Goal: Task Accomplishment & Management: Manage account settings

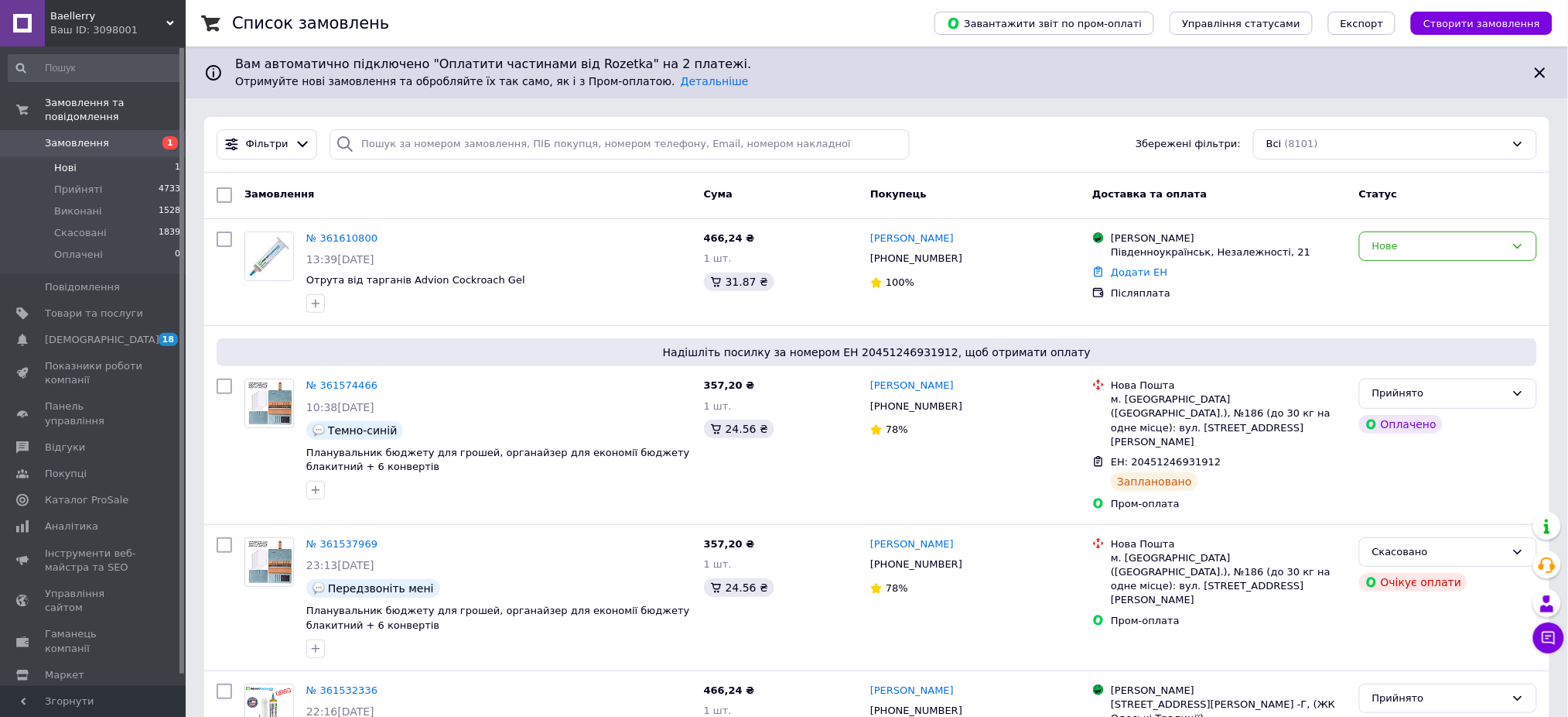
click at [93, 157] on li "Нові 1" at bounding box center [94, 168] width 189 height 22
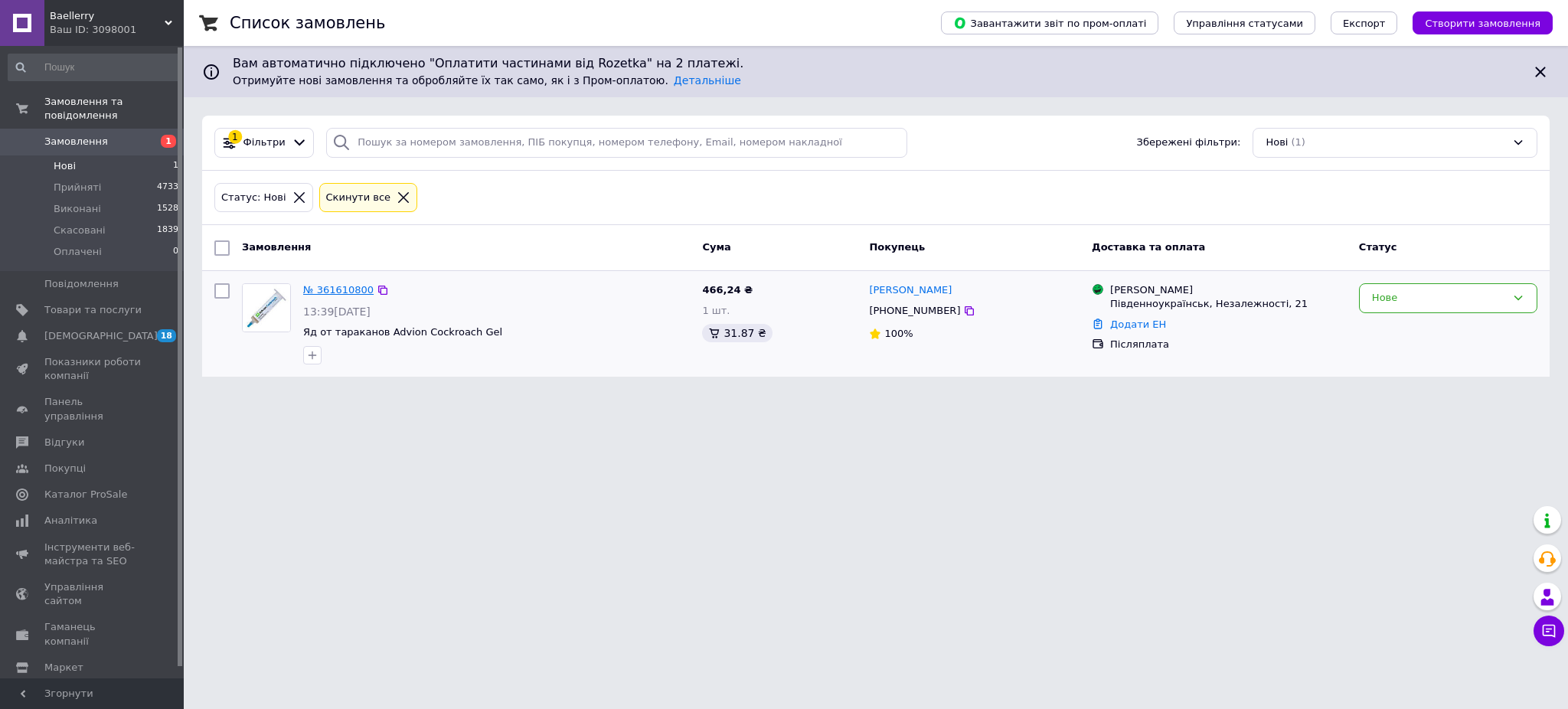
click at [339, 290] on link "№ 361610800" at bounding box center [338, 289] width 70 height 11
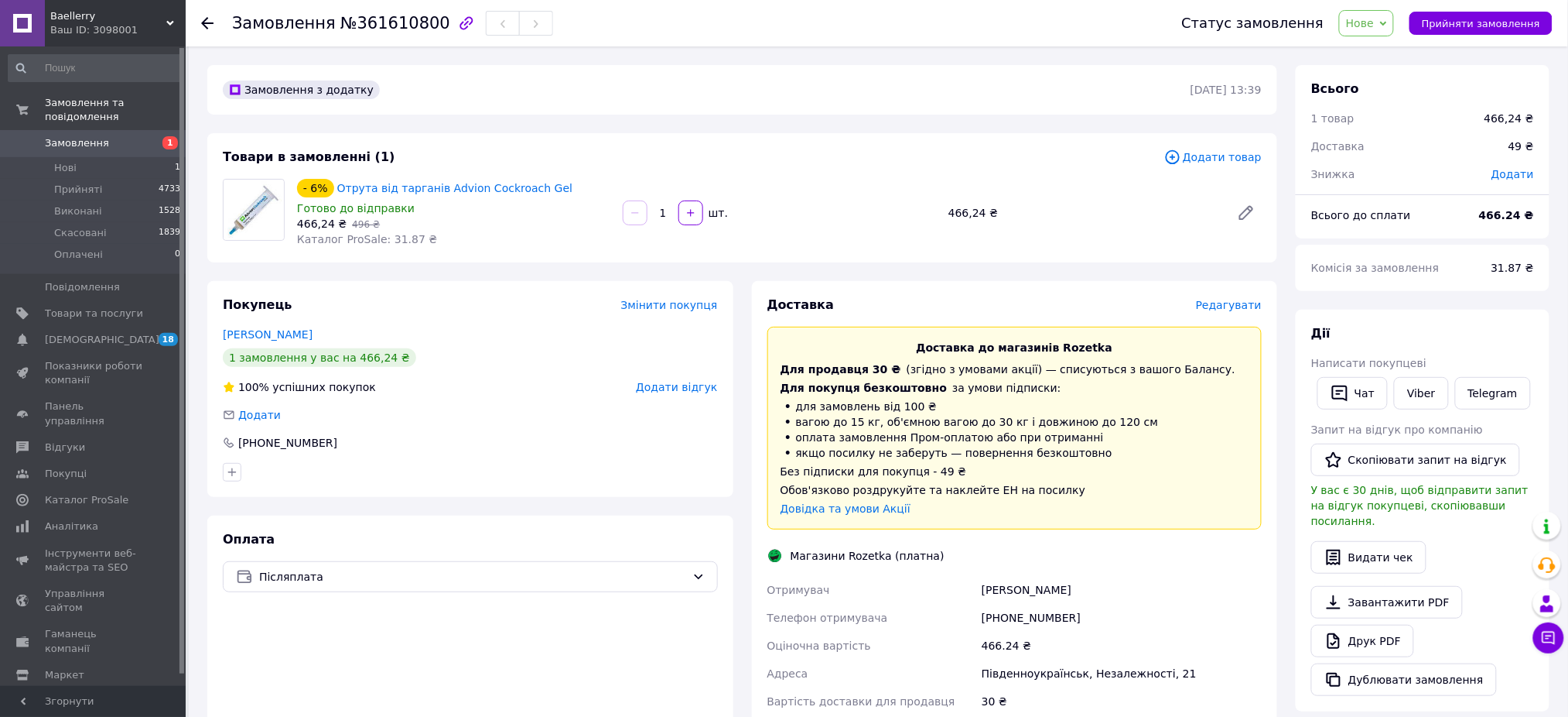
click at [1219, 303] on span "Редагувати" at bounding box center [1229, 305] width 66 height 12
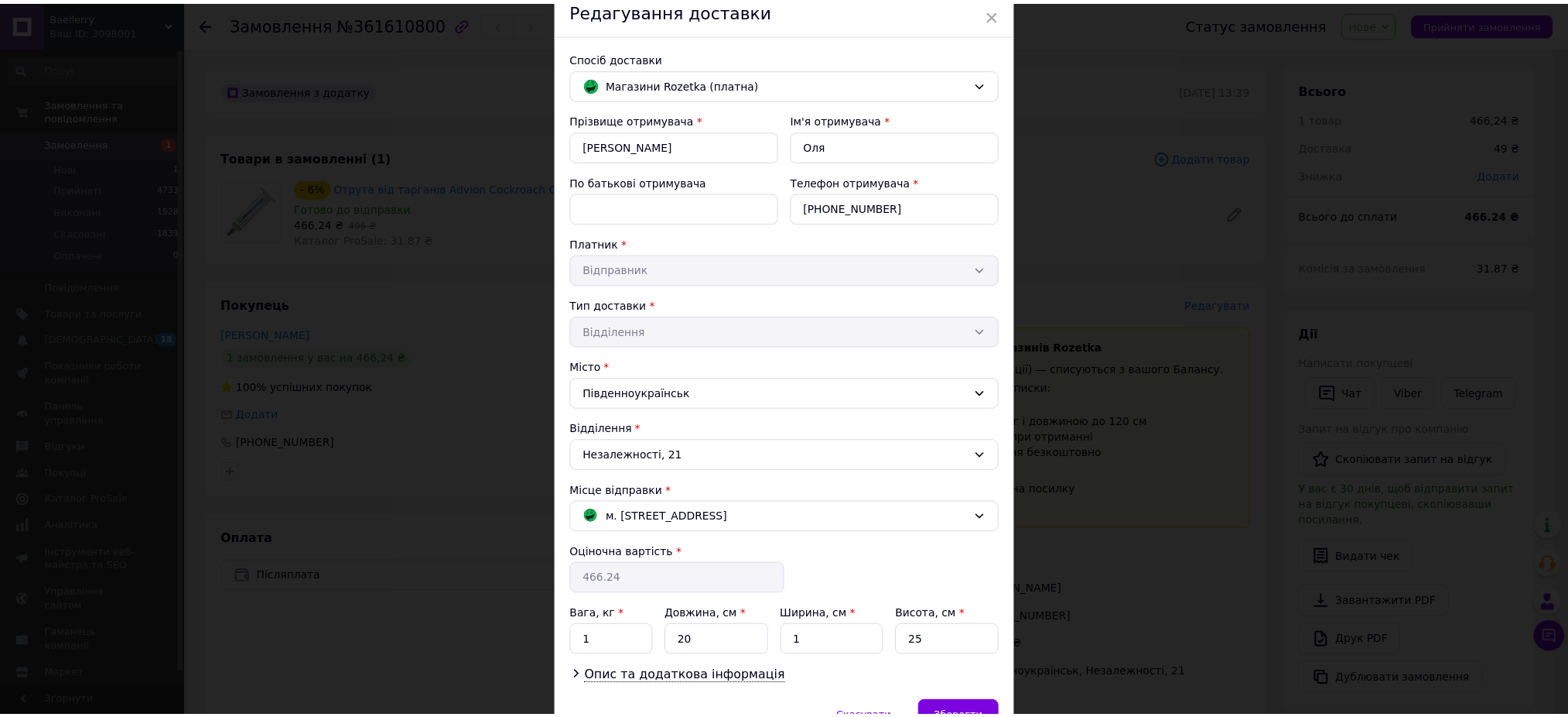
scroll to position [153, 0]
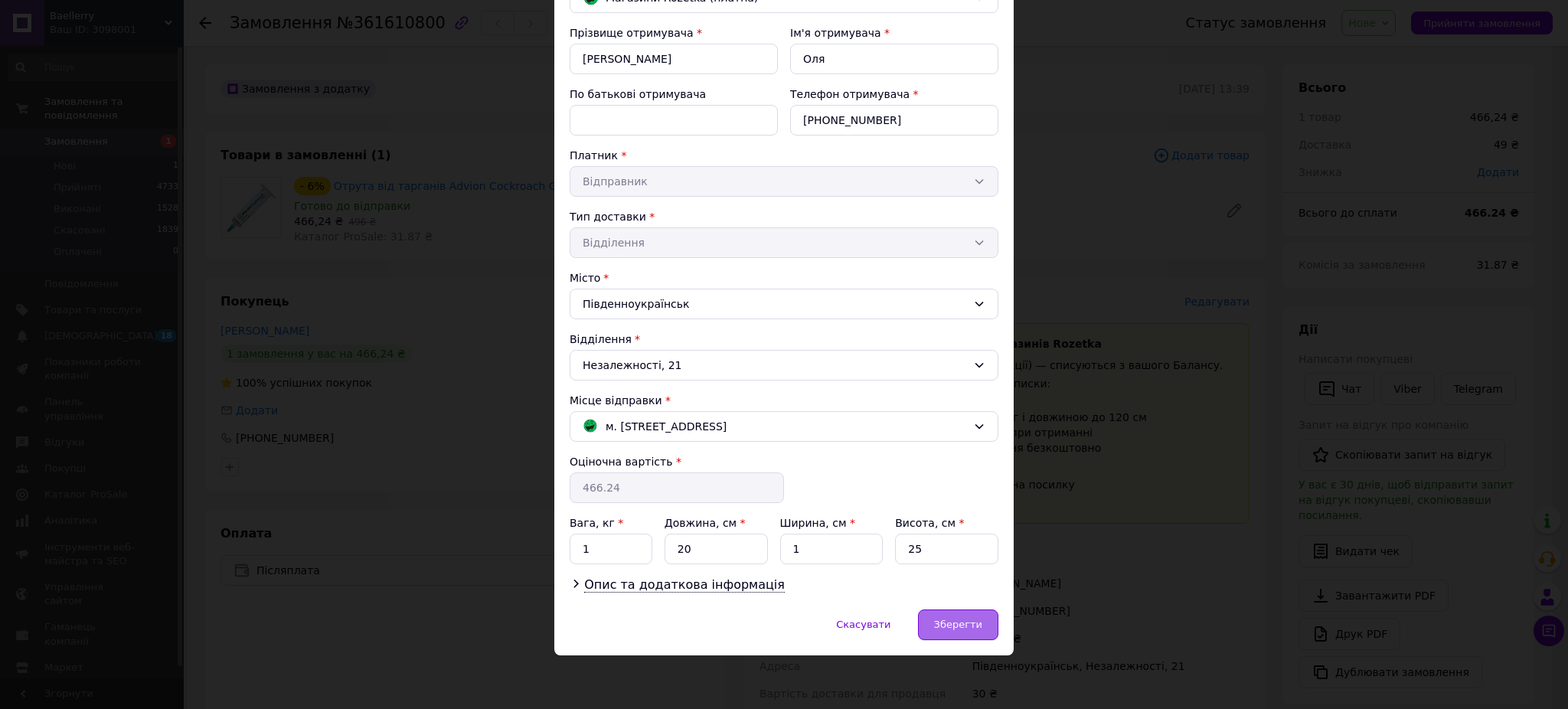
click at [969, 614] on div "Зберегти" at bounding box center [958, 625] width 80 height 30
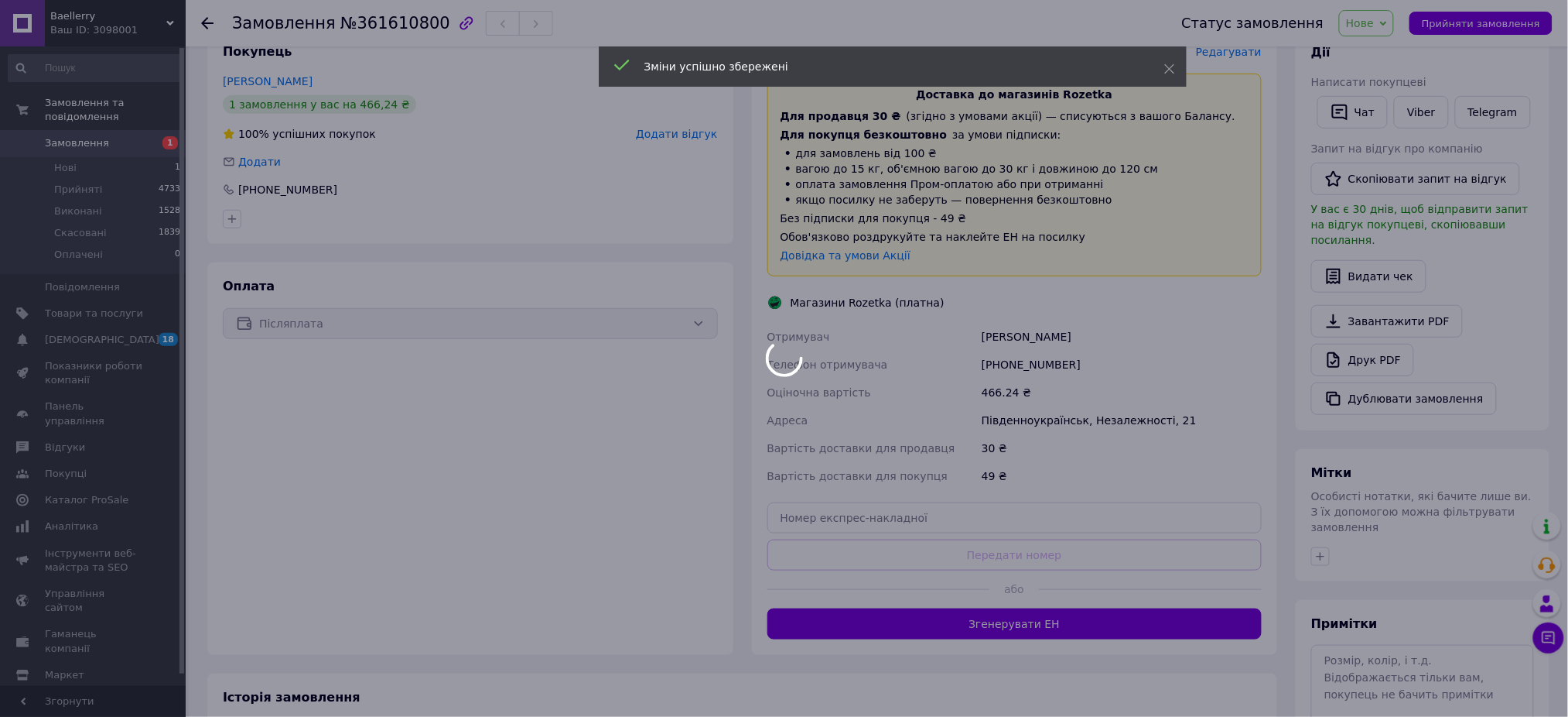
scroll to position [328, 0]
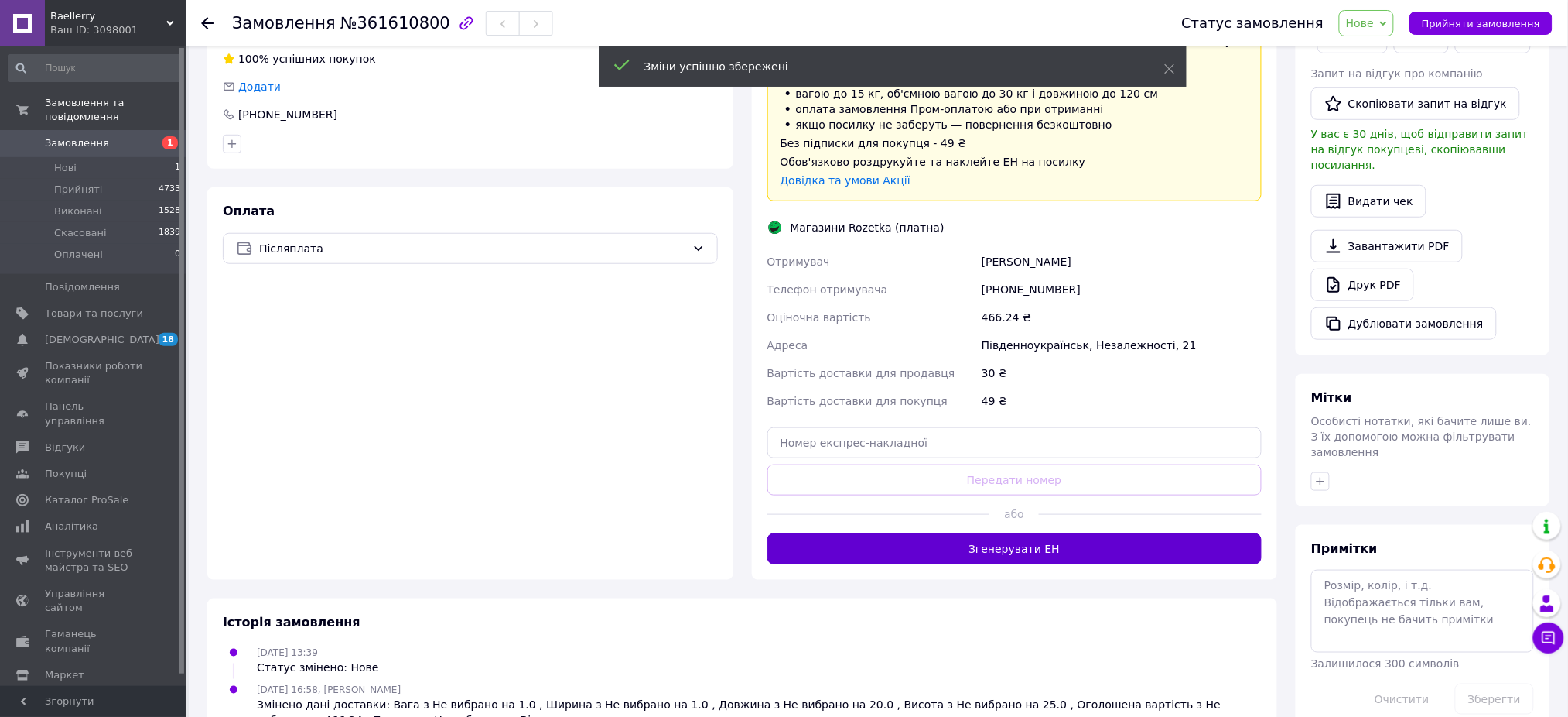
click at [985, 553] on button "Згенерувати ЕН" at bounding box center [1015, 549] width 495 height 31
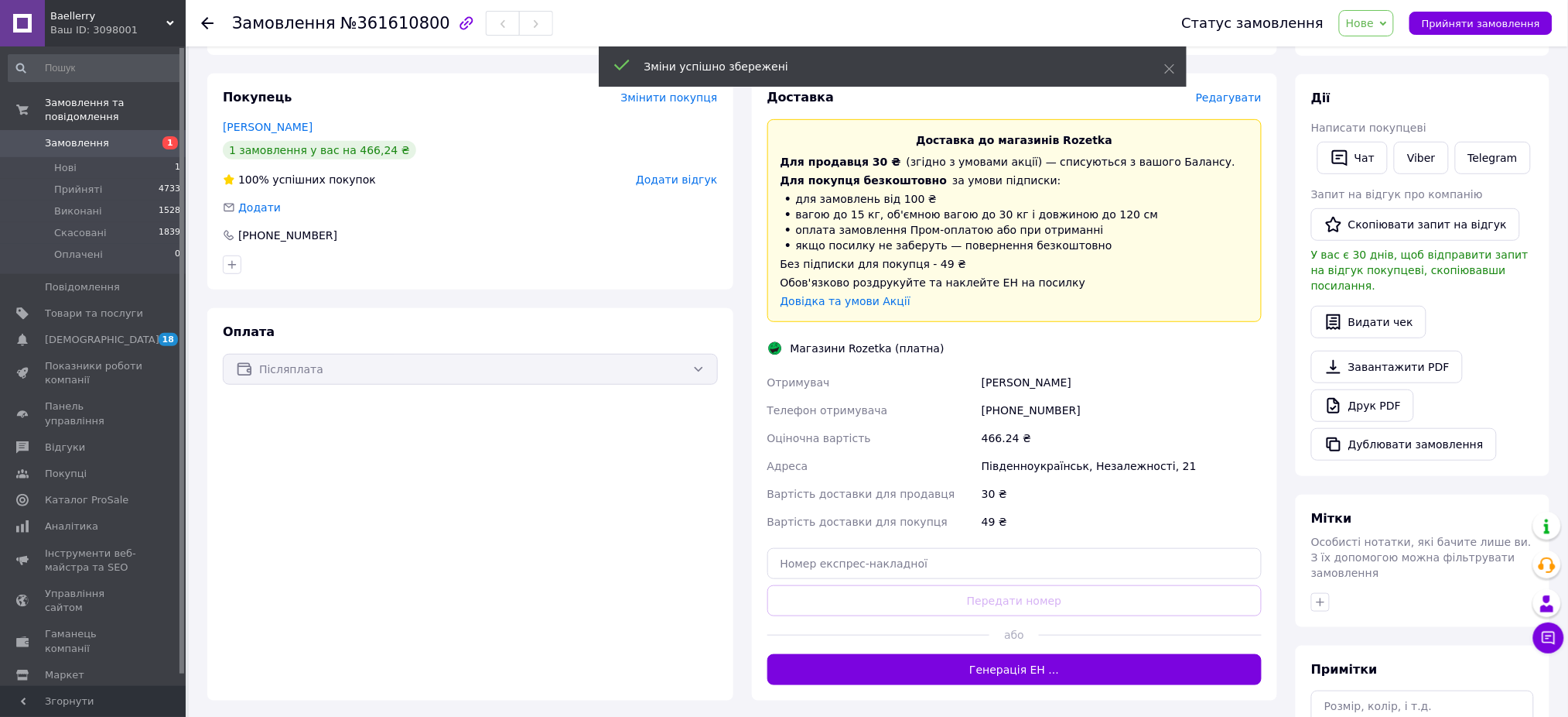
scroll to position [19, 0]
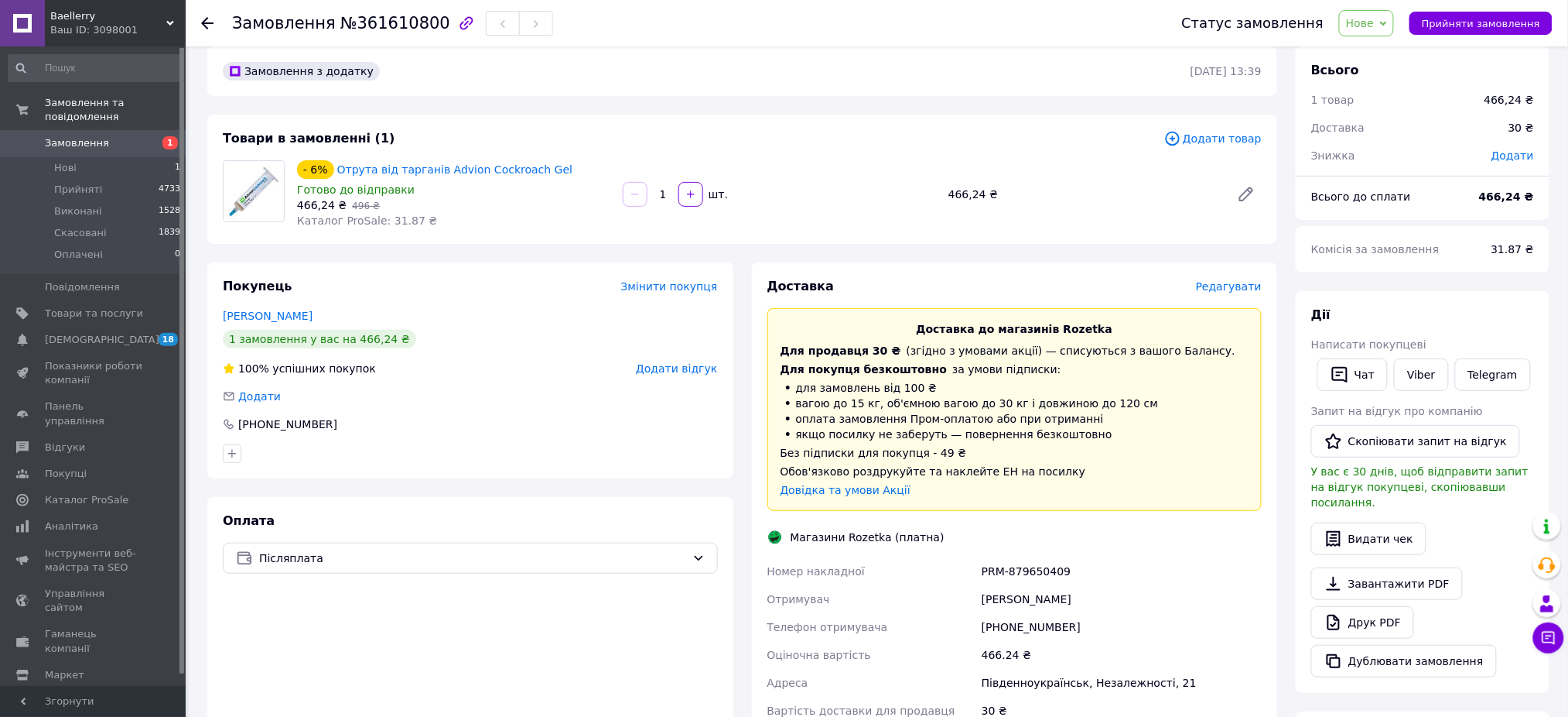
click at [1374, 28] on span "Нове" at bounding box center [1360, 23] width 28 height 12
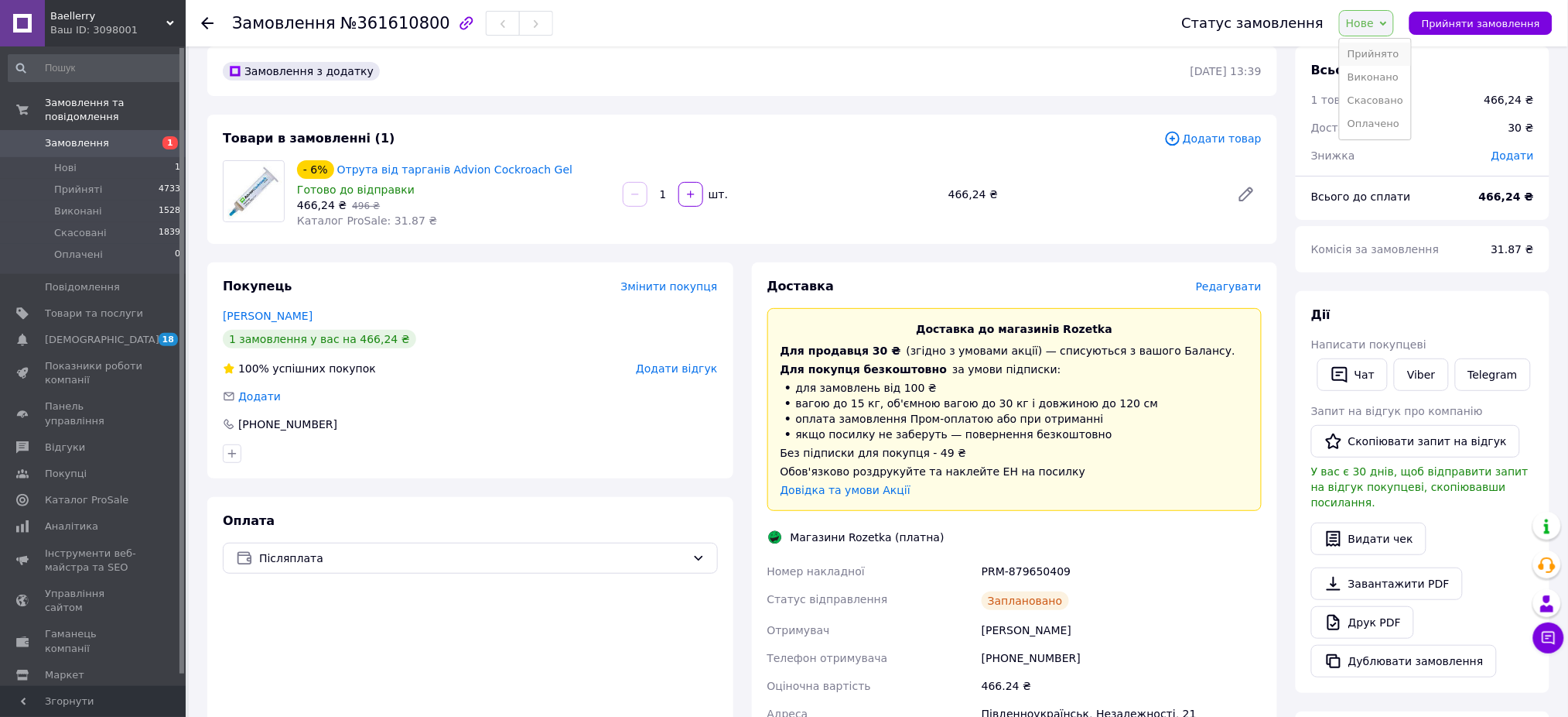
click at [1389, 51] on li "Прийнято" at bounding box center [1376, 54] width 71 height 23
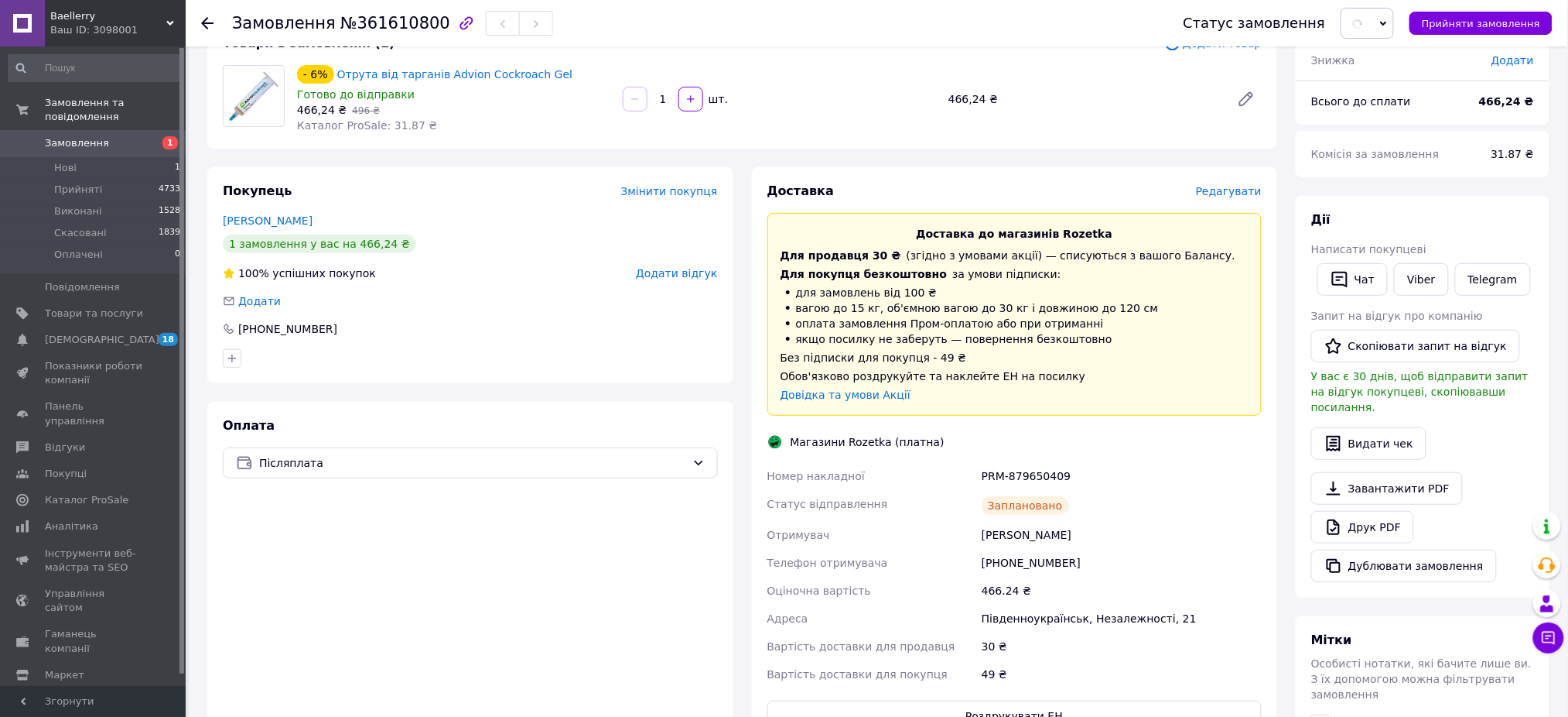
scroll to position [226, 0]
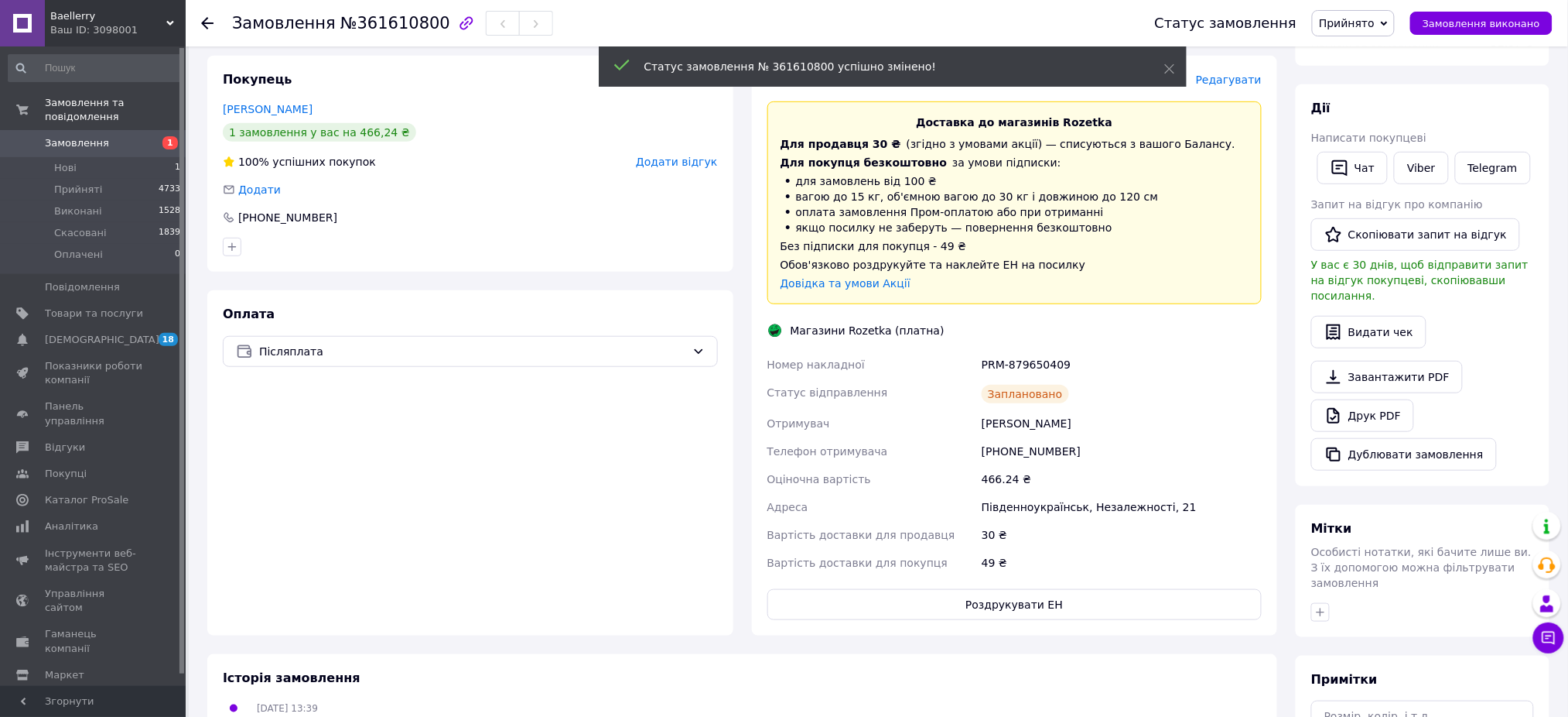
click at [996, 608] on button "Роздрукувати ЕН" at bounding box center [1015, 604] width 495 height 31
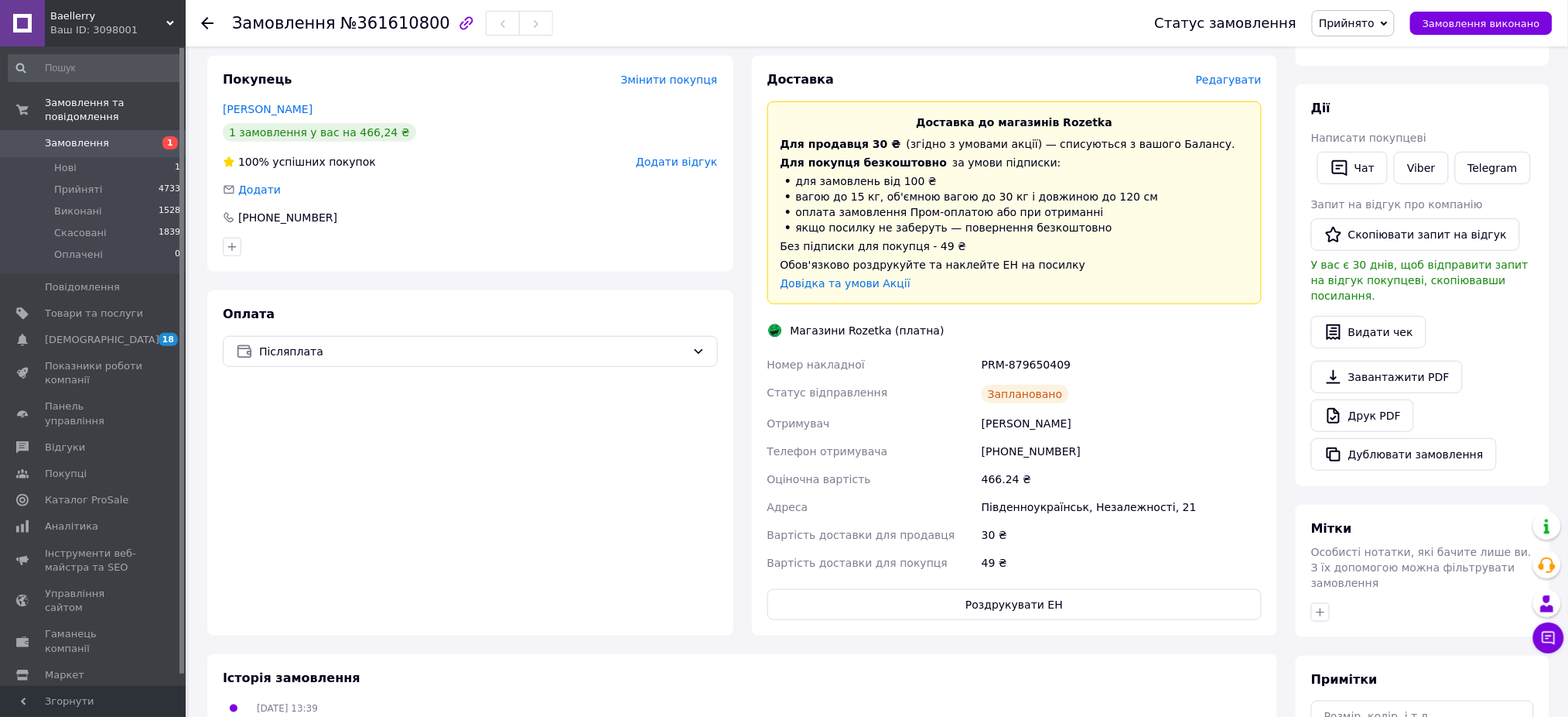
click at [97, 25] on div "Ваш ID: 3098001" at bounding box center [118, 30] width 135 height 14
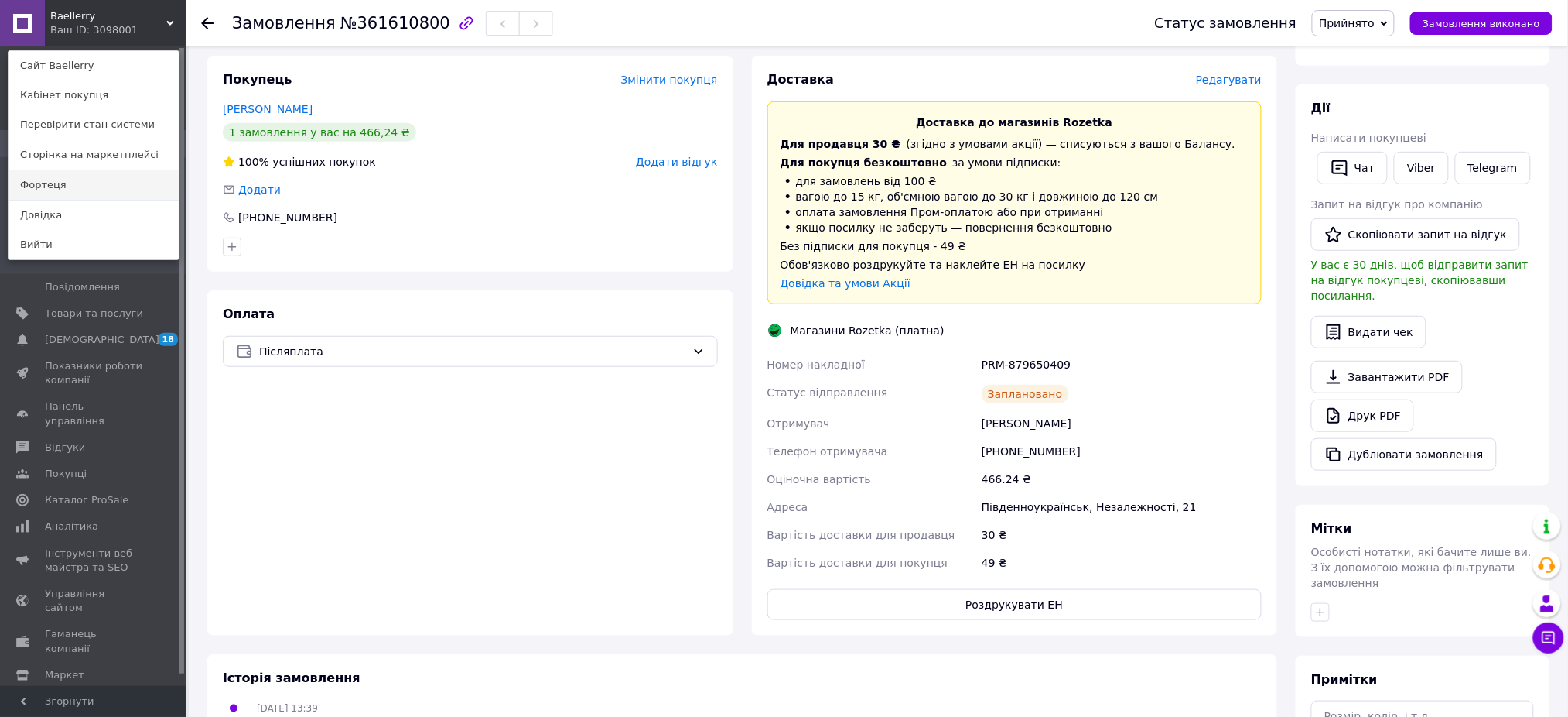
click at [80, 184] on link "Фортеця" at bounding box center [93, 184] width 170 height 30
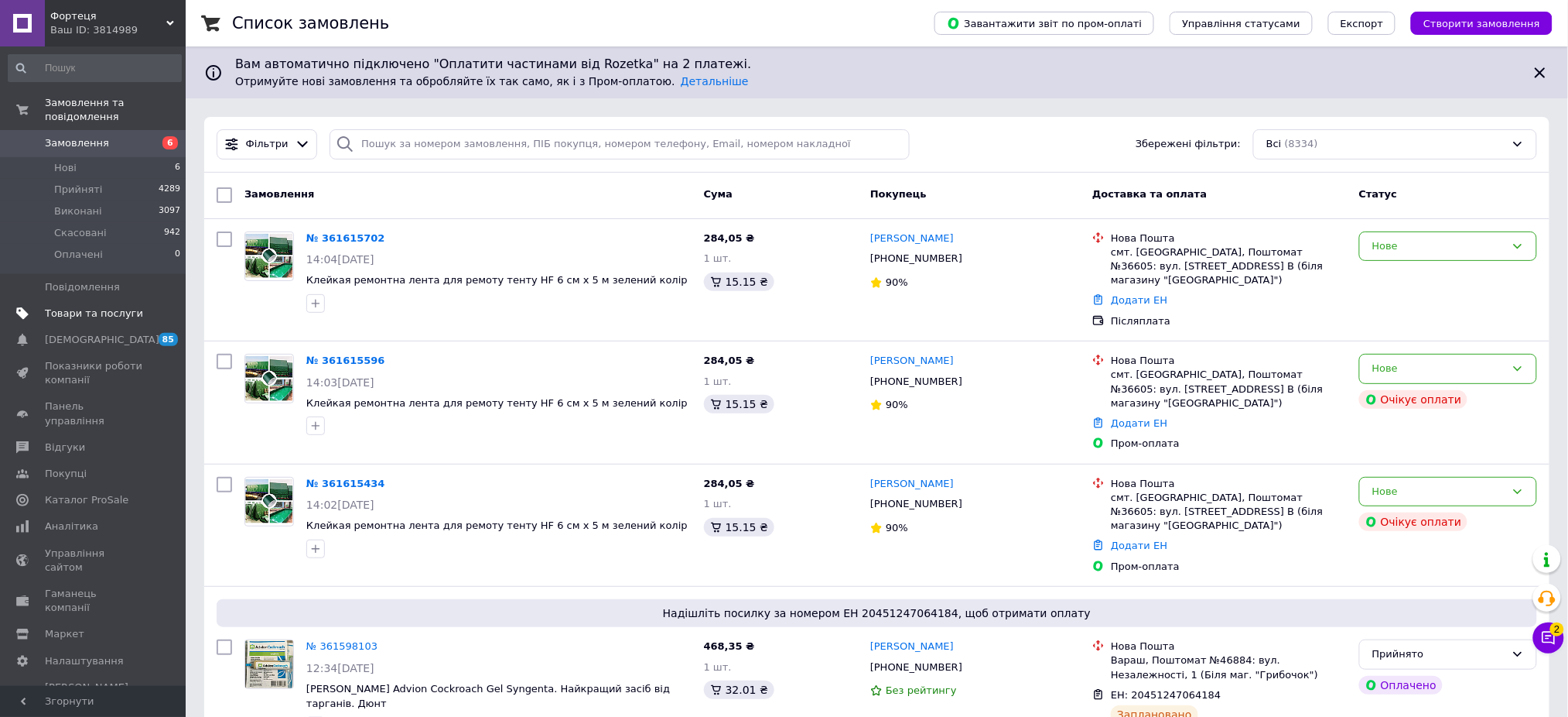
click at [84, 306] on span "Товари та послуги" at bounding box center [94, 313] width 98 height 14
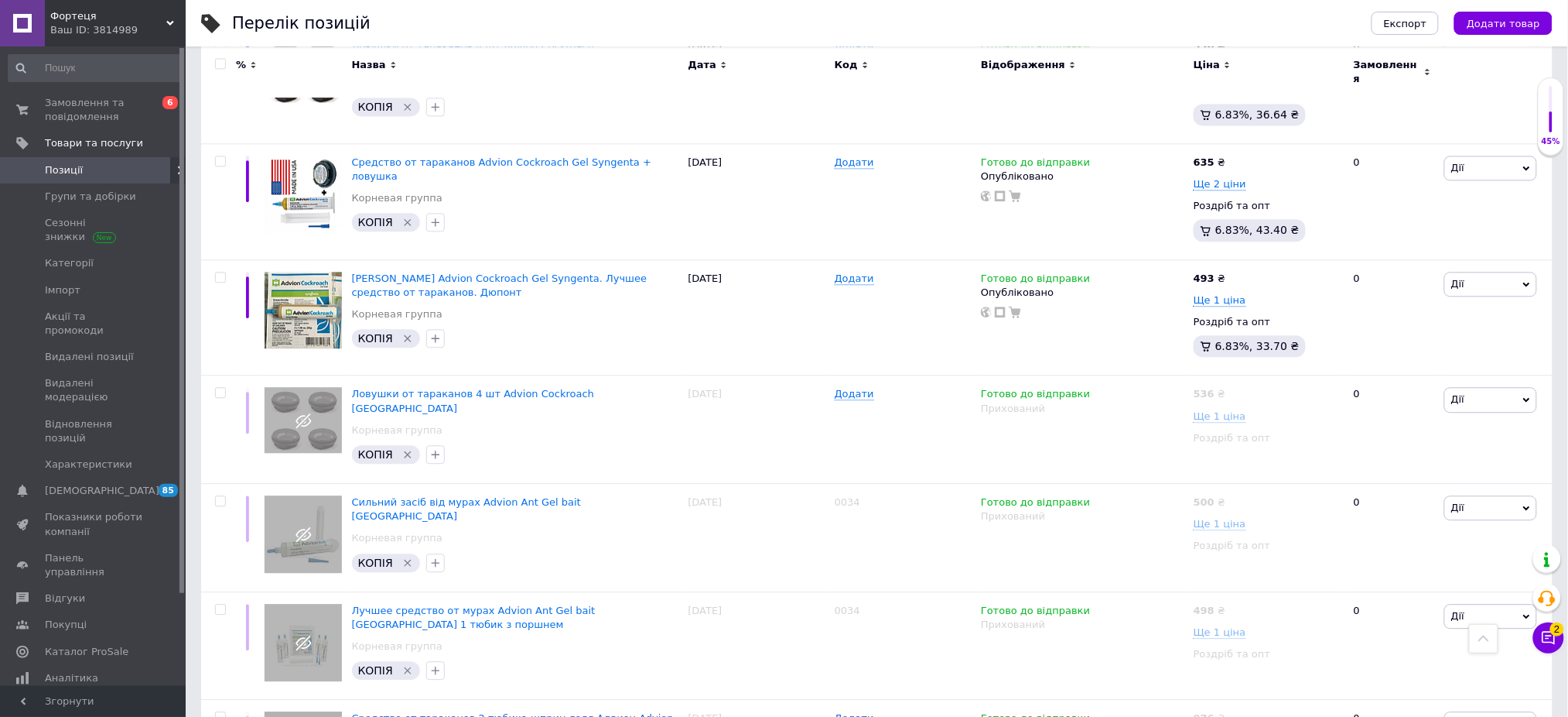
scroll to position [1238, 0]
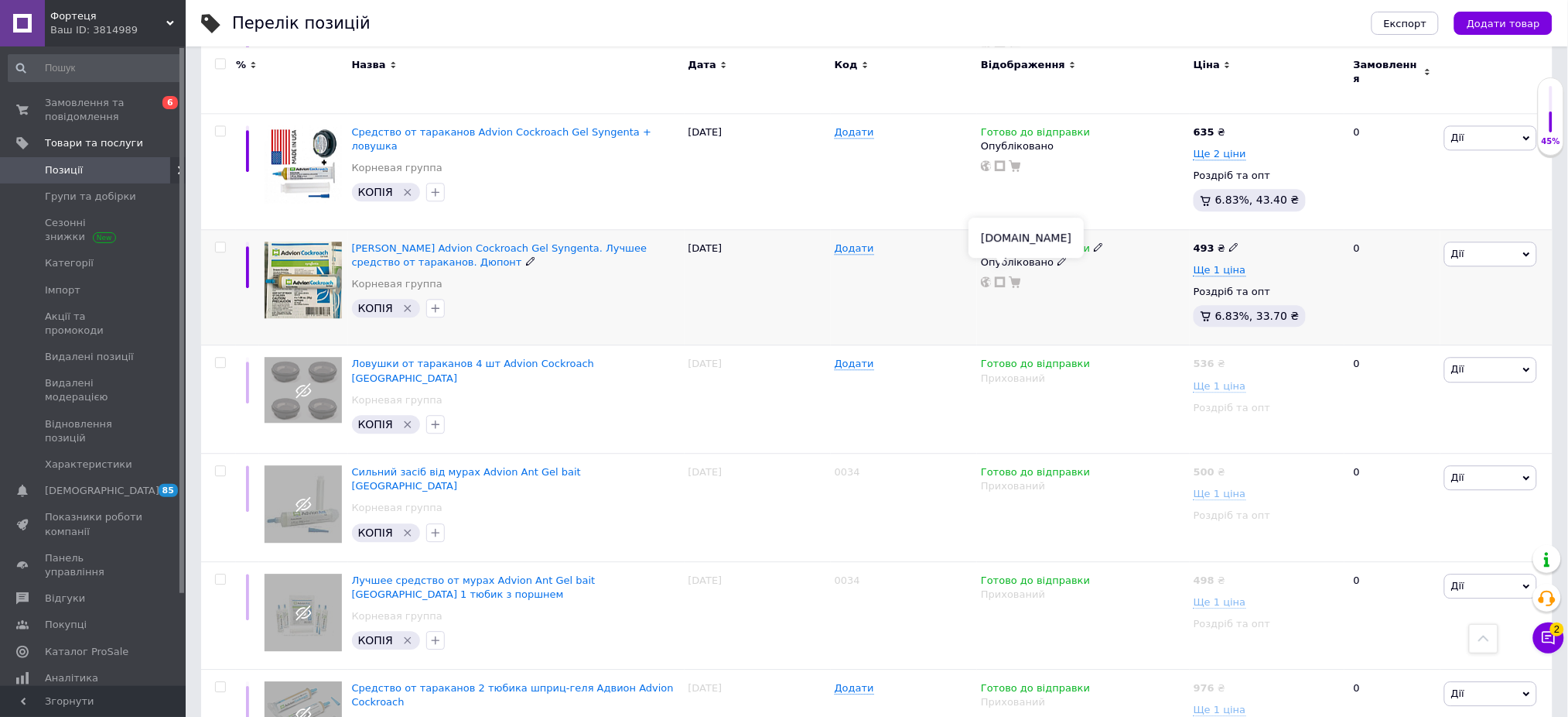
click at [1003, 276] on icon at bounding box center [1000, 281] width 10 height 10
click at [1542, 641] on icon at bounding box center [1549, 637] width 15 height 15
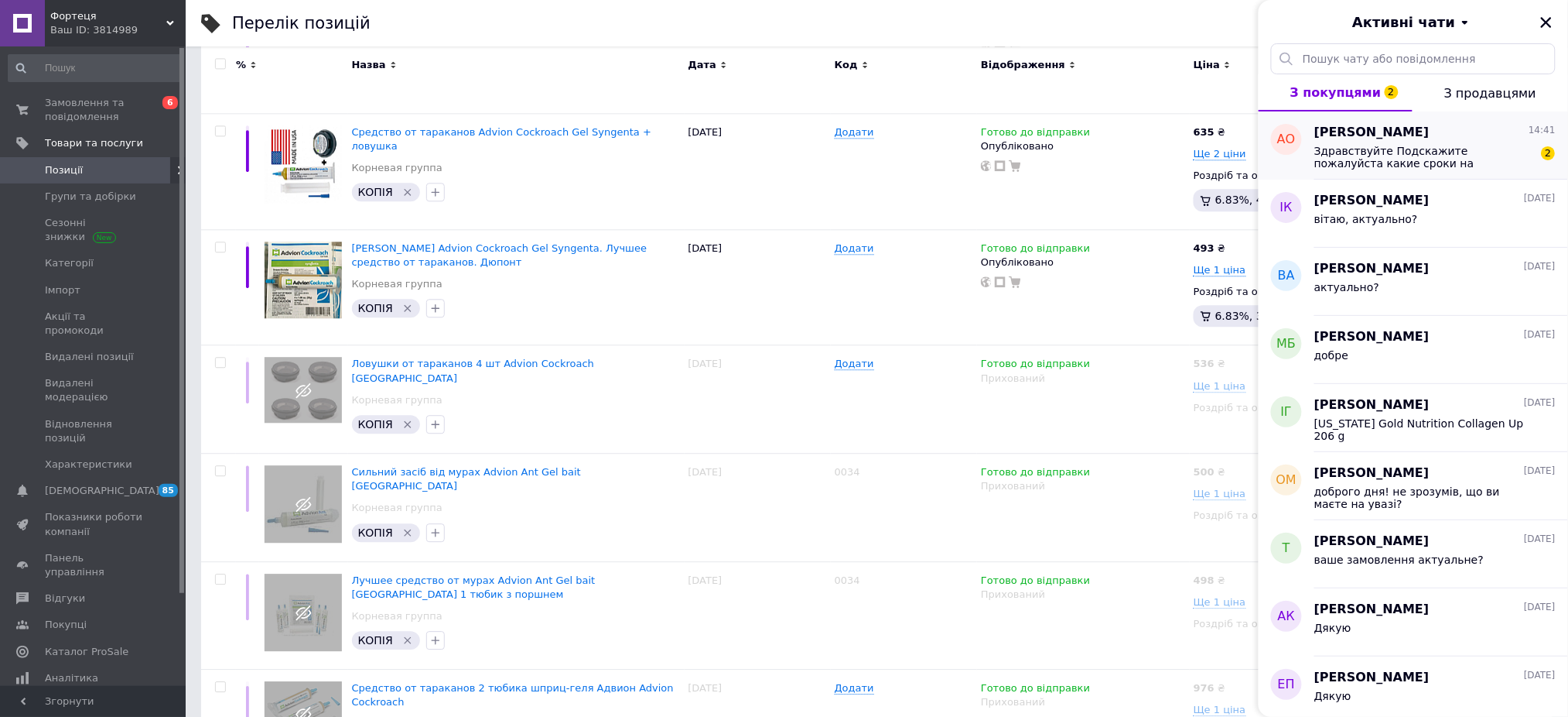
click at [1414, 161] on span "Здравствуйте Подскажите пожалуйста какие сроки на отправку? В какие дни?" at bounding box center [1424, 157] width 220 height 25
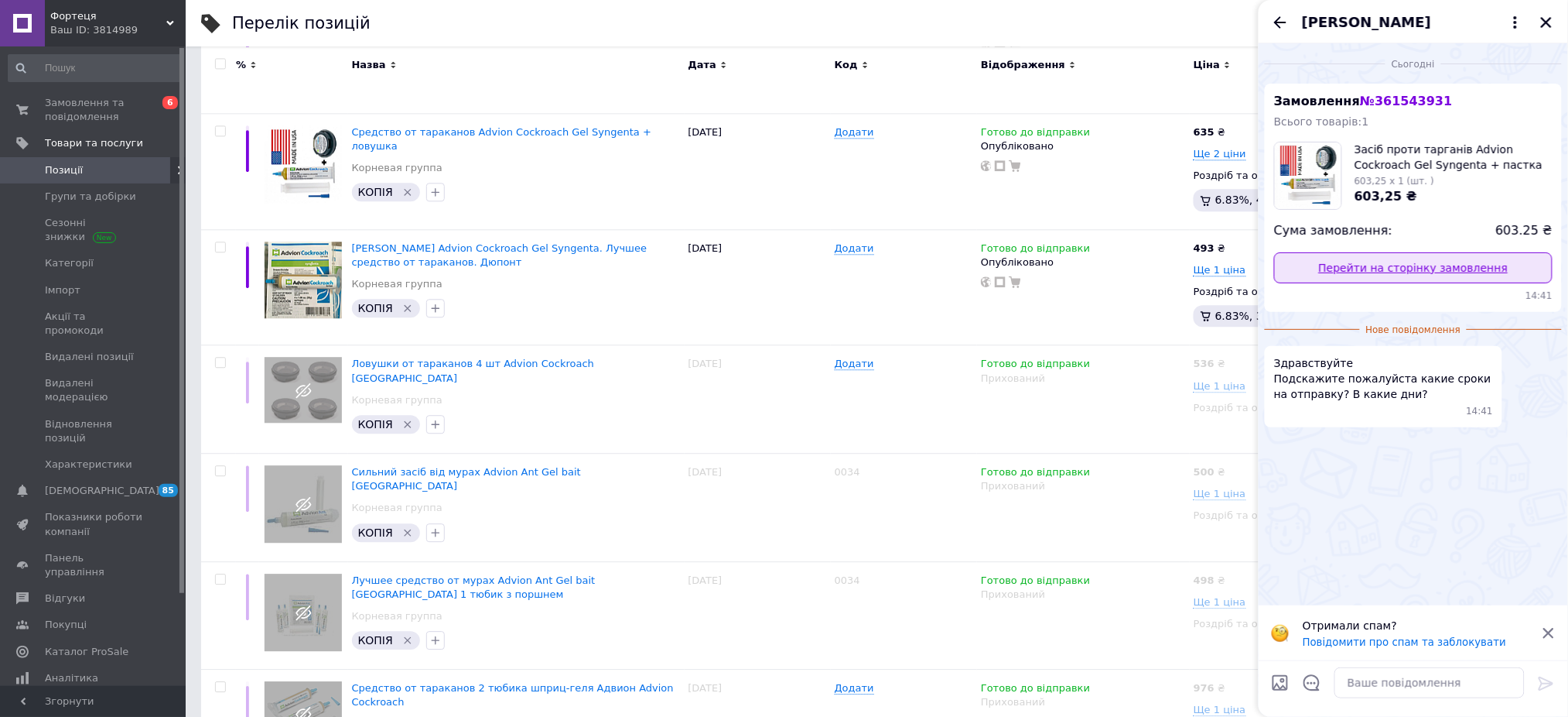
click at [1418, 267] on link "Перейти на сторінку замовлення" at bounding box center [1413, 267] width 279 height 31
click at [1367, 690] on textarea at bounding box center [1429, 682] width 190 height 31
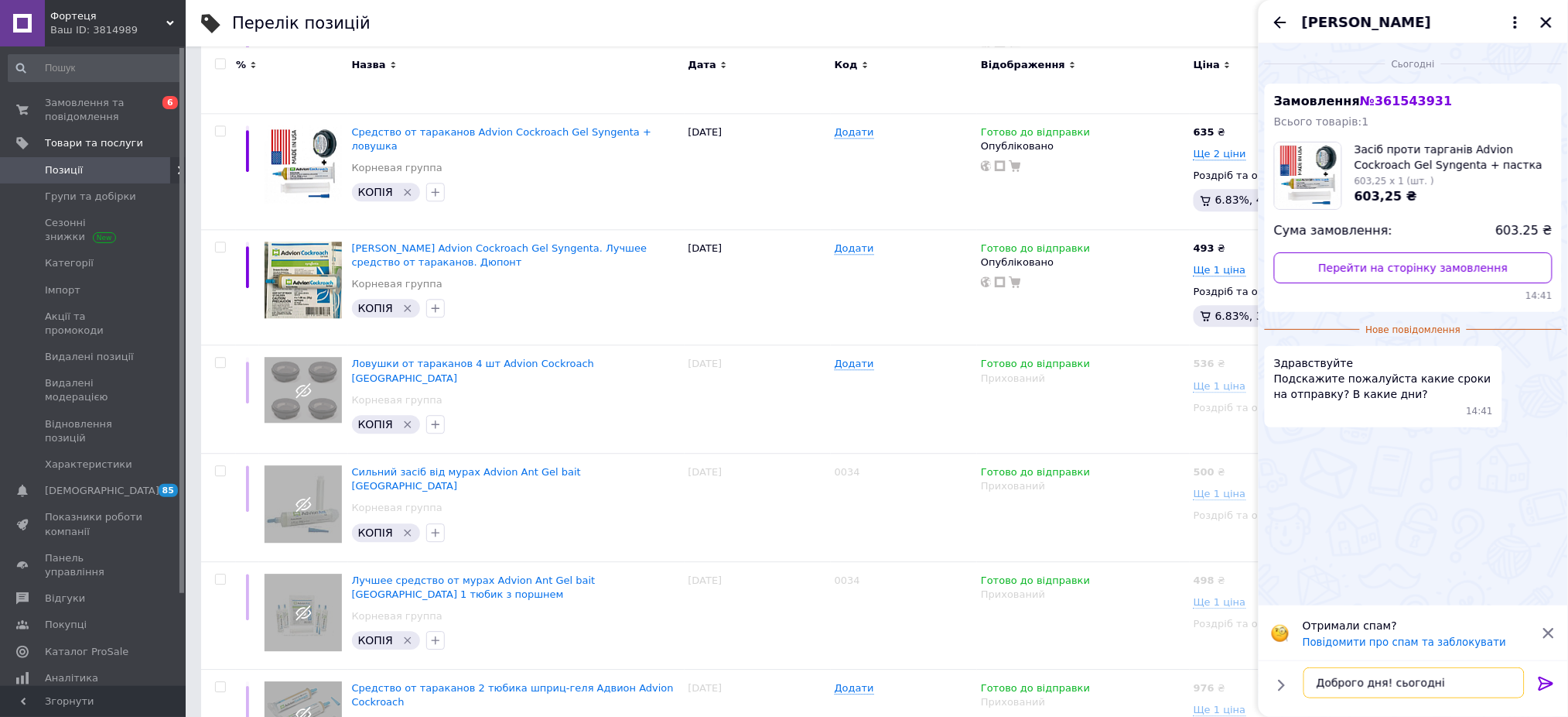
type textarea "Доброго дня! сьогодніє"
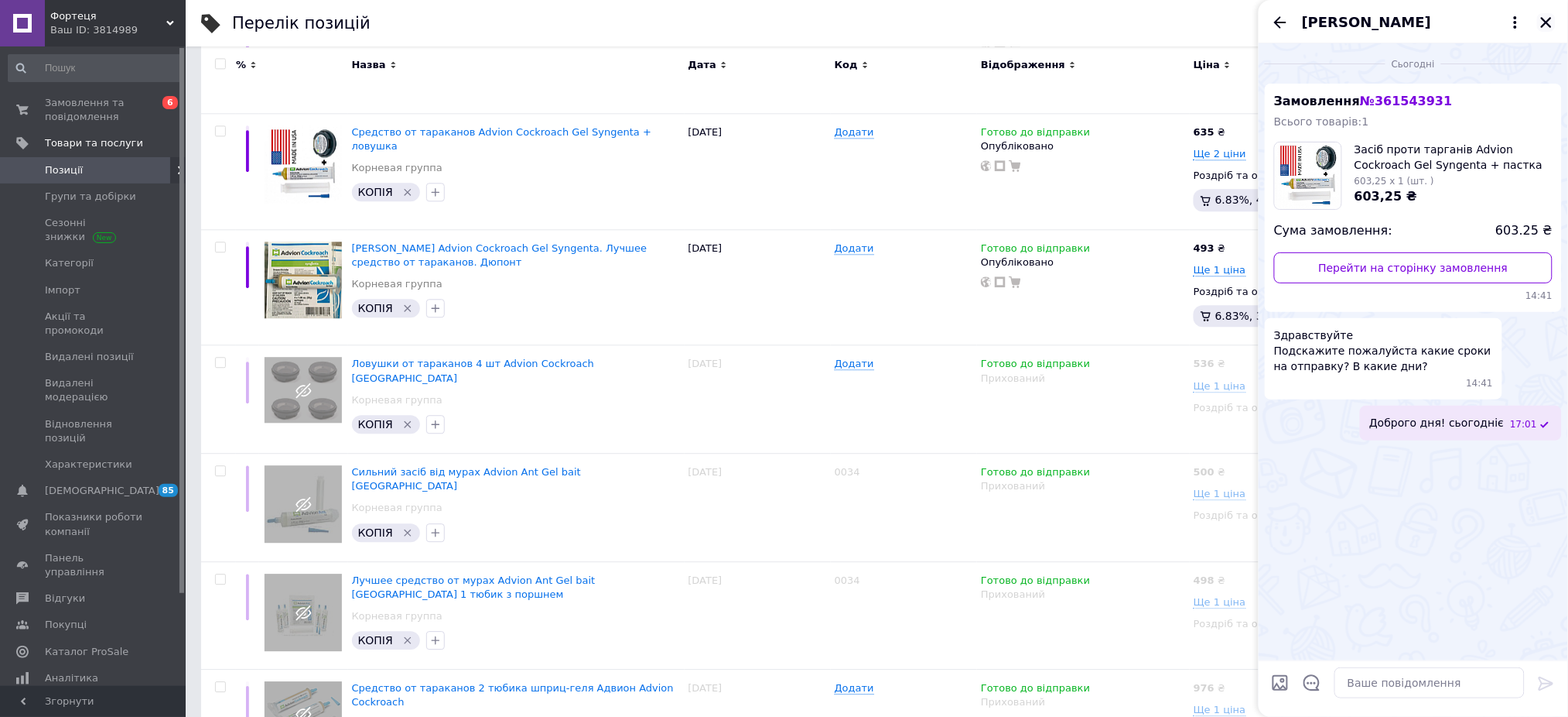
click at [1549, 24] on icon "Закрити" at bounding box center [1546, 22] width 10 height 10
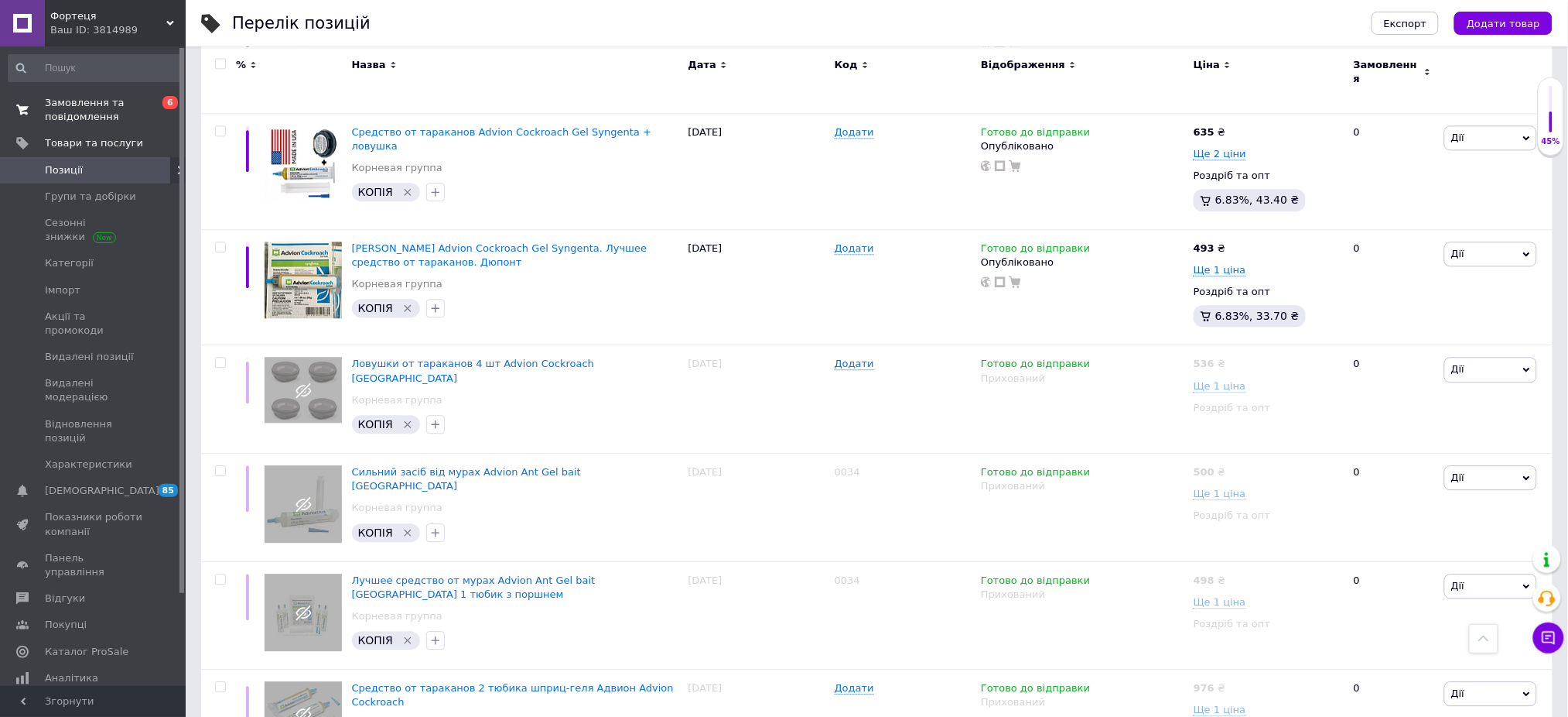
click at [76, 102] on span "Замовлення та повідомлення" at bounding box center [94, 110] width 98 height 28
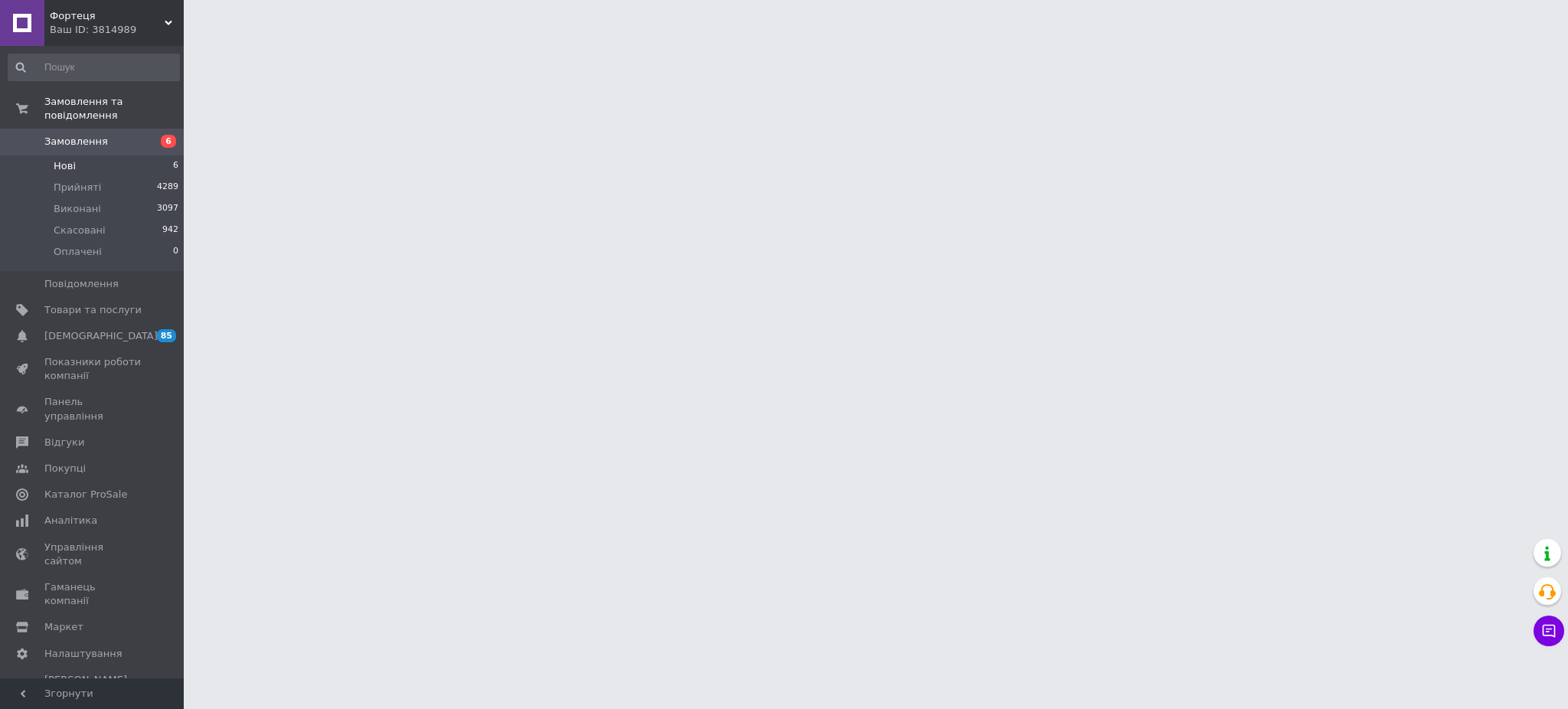
click at [75, 155] on li "Нові 6" at bounding box center [93, 166] width 187 height 22
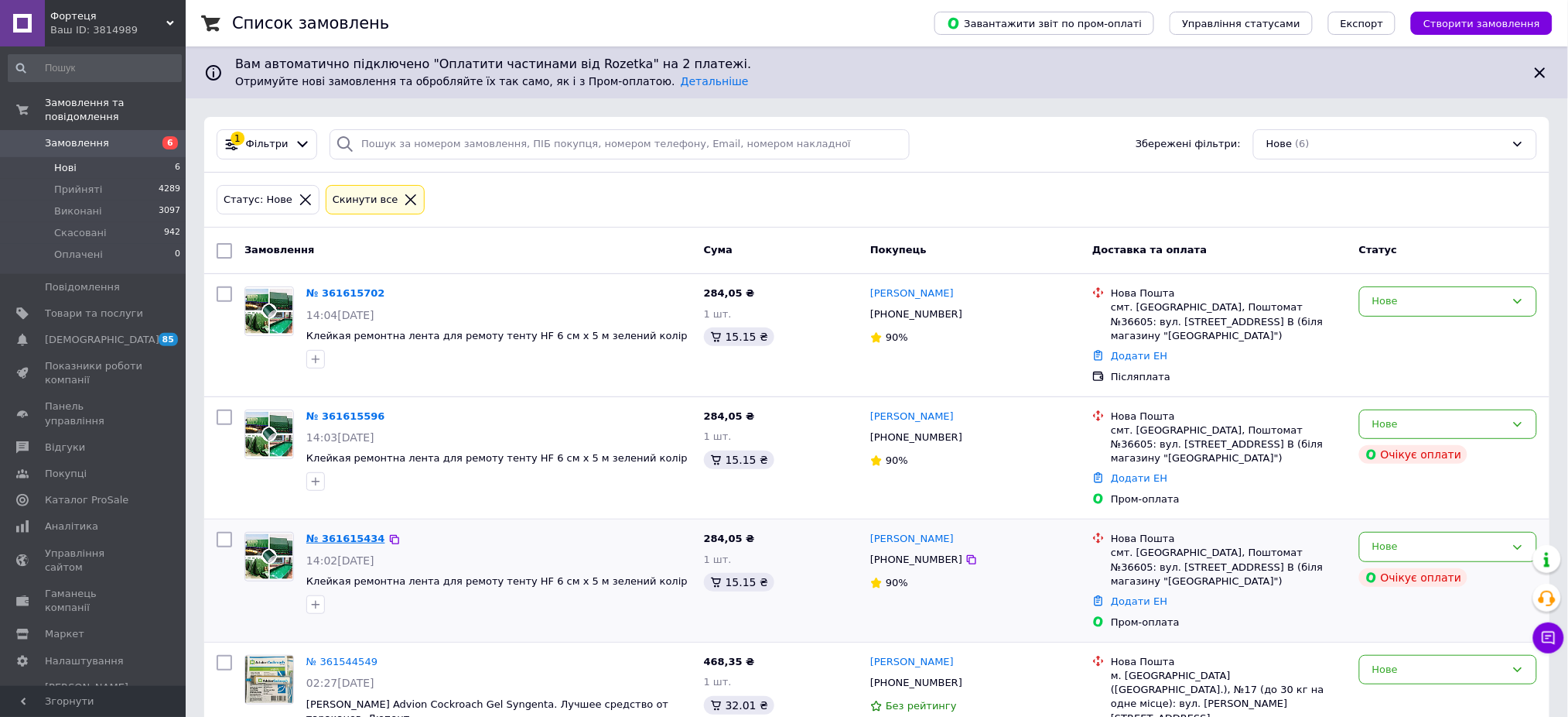
click at [338, 533] on link "№ 361615434" at bounding box center [345, 538] width 79 height 11
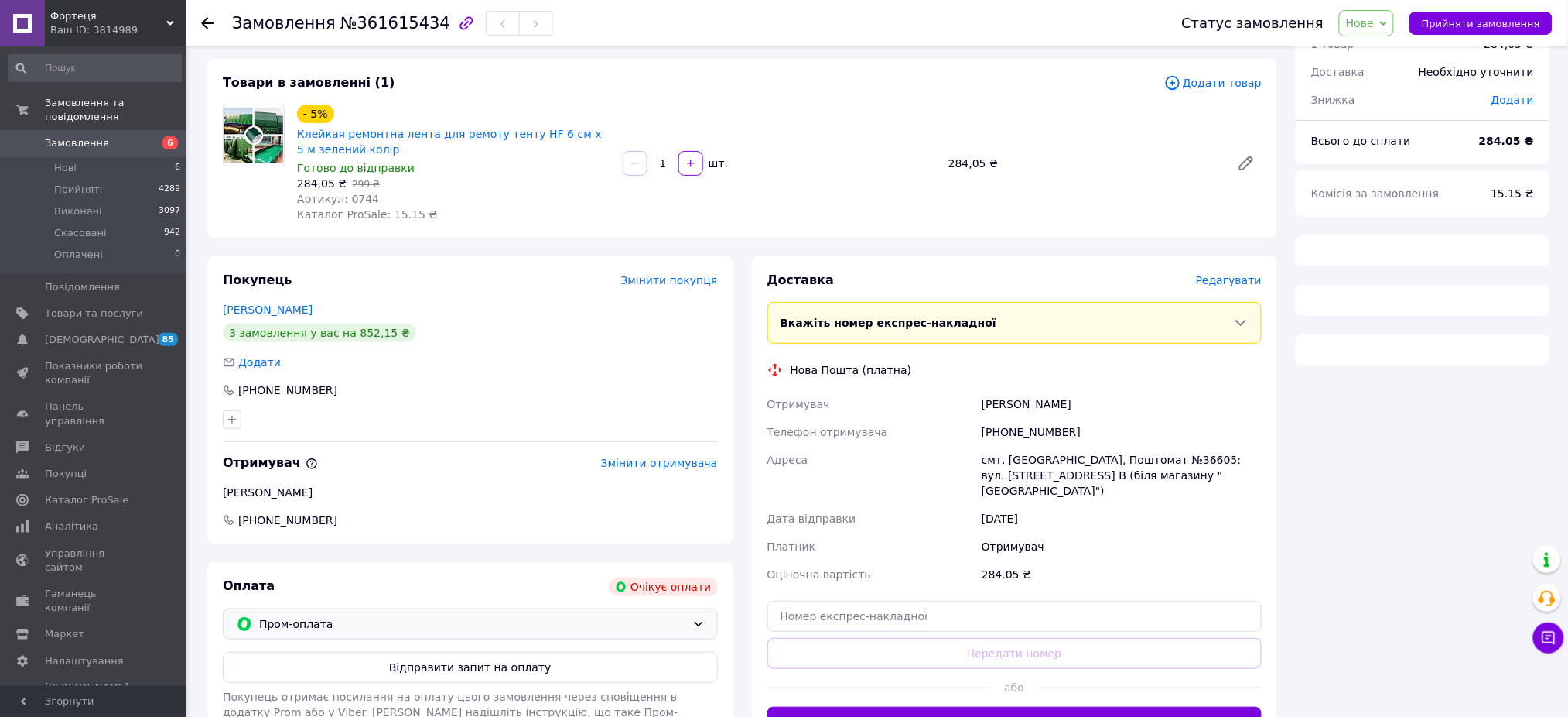
scroll to position [163, 0]
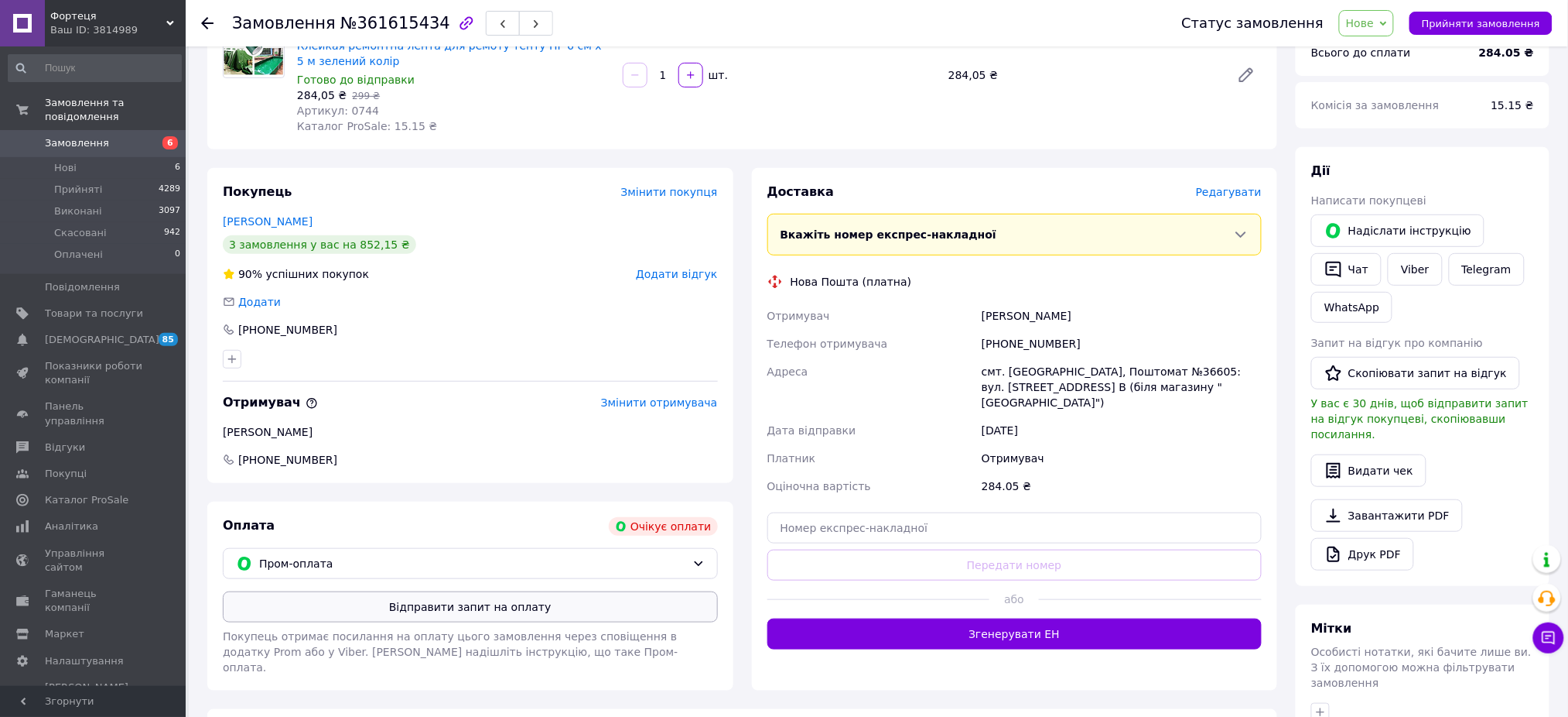
click at [439, 601] on button "Відправити запит на оплату" at bounding box center [470, 607] width 495 height 31
click at [1388, 229] on button "Надіслати інструкцію" at bounding box center [1398, 230] width 173 height 32
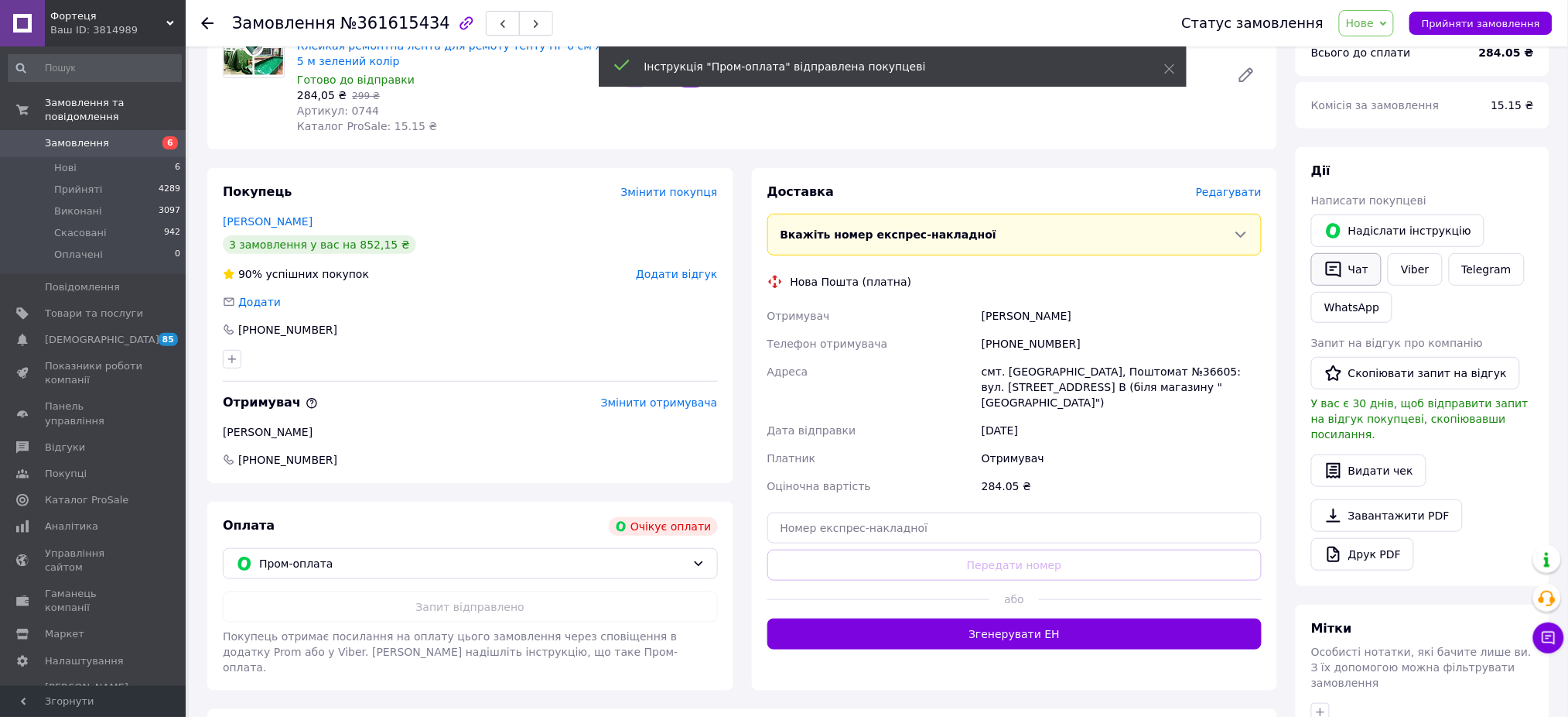
click at [1351, 266] on button "Чат" at bounding box center [1347, 269] width 70 height 32
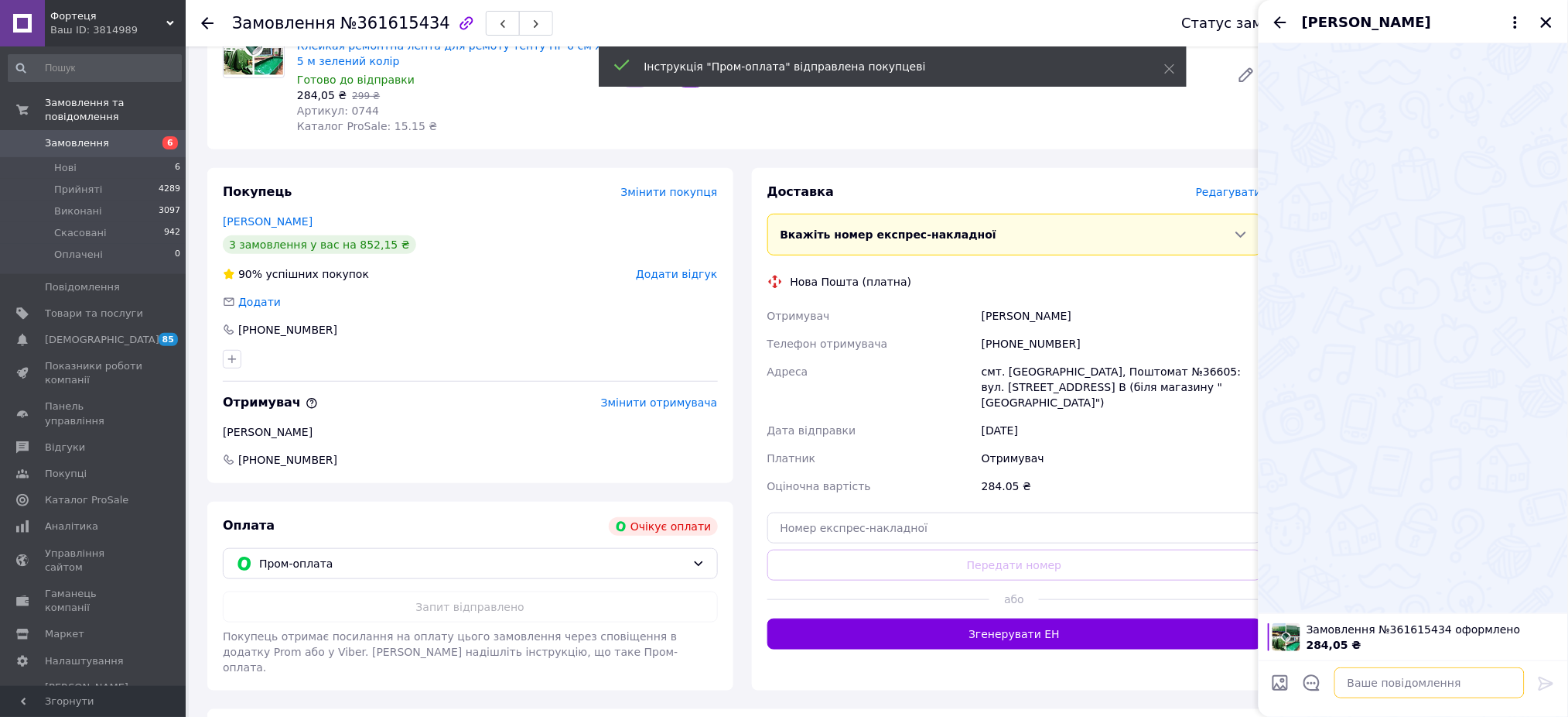
click at [1387, 685] on textarea at bounding box center [1429, 682] width 190 height 31
type textarea "вітаю"
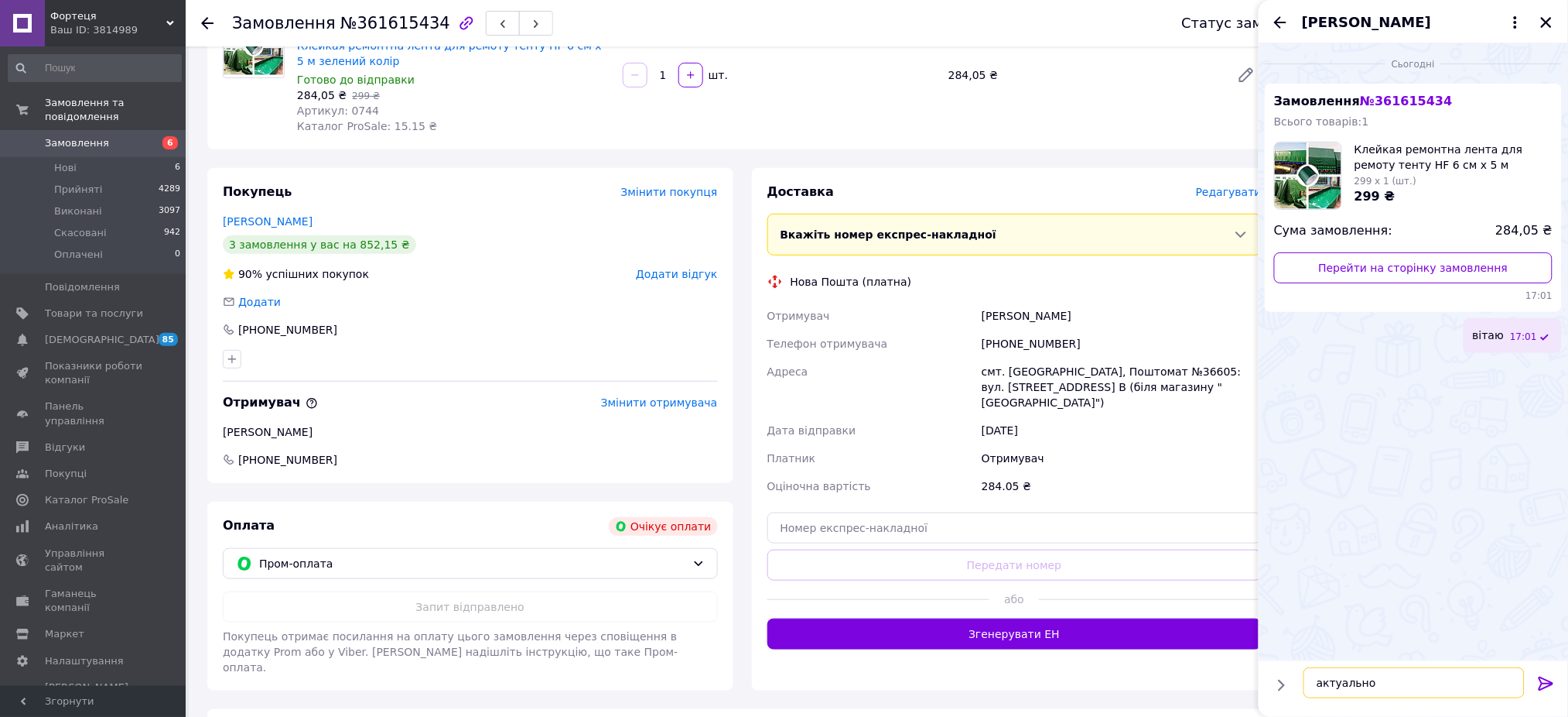
type textarea "актуально?"
click at [1552, 23] on icon "Закрити" at bounding box center [1546, 22] width 14 height 14
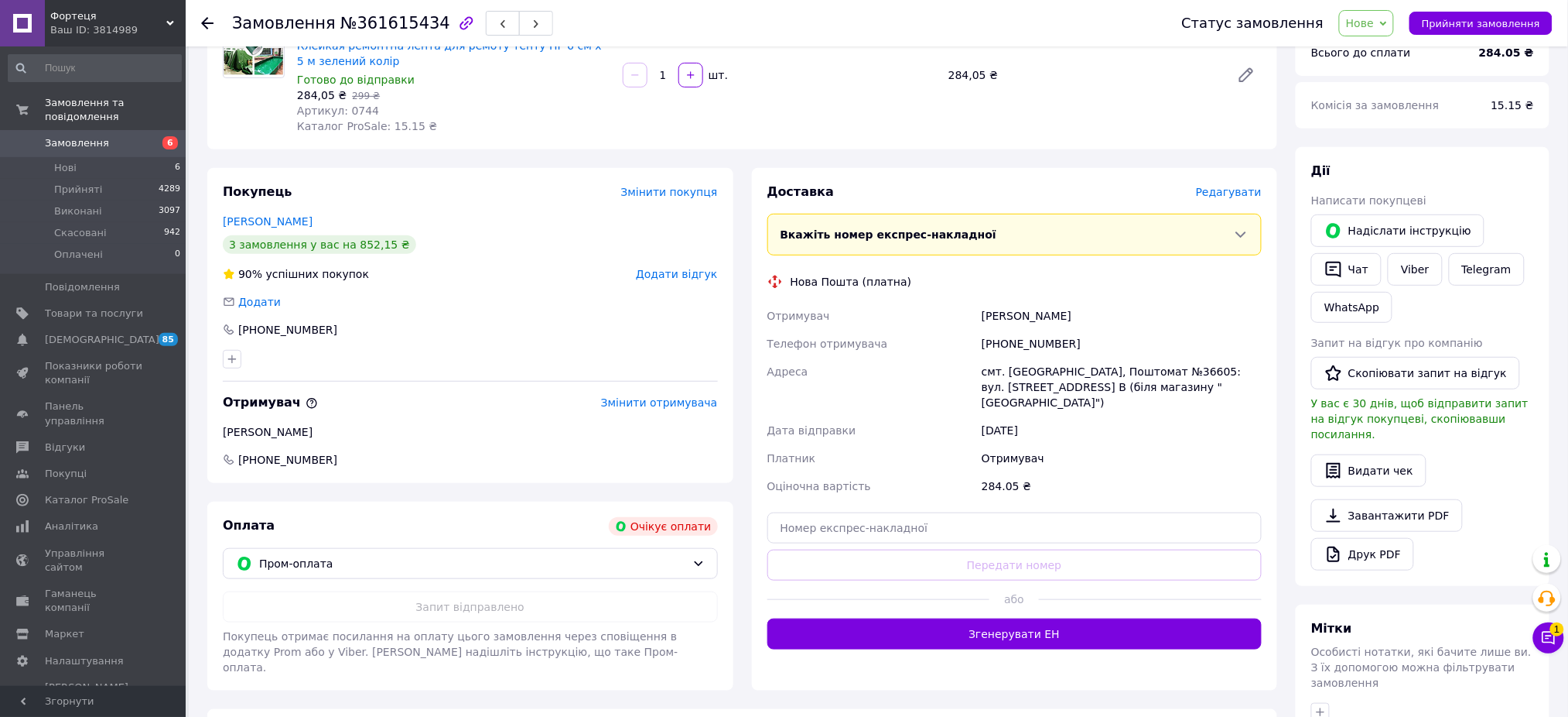
click at [93, 20] on span "Фортеця" at bounding box center [108, 16] width 116 height 14
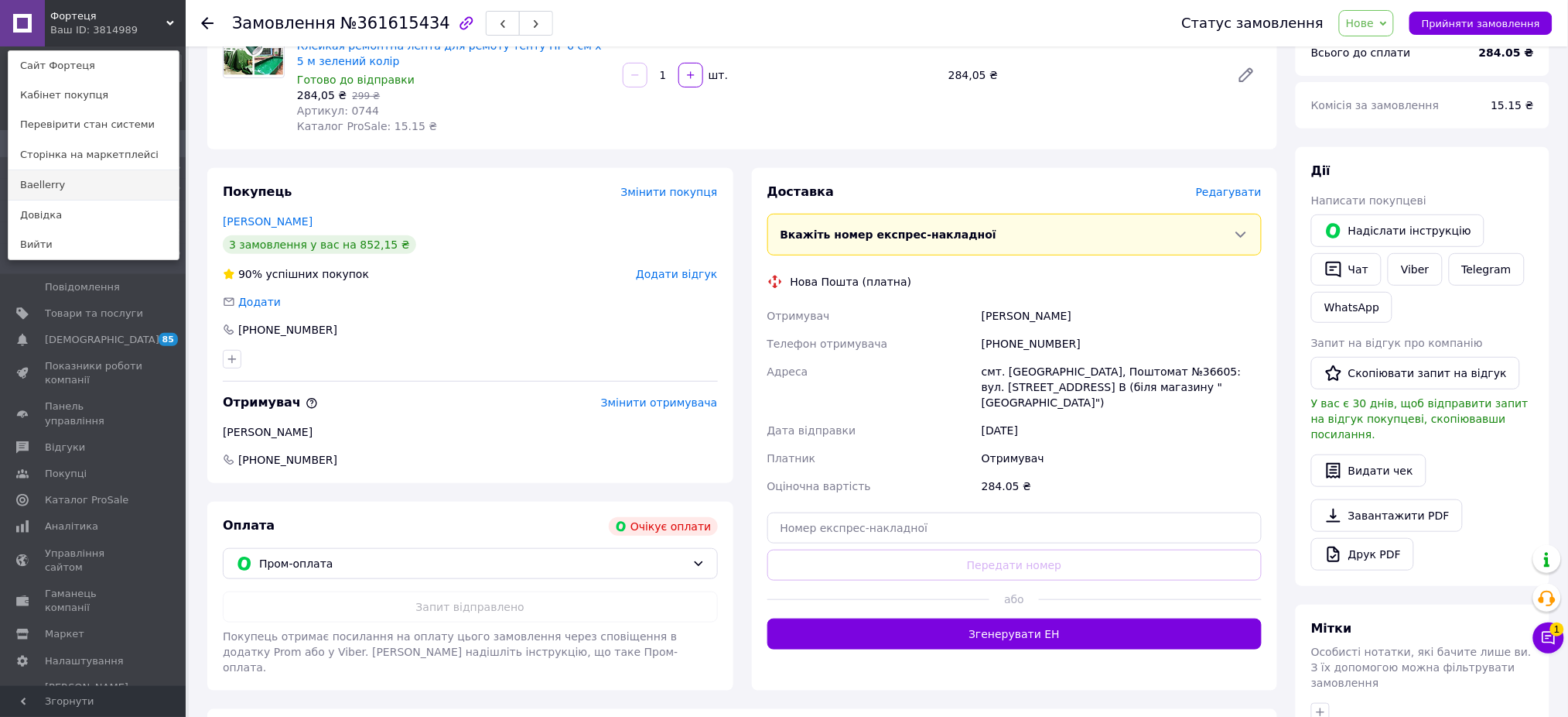
click at [87, 181] on link "Baellerry" at bounding box center [93, 184] width 170 height 30
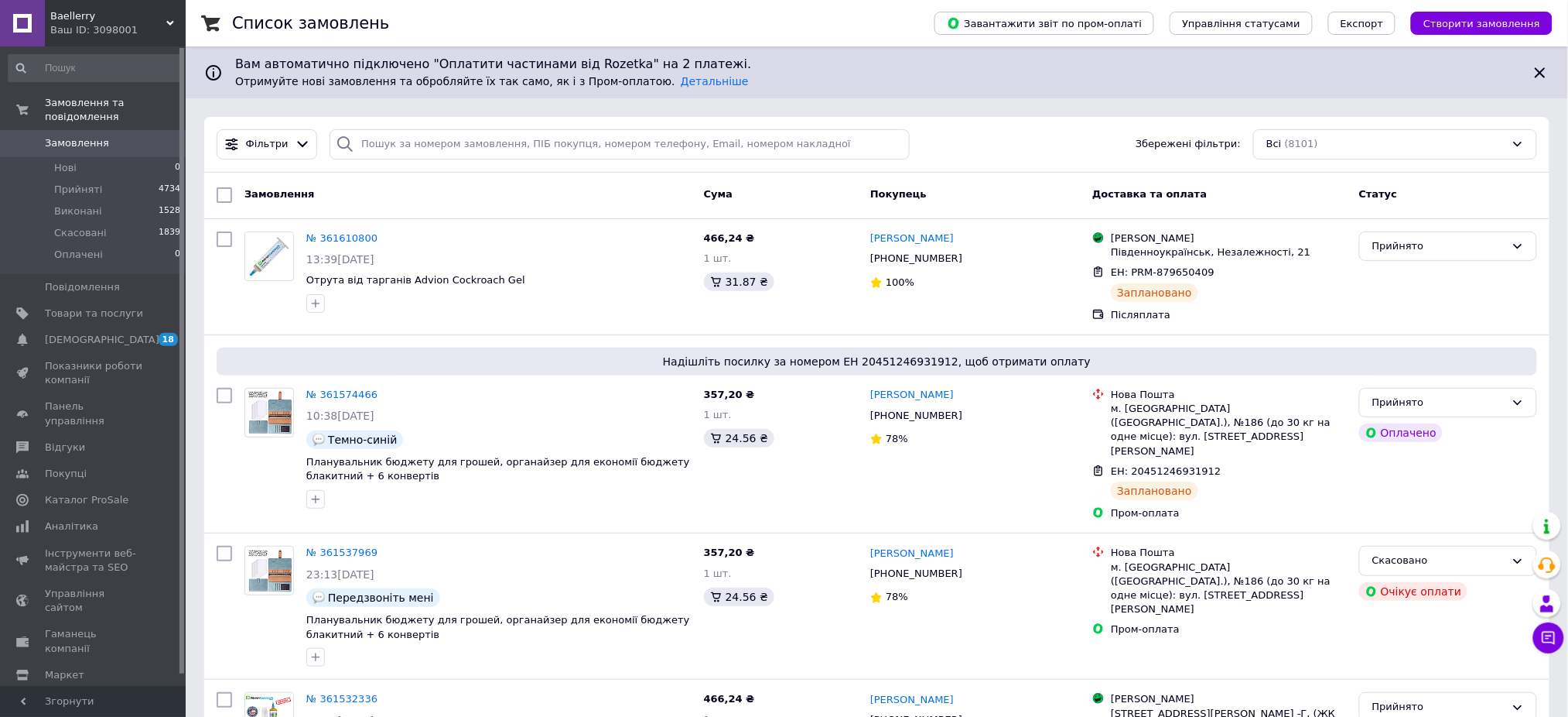
click at [107, 18] on span "Baellerry" at bounding box center [108, 16] width 116 height 14
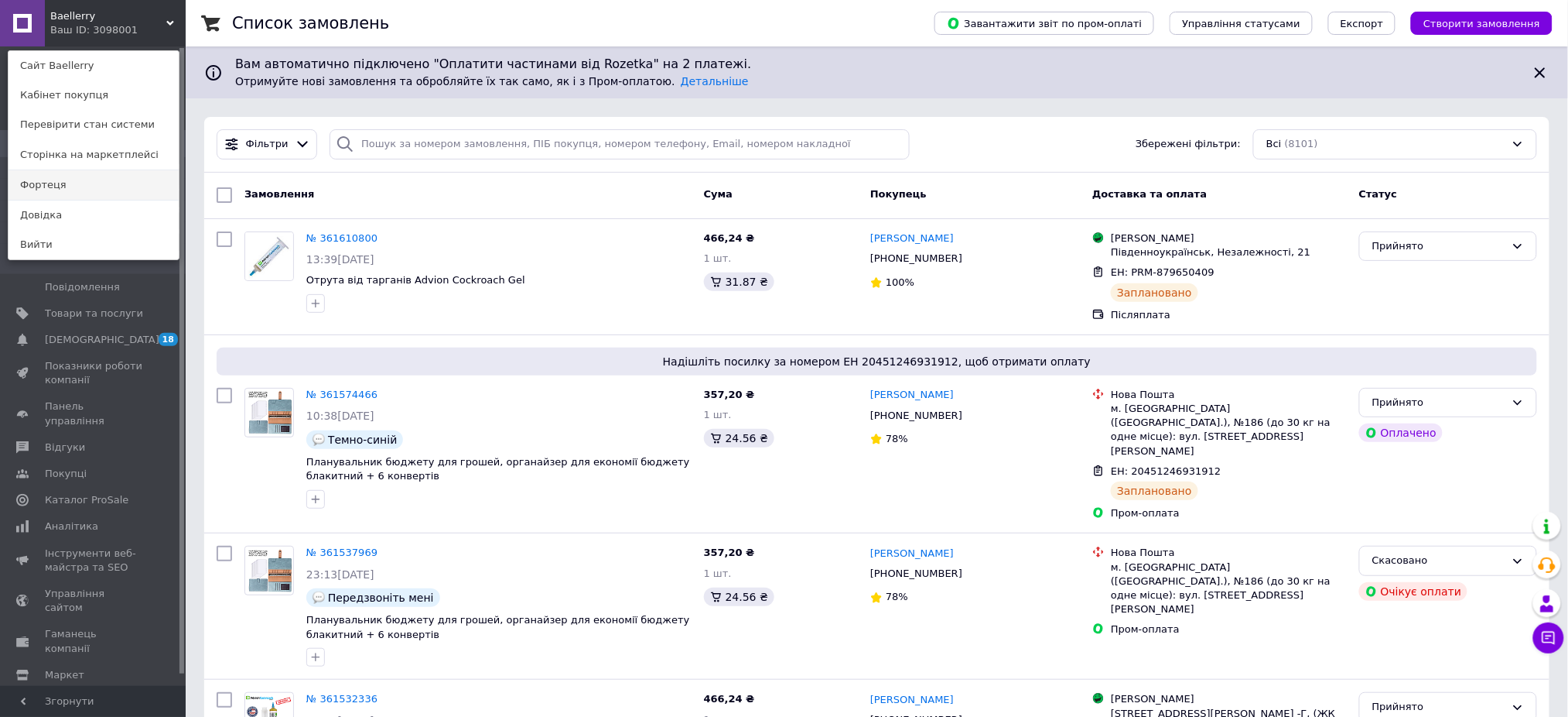
click at [68, 187] on link "Фортеця" at bounding box center [93, 184] width 170 height 30
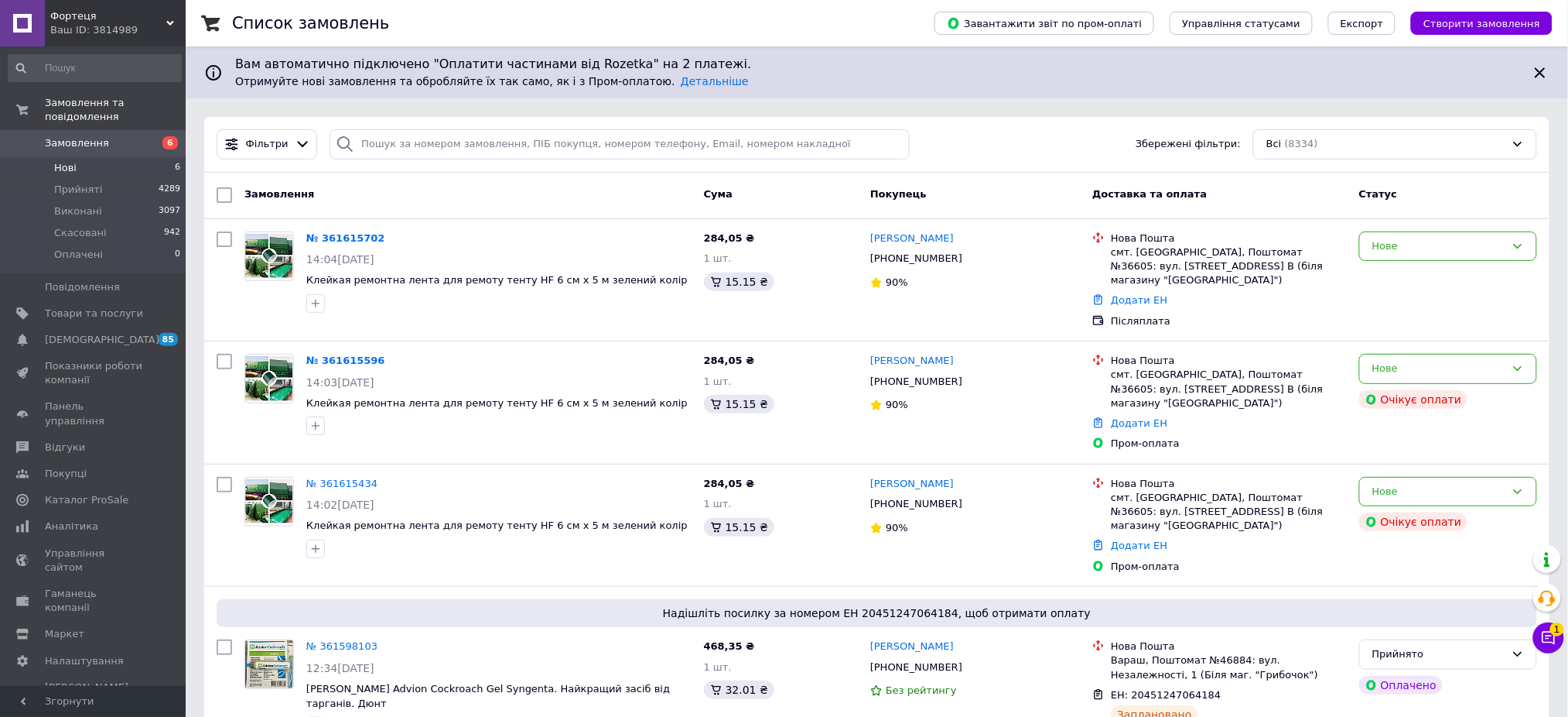
click at [76, 160] on li "Нові 6" at bounding box center [94, 168] width 189 height 22
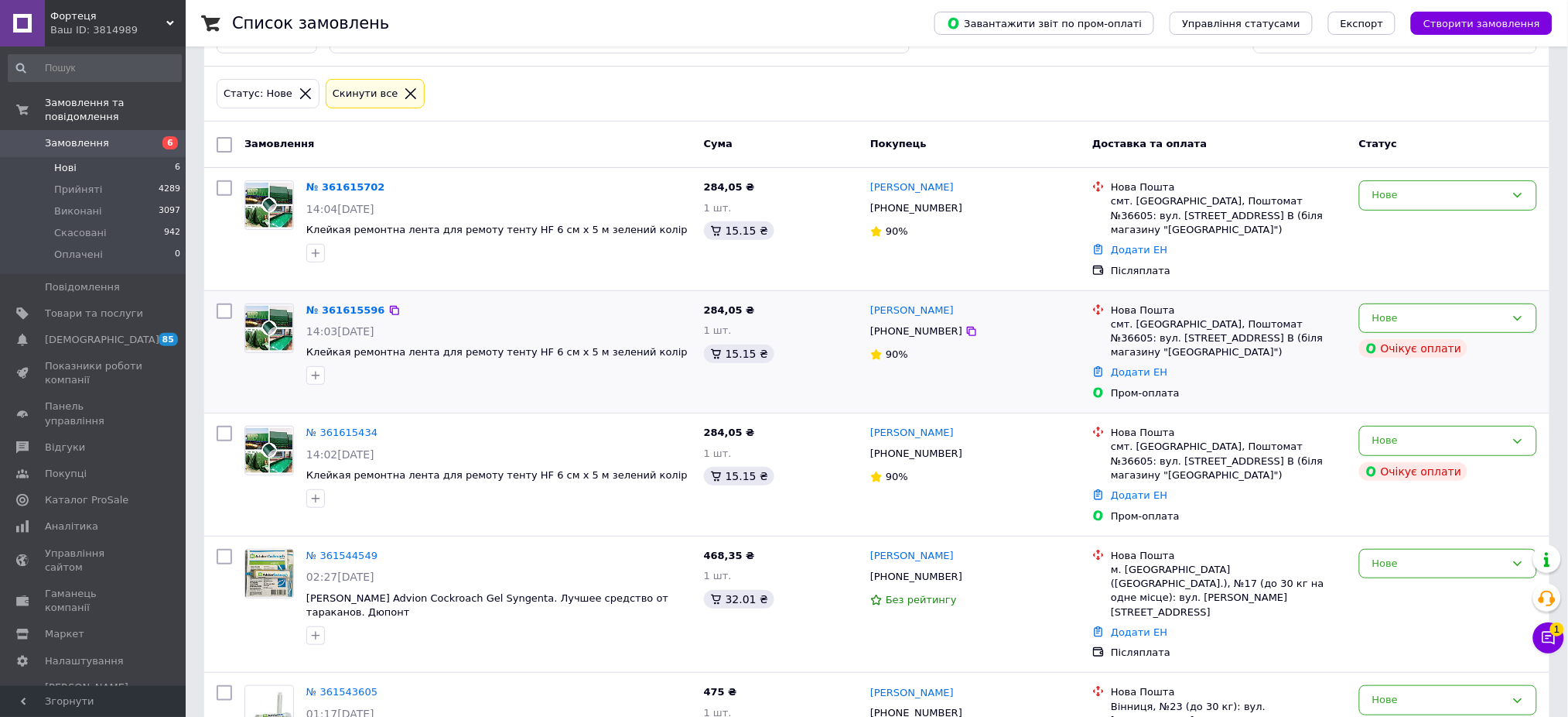
scroll to position [251, 0]
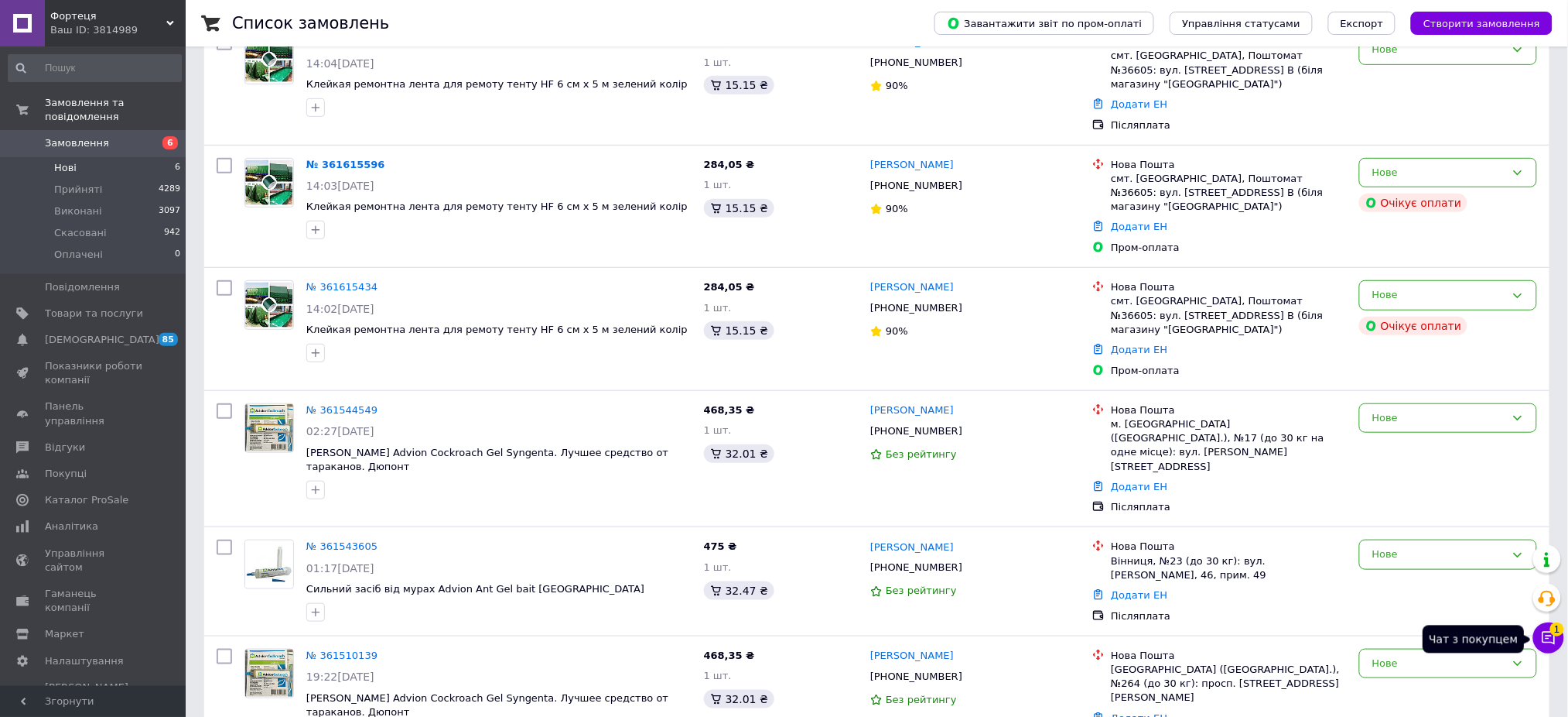
click at [1551, 637] on icon at bounding box center [1549, 638] width 13 height 13
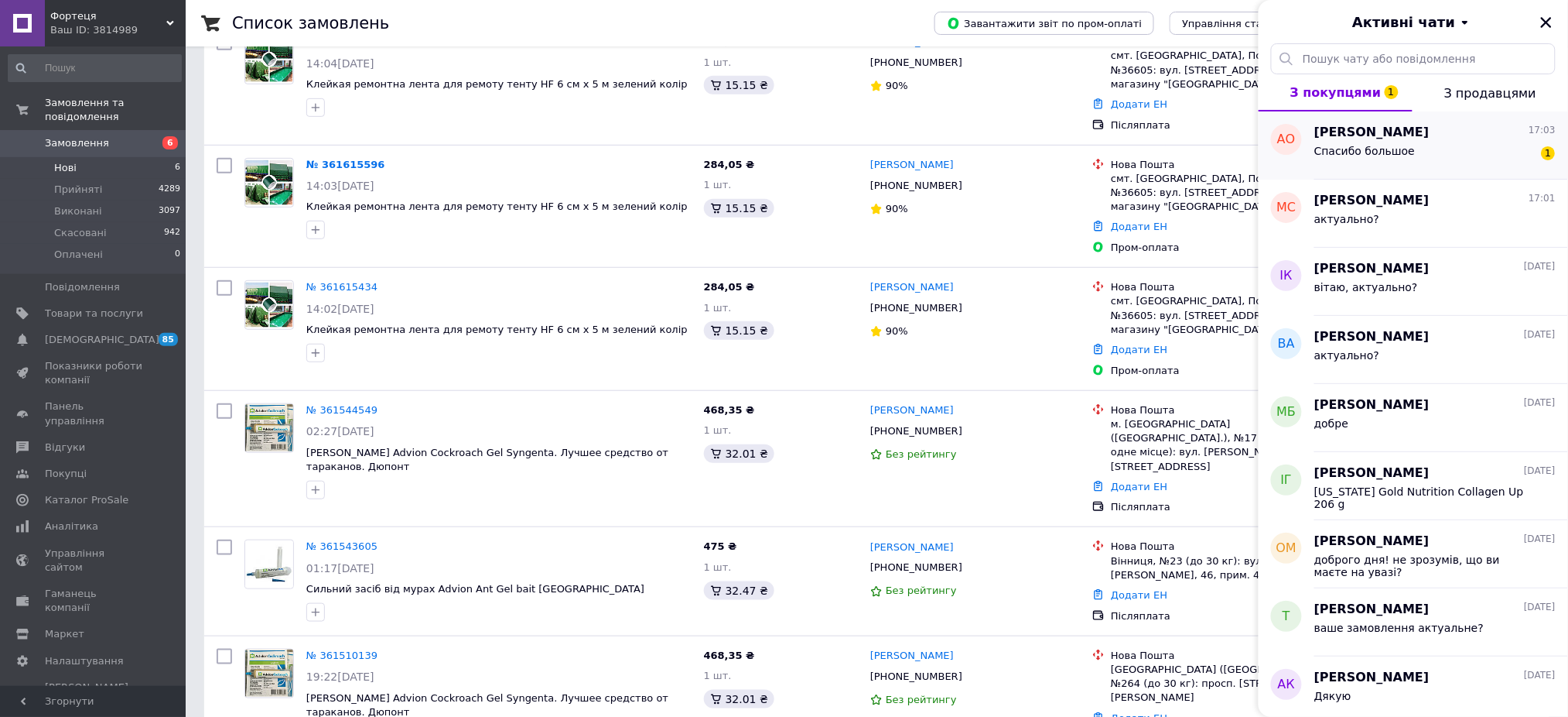
click at [1418, 161] on div "Спасибо большое 1" at bounding box center [1435, 154] width 242 height 25
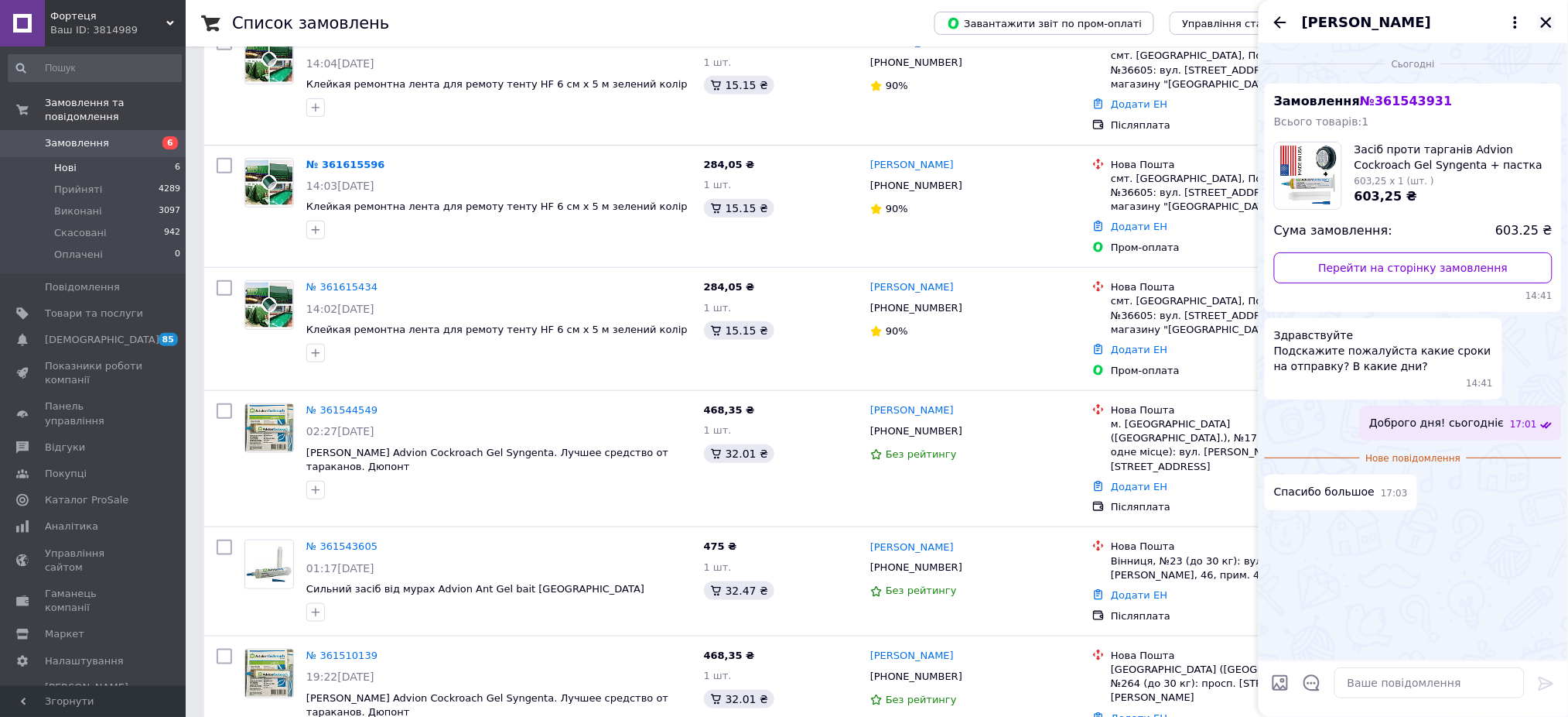
click at [1549, 26] on icon "Закрити" at bounding box center [1546, 22] width 10 height 10
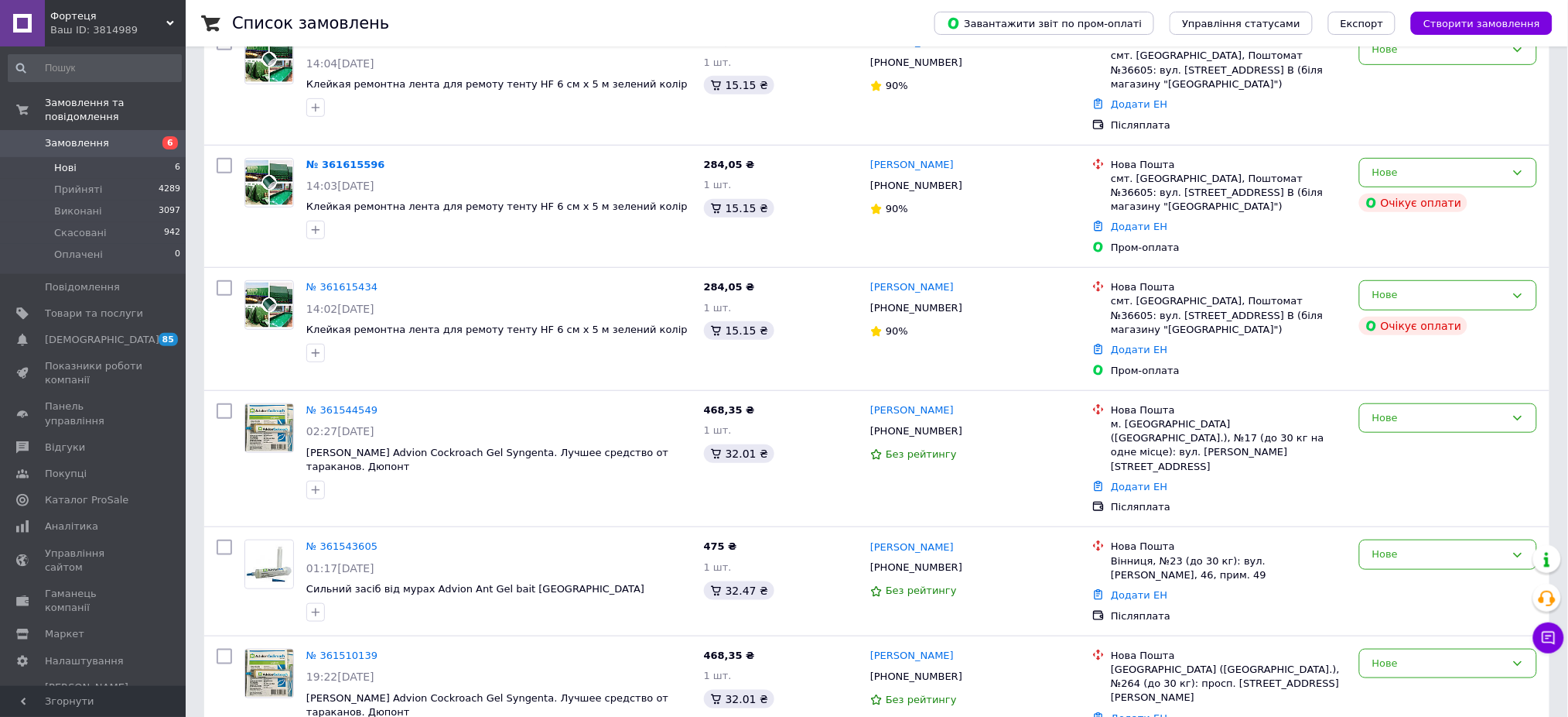
click at [111, 157] on li "Нові 6" at bounding box center [94, 168] width 189 height 22
click at [334, 541] on link "№ 361543605" at bounding box center [341, 546] width 71 height 11
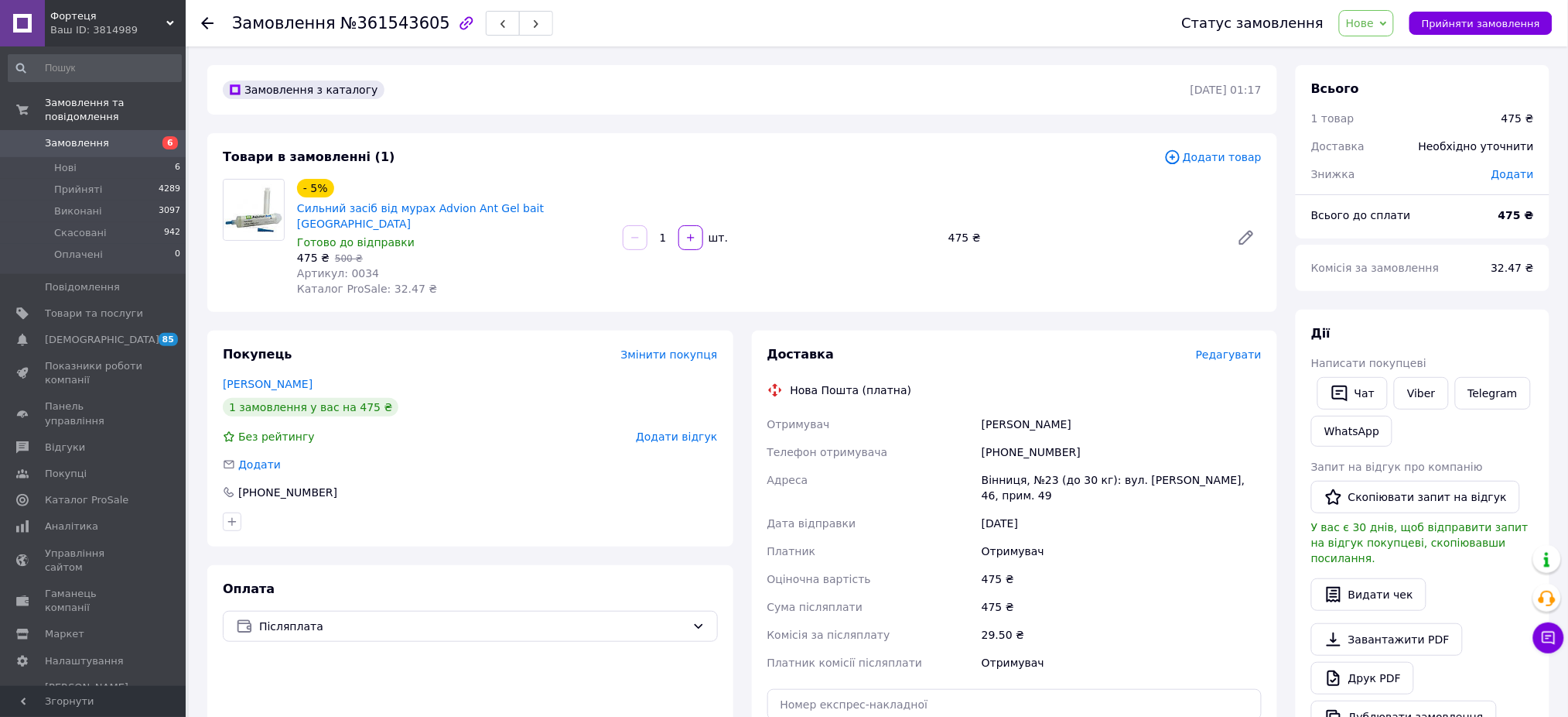
click at [1227, 348] on span "Редагувати" at bounding box center [1229, 354] width 66 height 12
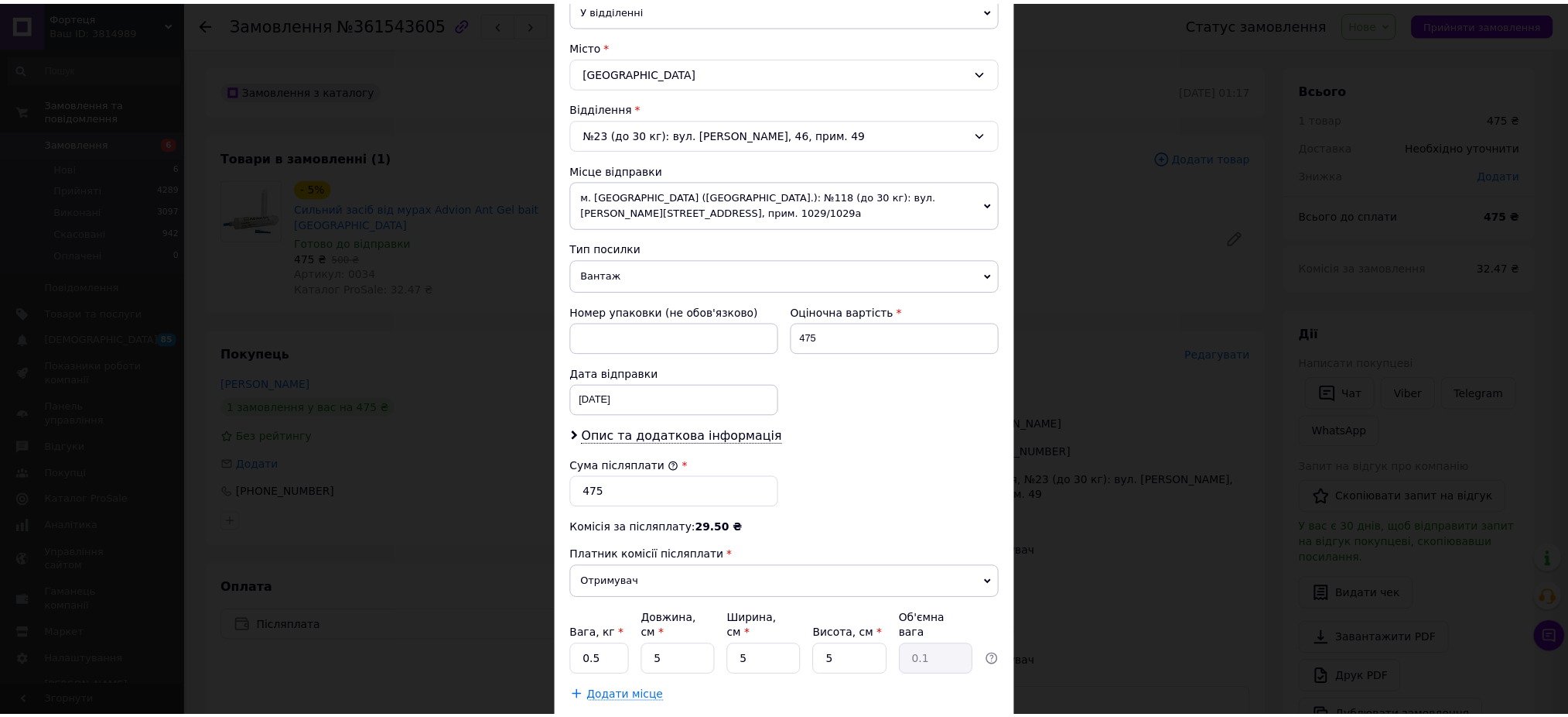
scroll to position [464, 0]
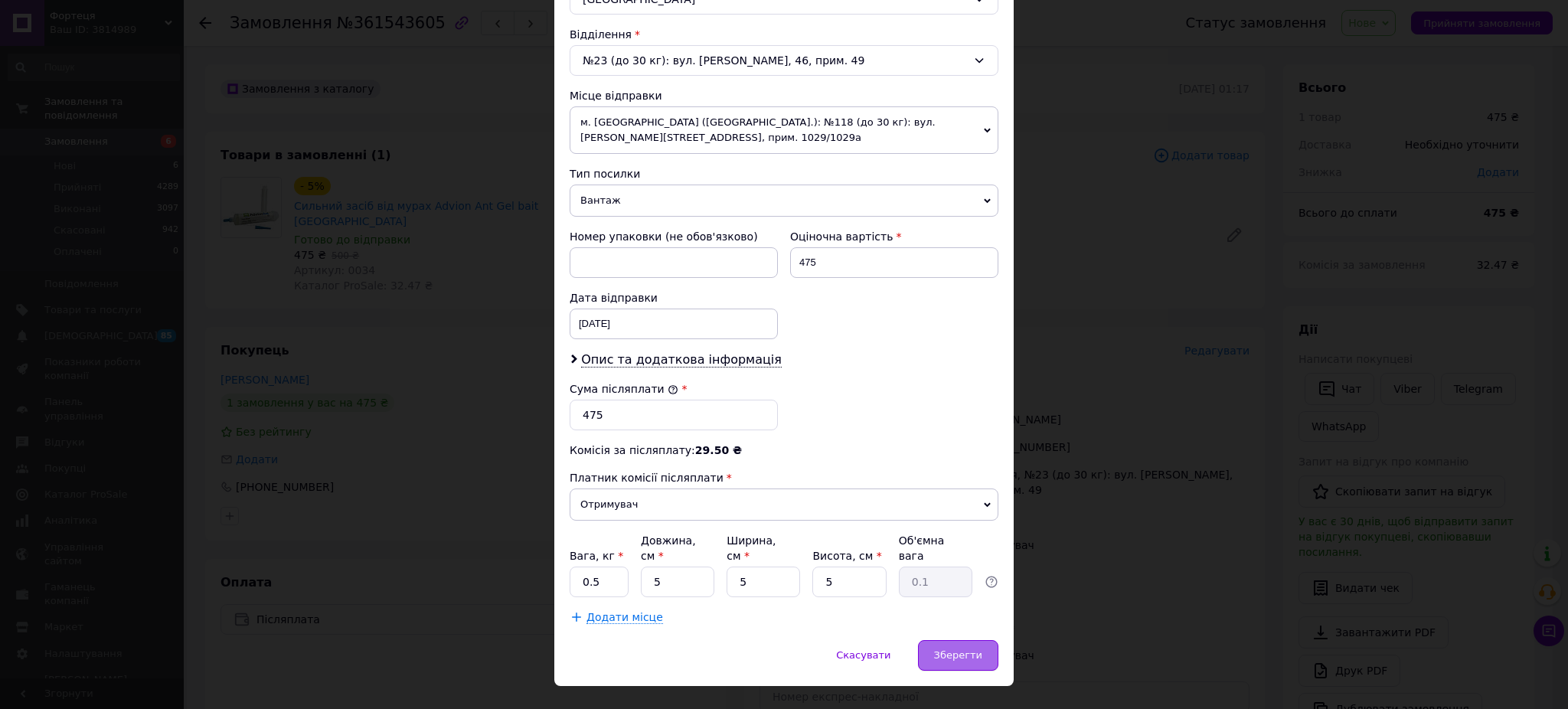
click at [959, 649] on span "Зберегти" at bounding box center [958, 655] width 49 height 11
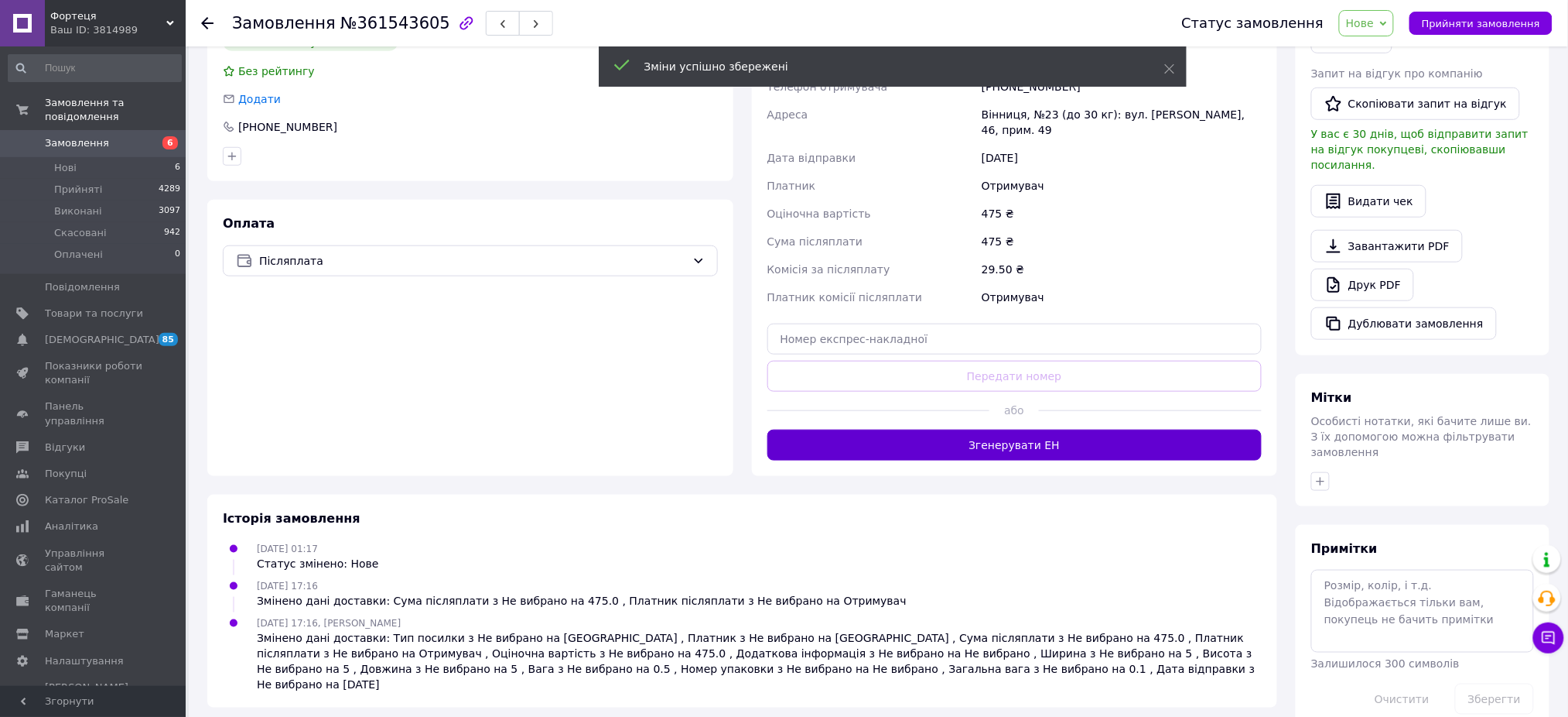
click at [982, 429] on button "Згенерувати ЕН" at bounding box center [1015, 445] width 495 height 31
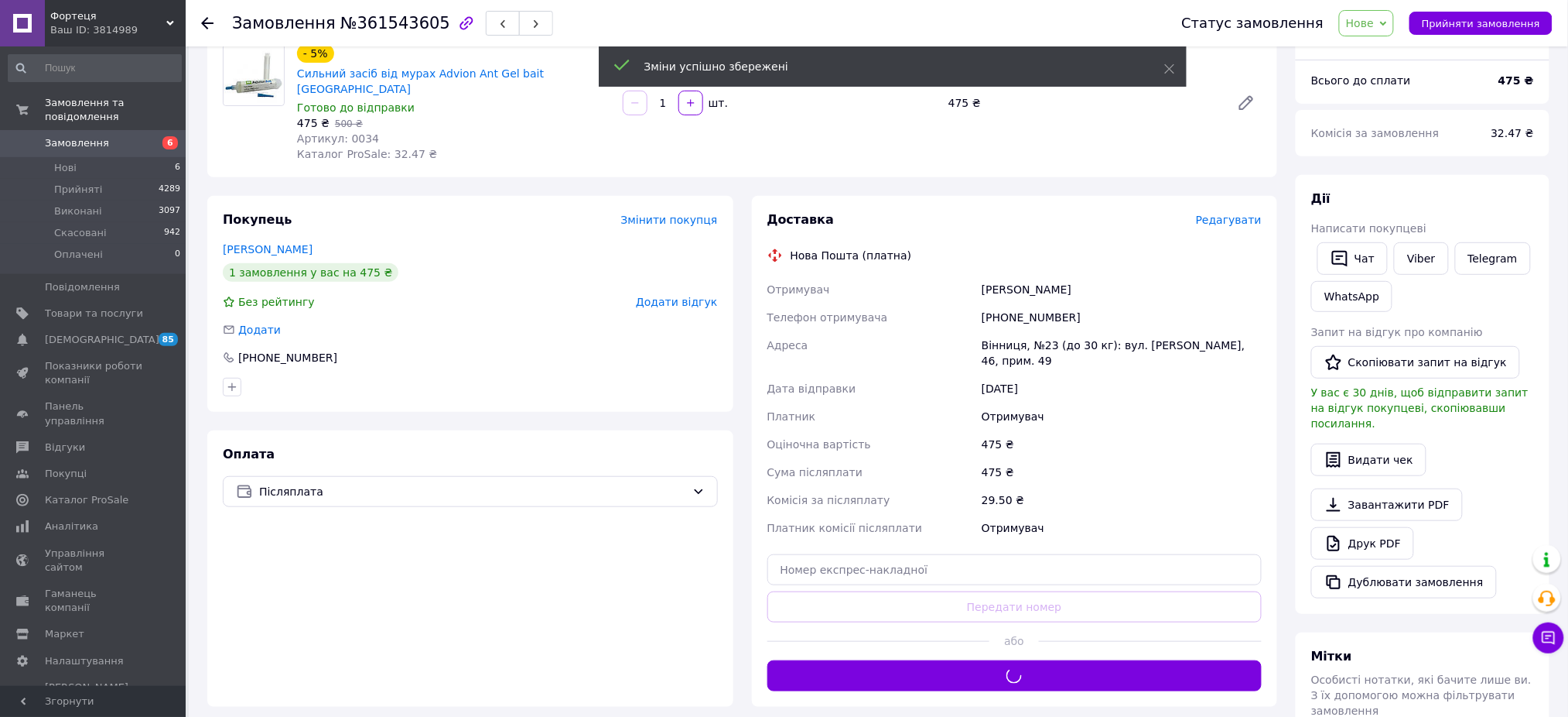
scroll to position [0, 0]
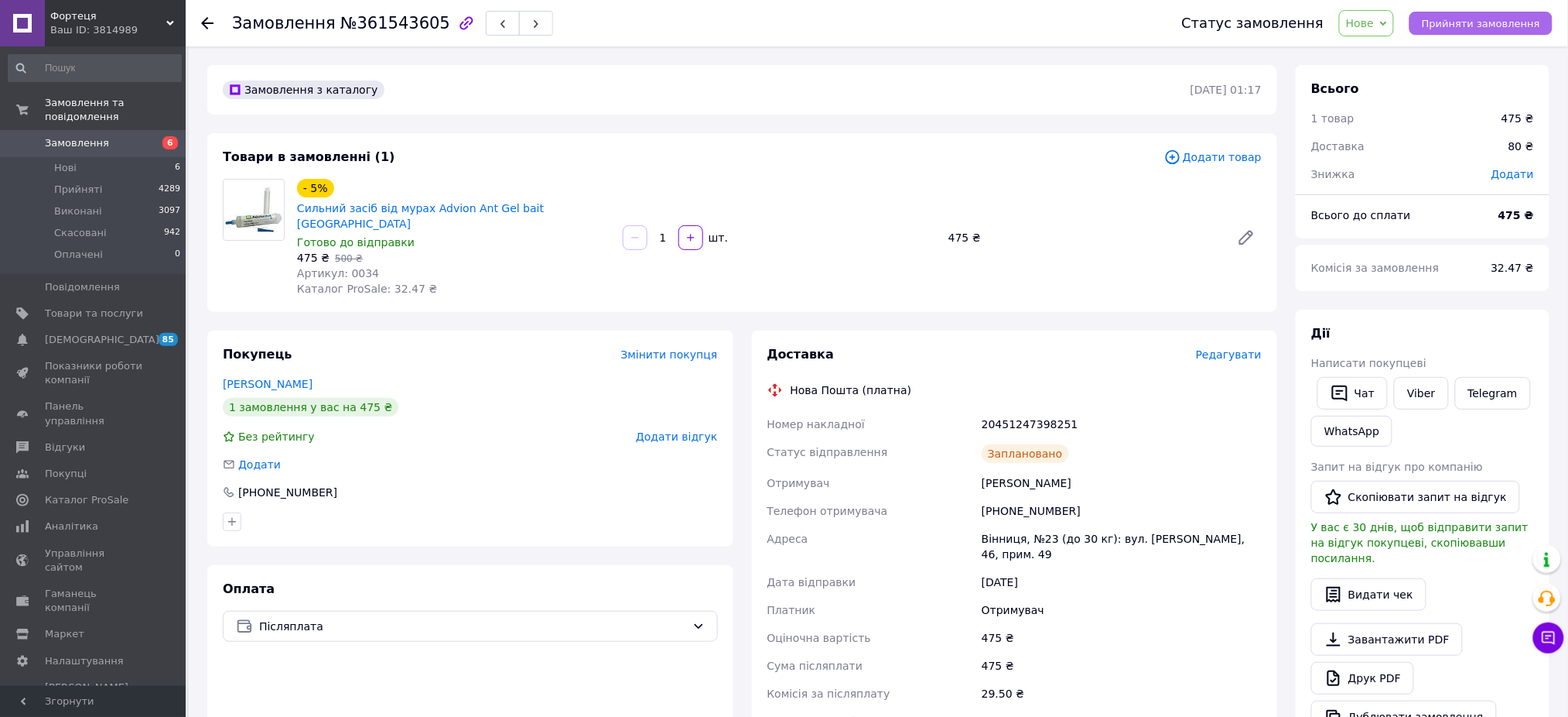
click at [1459, 25] on span "Прийняти замовлення" at bounding box center [1481, 23] width 118 height 11
click at [114, 136] on span "Замовлення" at bounding box center [94, 143] width 98 height 14
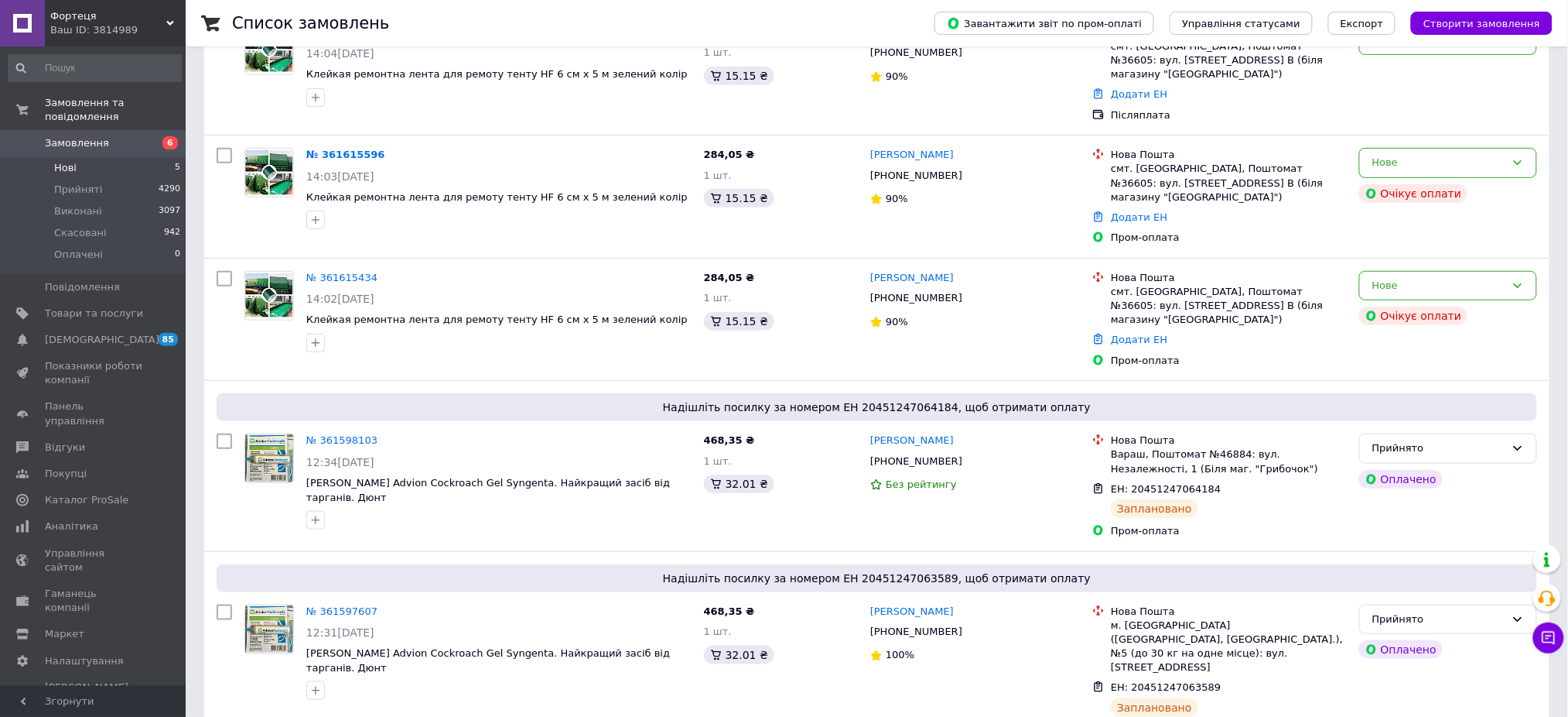
click at [77, 157] on li "Нові 5" at bounding box center [94, 168] width 189 height 22
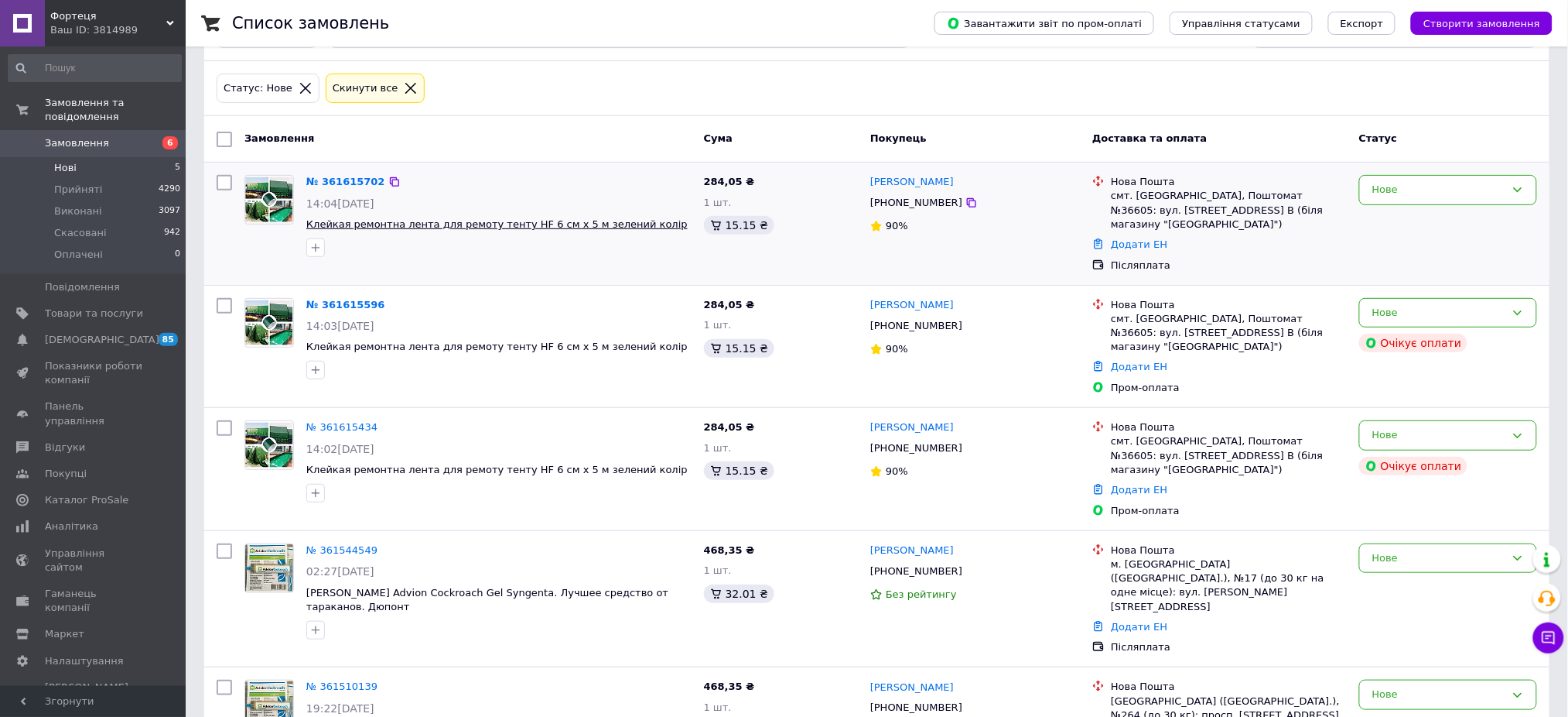
scroll to position [143, 0]
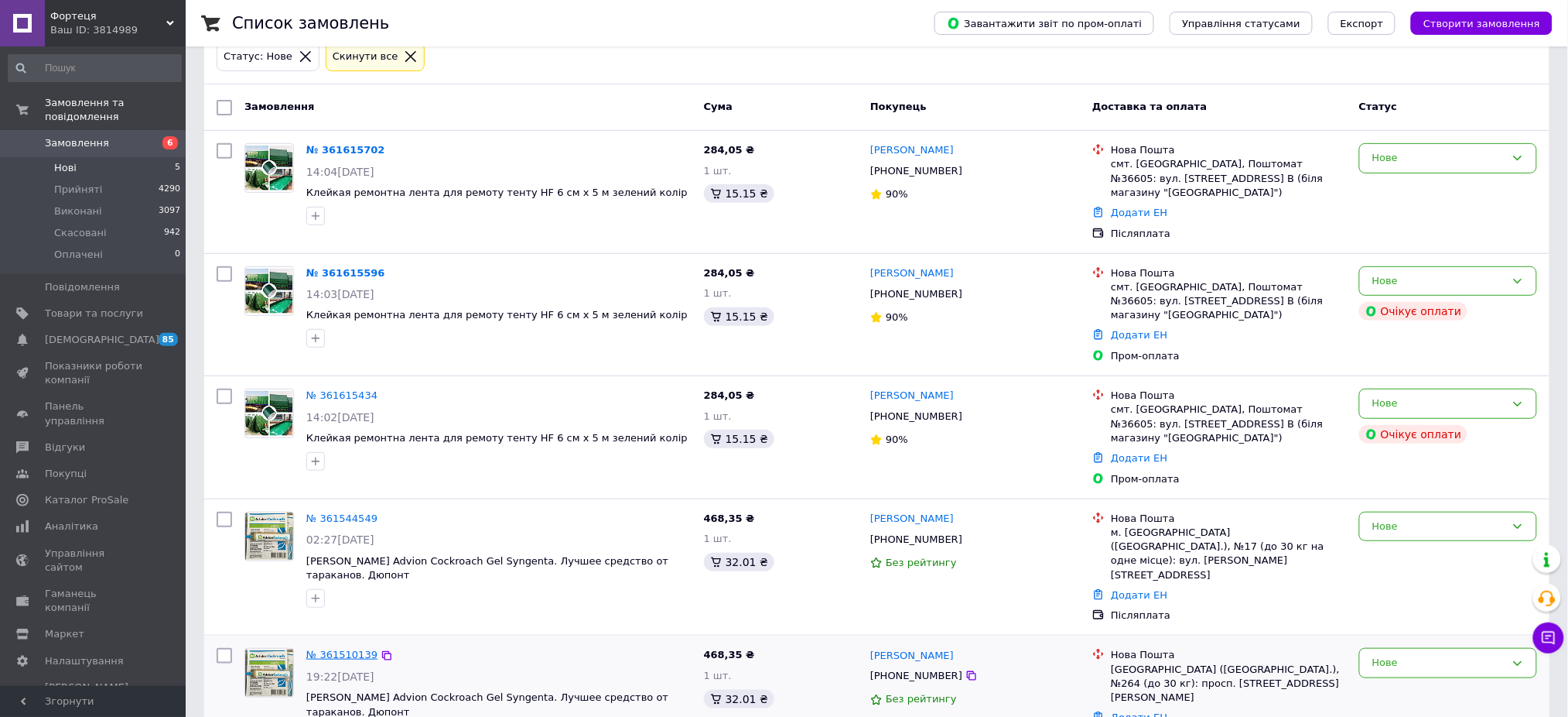
click at [333, 649] on link "№ 361510139" at bounding box center [341, 654] width 71 height 11
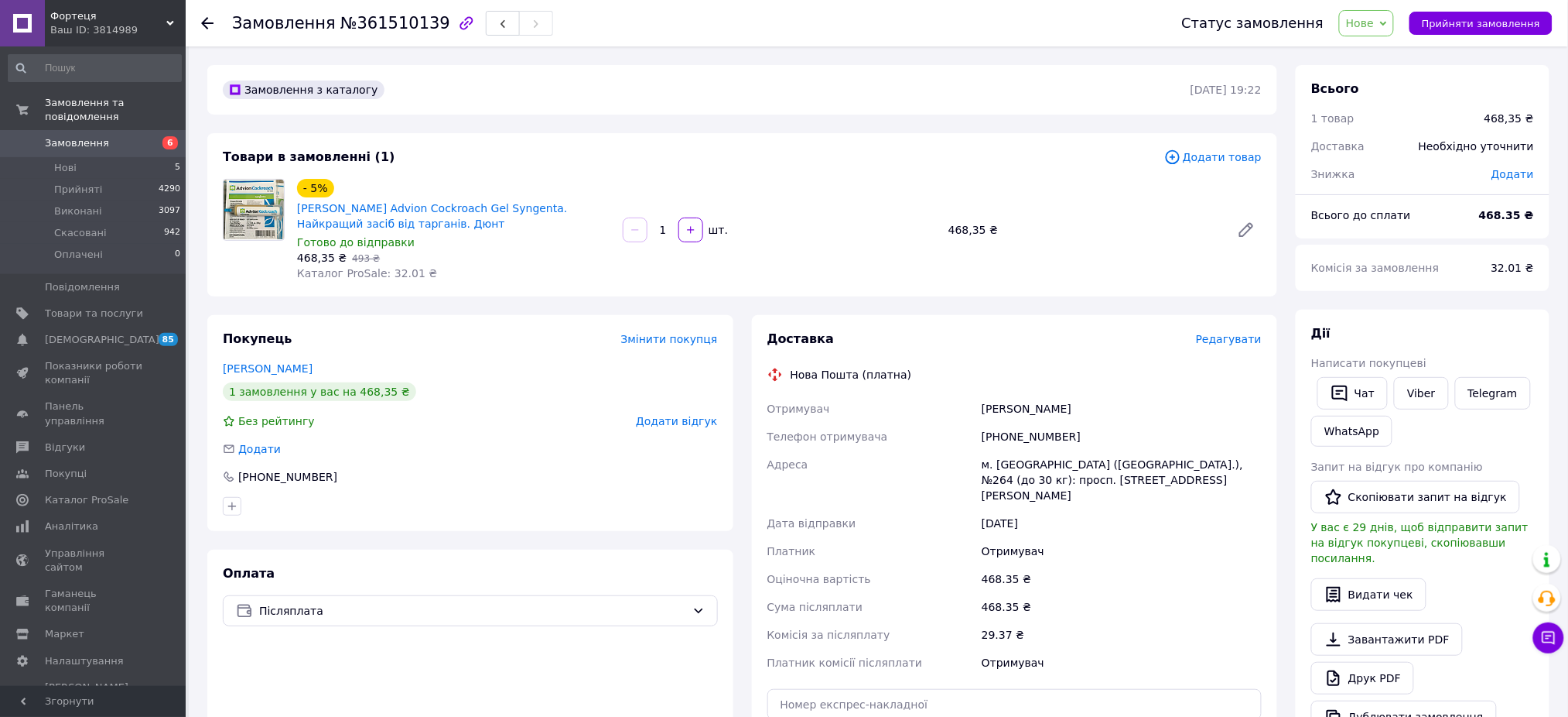
click at [1227, 336] on span "Редагувати" at bounding box center [1229, 338] width 66 height 12
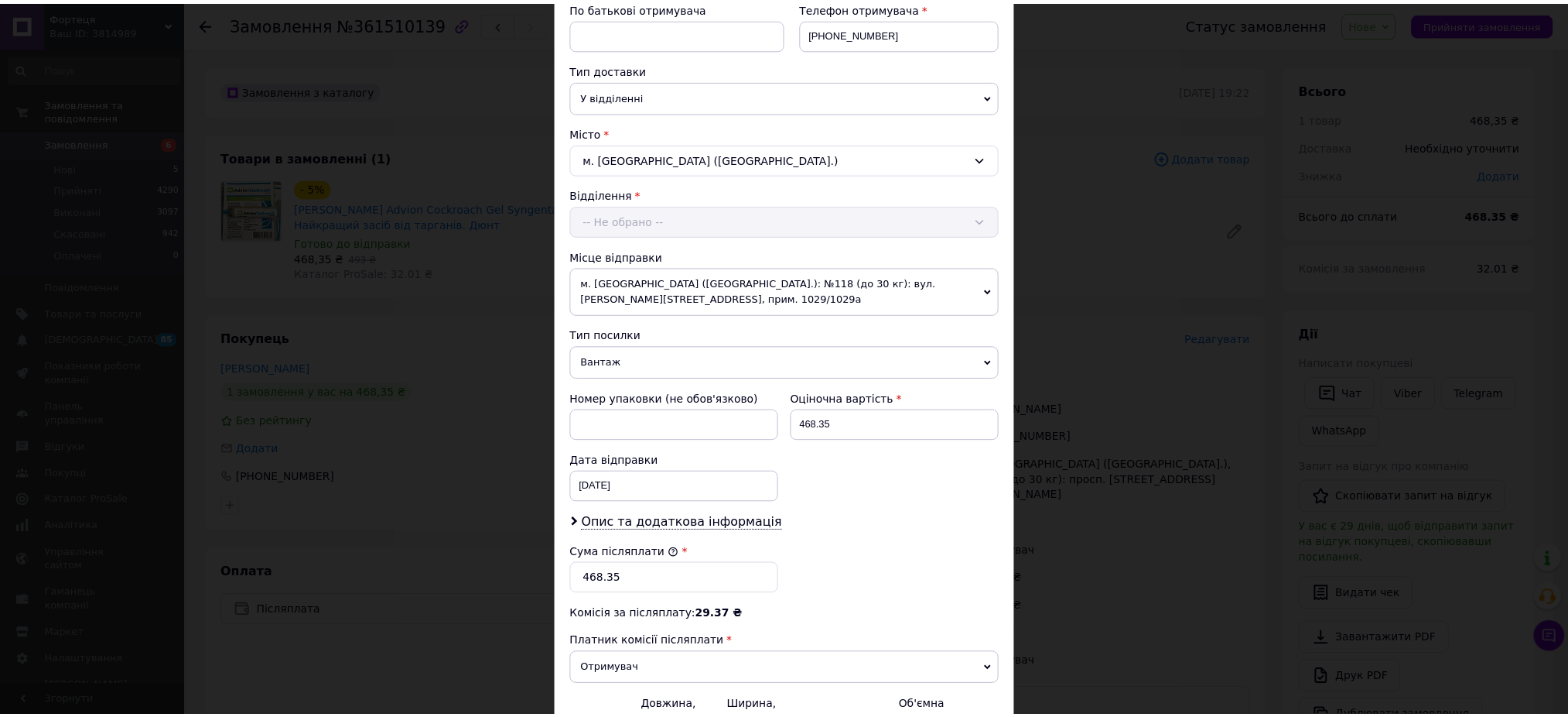
scroll to position [464, 0]
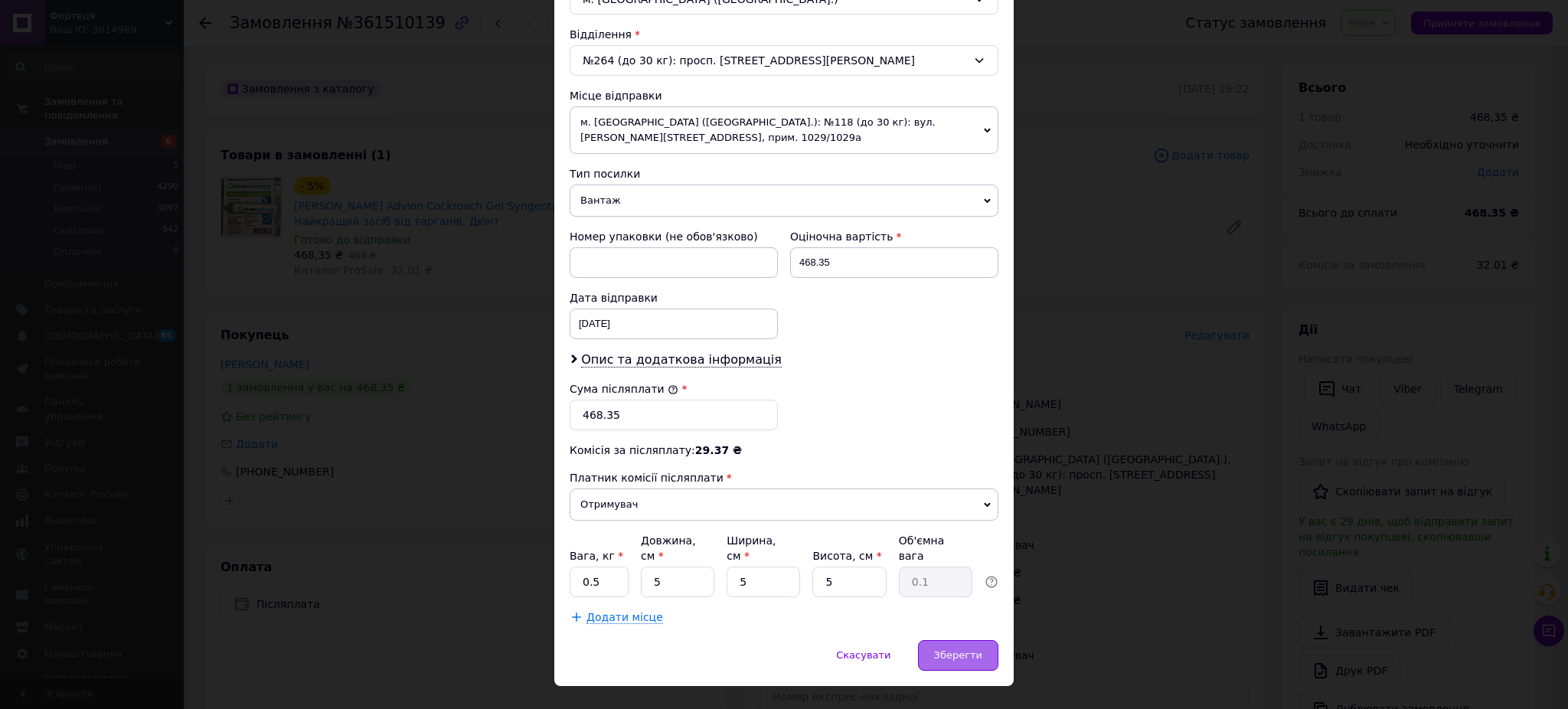
click at [972, 649] on span "Зберегти" at bounding box center [958, 655] width 49 height 11
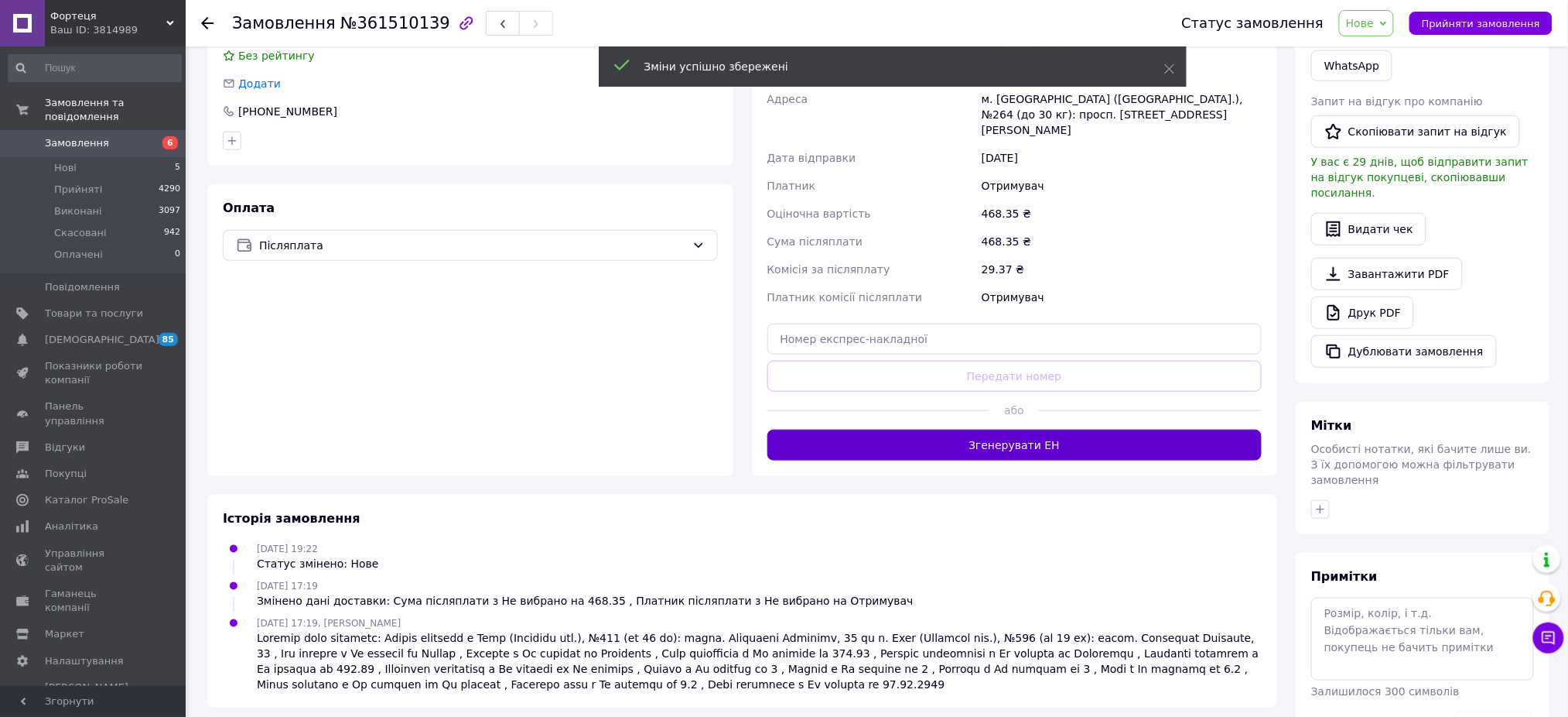
click at [1049, 432] on div "Замовлення з каталогу 11.09.2025 | 19:22 Товари в замовленні (1) Додати товар -…" at bounding box center [743, 228] width 1089 height 1058
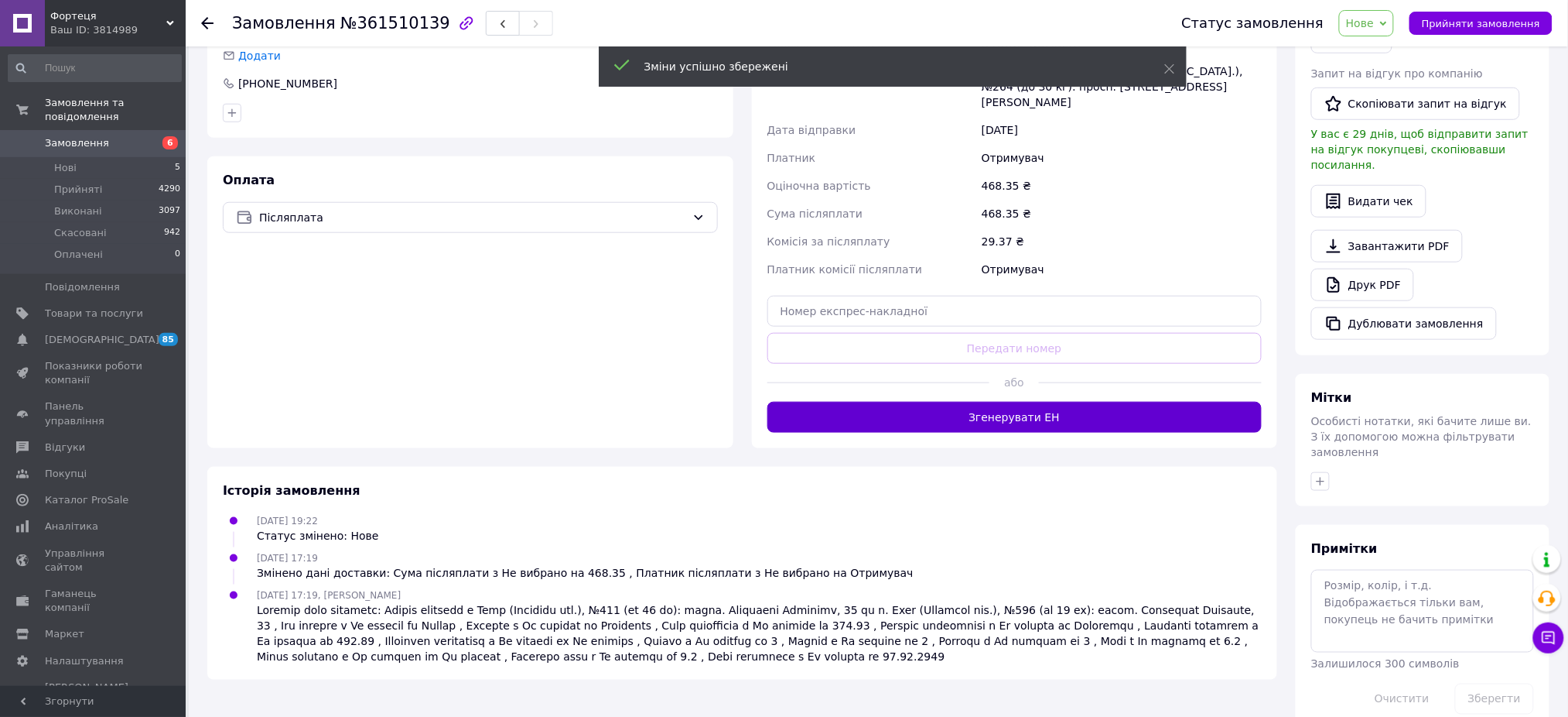
click at [1032, 408] on button "Згенерувати ЕН" at bounding box center [1015, 417] width 495 height 31
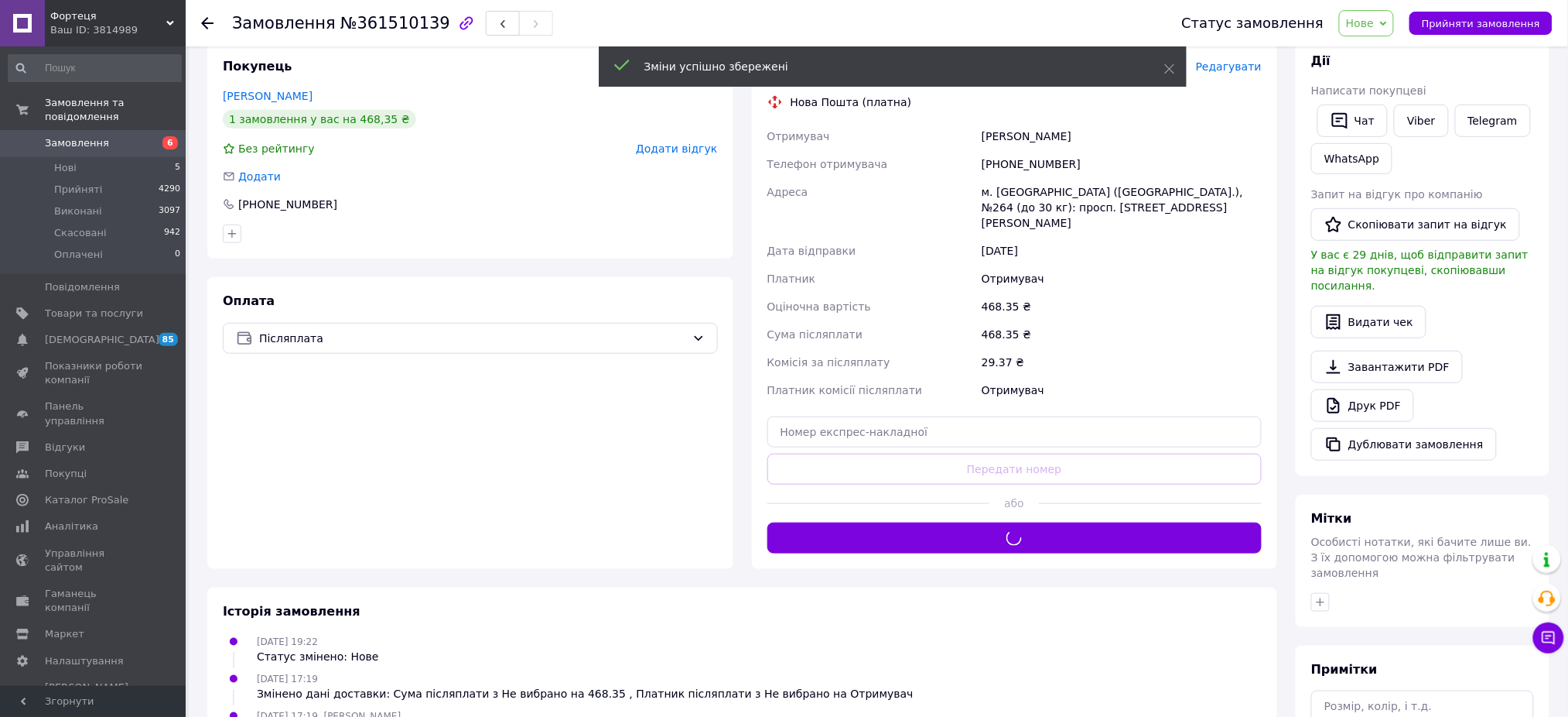
scroll to position [0, 0]
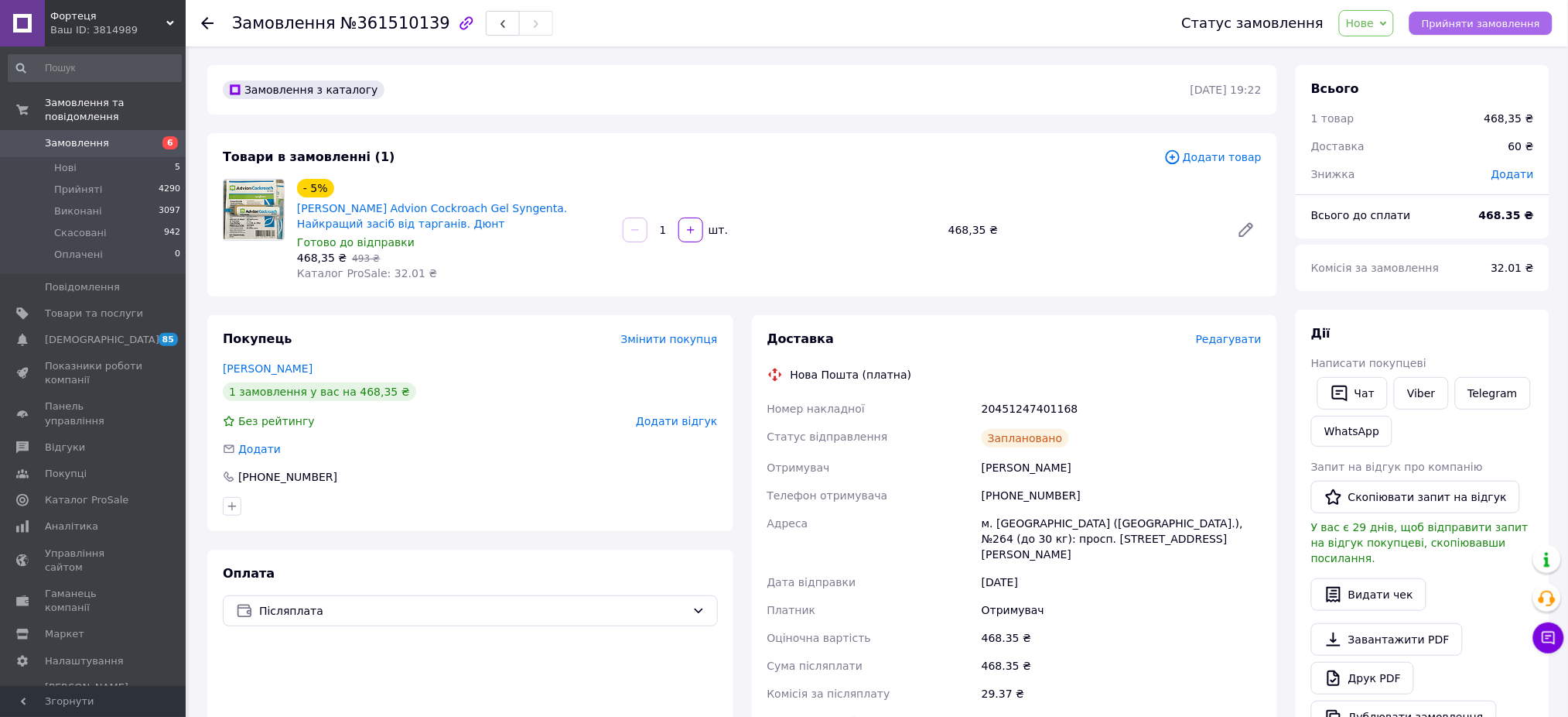
click at [1474, 11] on button "Прийняти замовлення" at bounding box center [1482, 23] width 143 height 23
click at [83, 136] on span "Замовлення" at bounding box center [77, 143] width 64 height 14
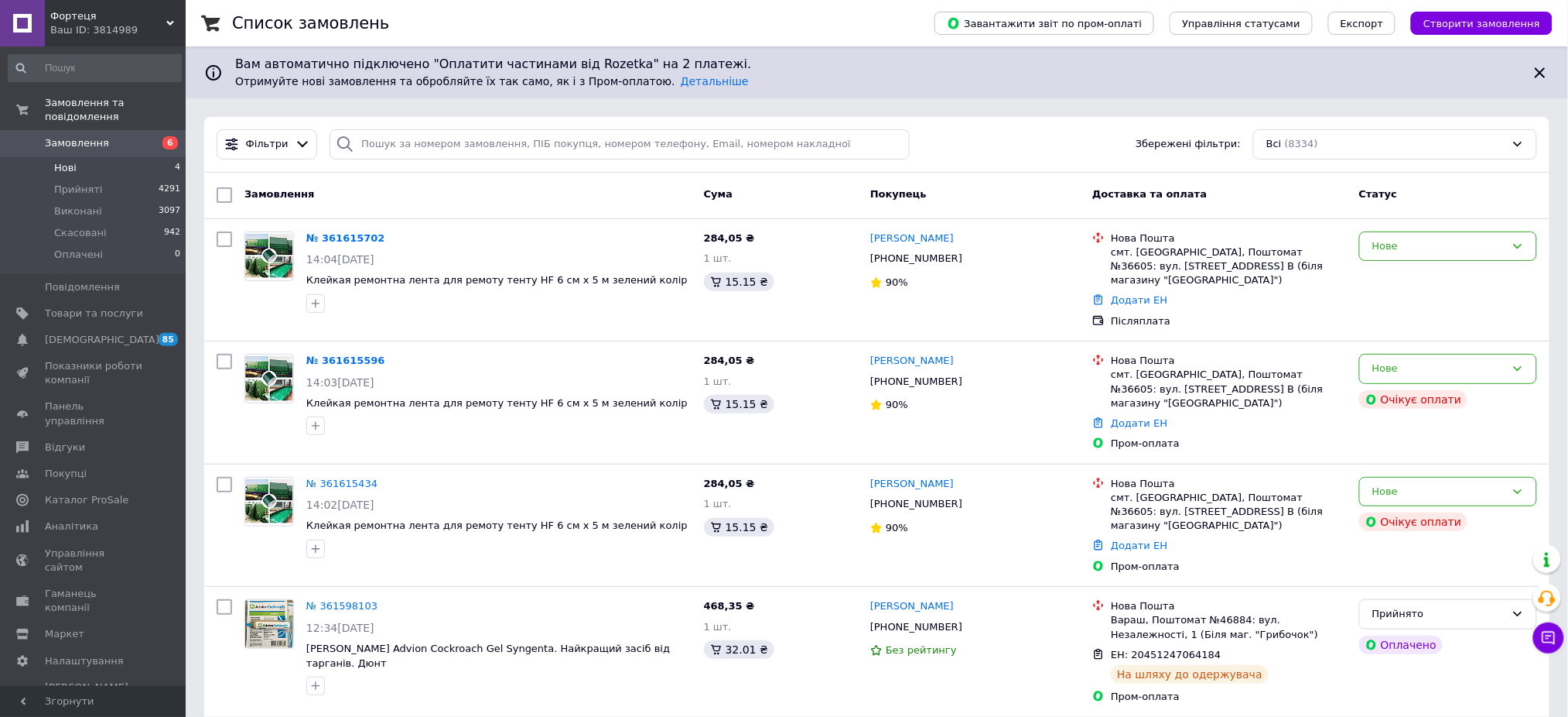
click at [88, 157] on li "Нові 4" at bounding box center [94, 168] width 189 height 22
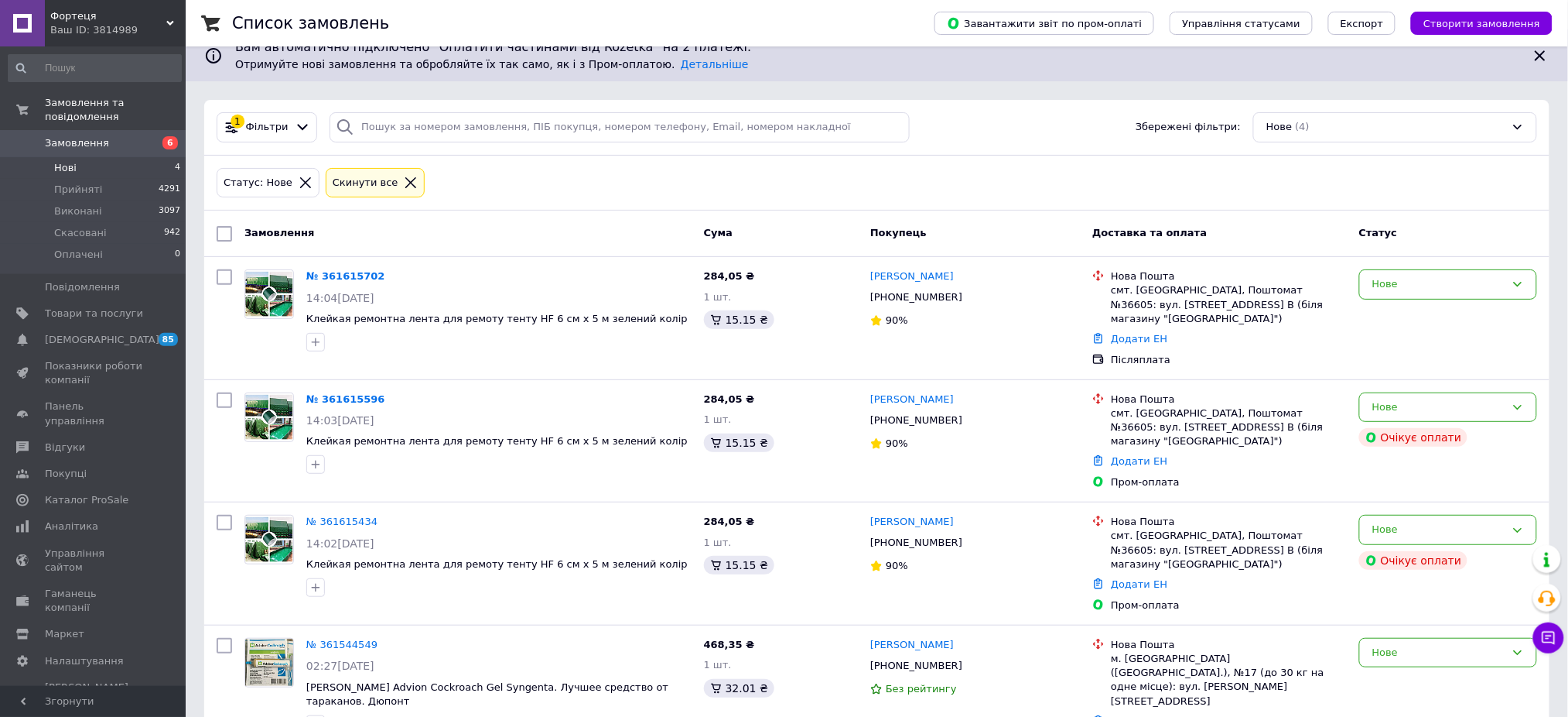
scroll to position [22, 0]
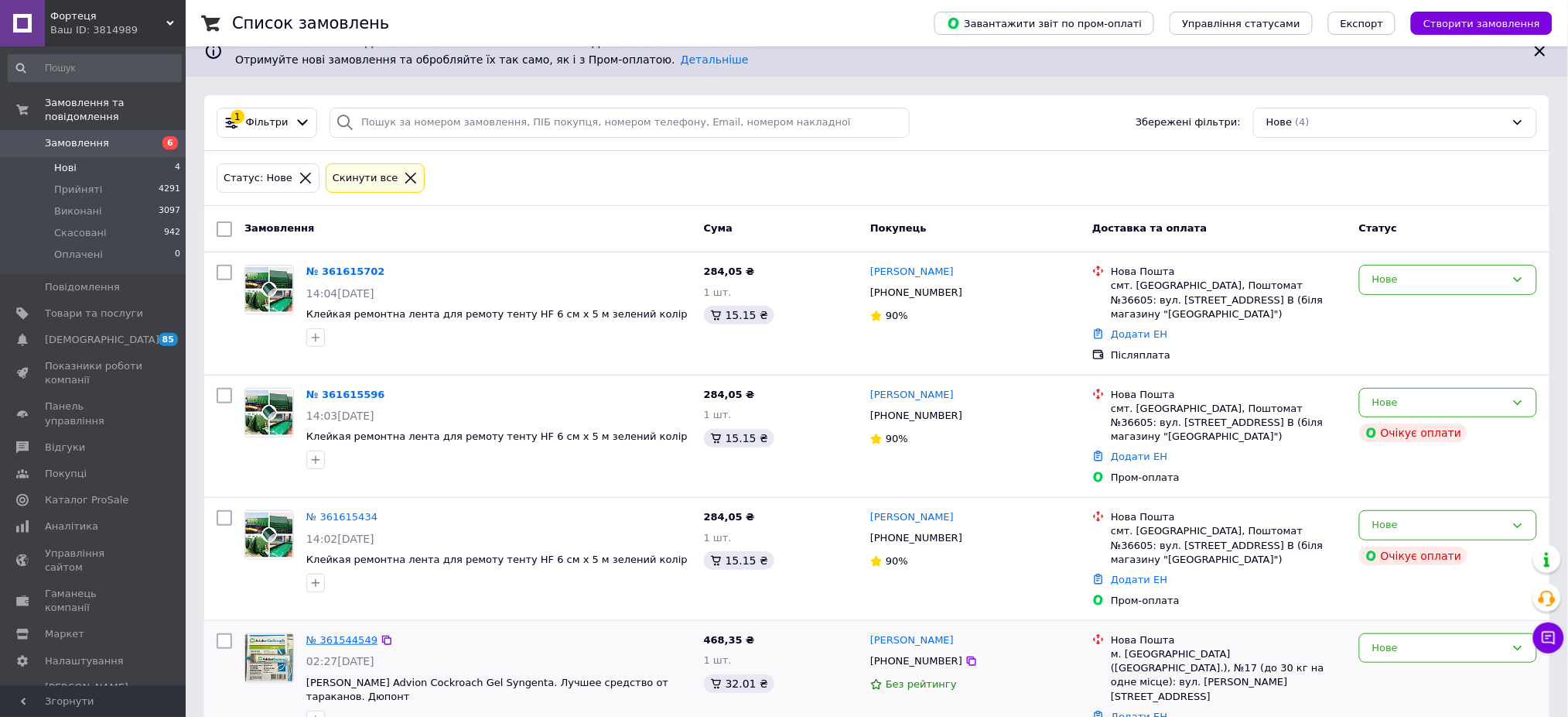
click at [348, 634] on link "№ 361544549" at bounding box center [341, 640] width 71 height 11
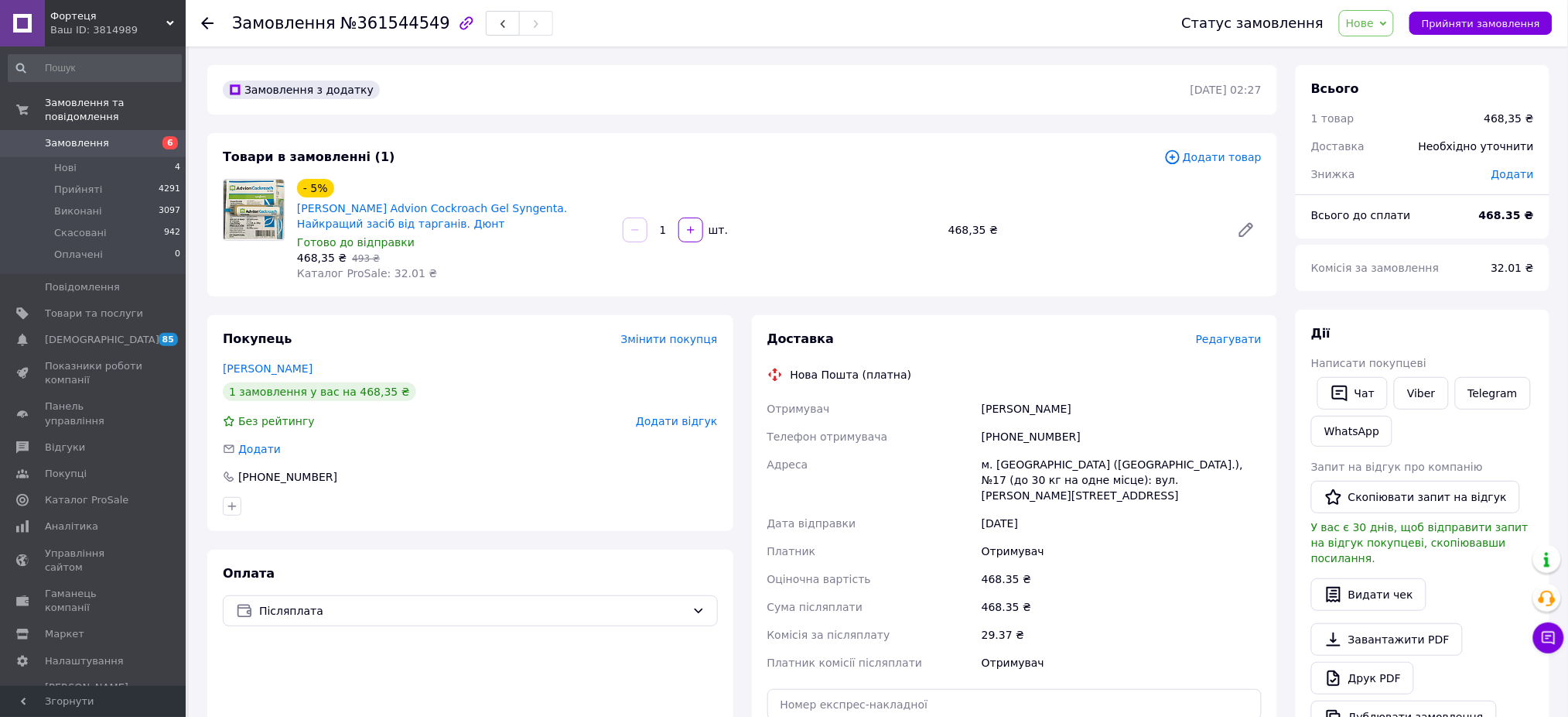
click at [1238, 338] on span "Редагувати" at bounding box center [1229, 338] width 66 height 12
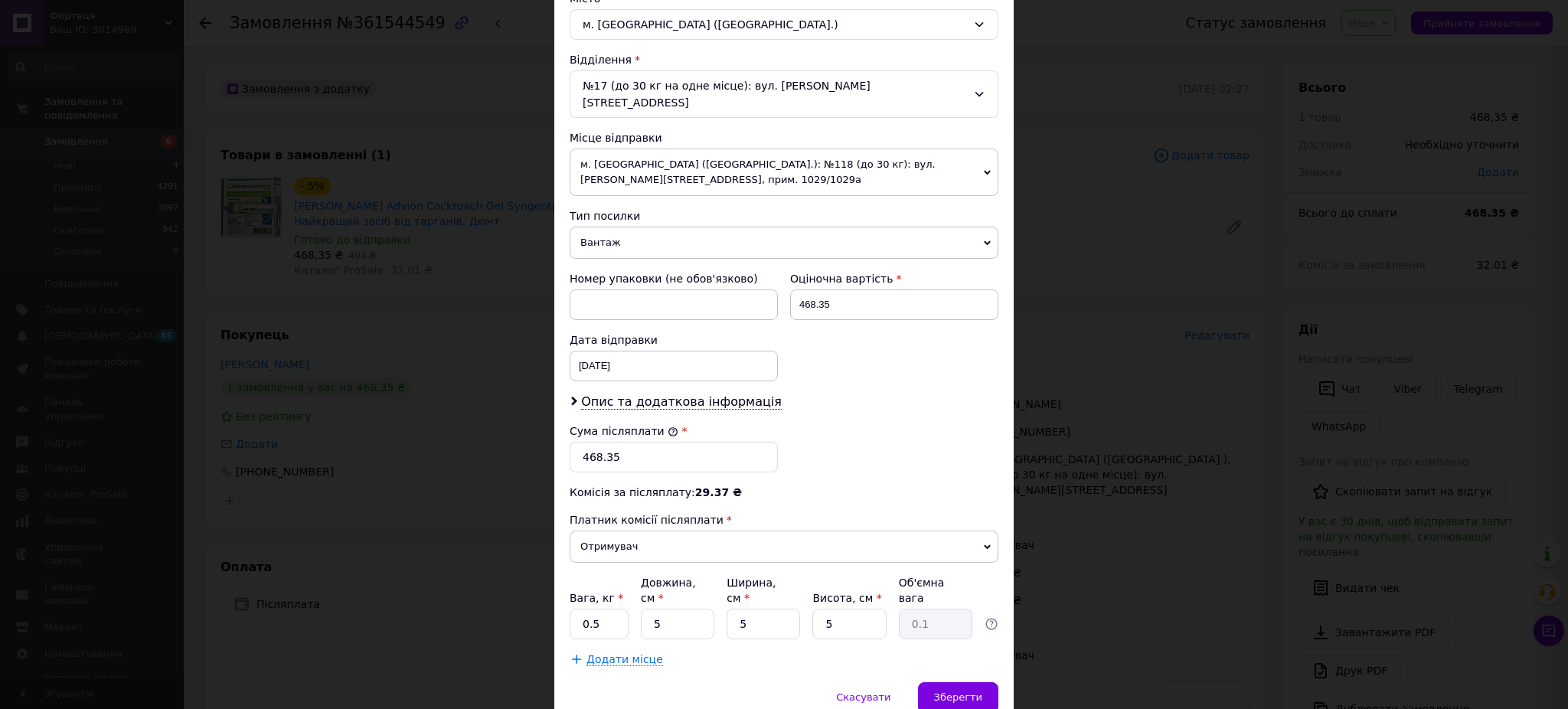
scroll to position [459, 0]
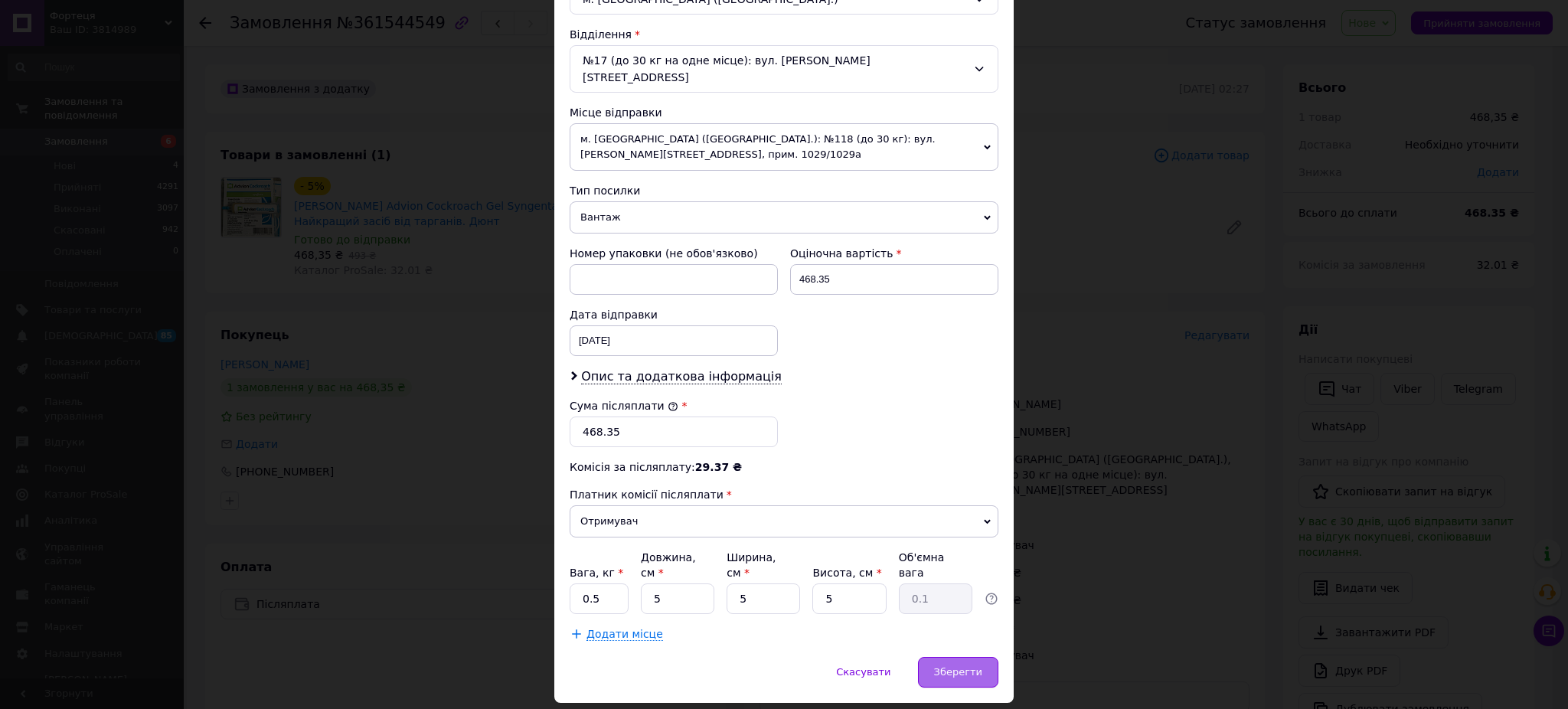
click at [964, 666] on span "Зберегти" at bounding box center [958, 672] width 49 height 11
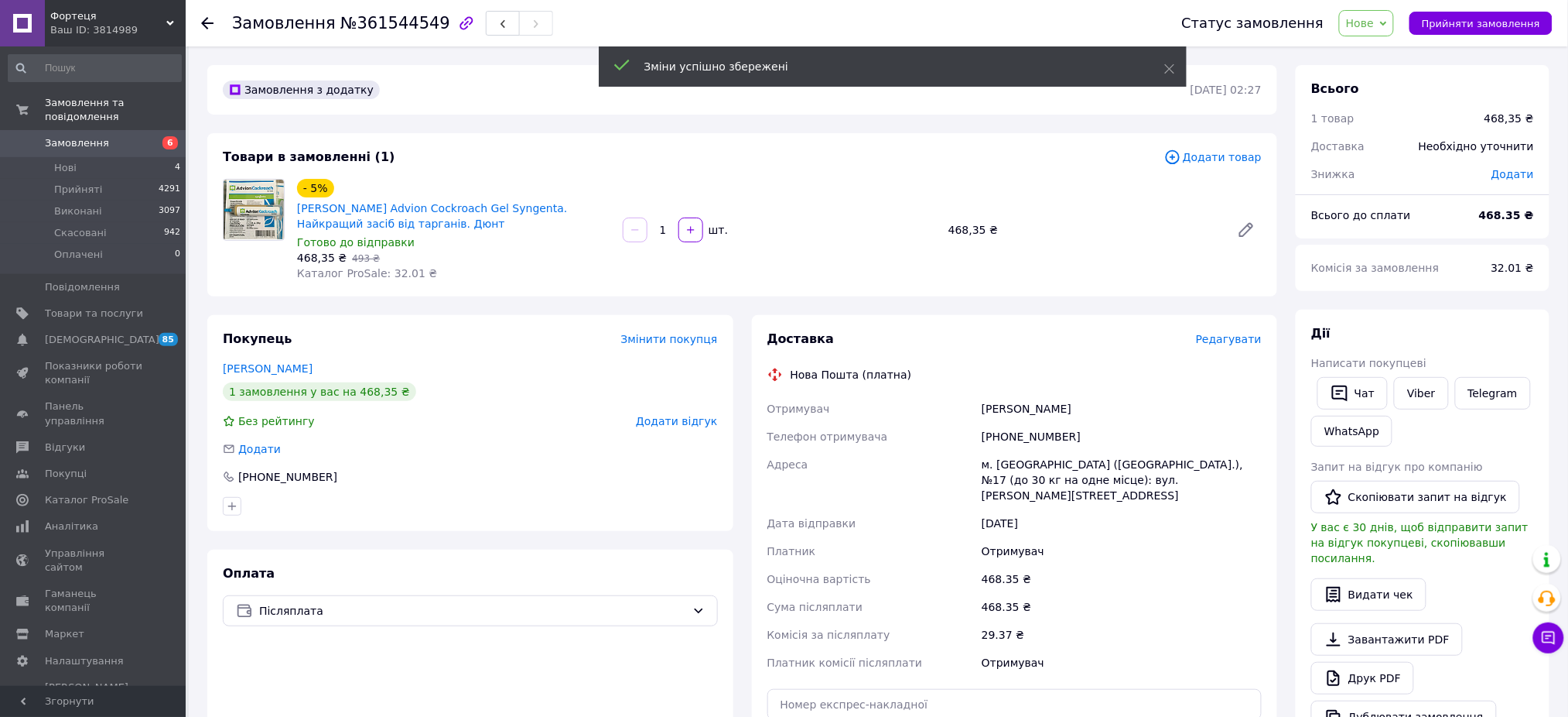
click at [1238, 334] on span "Редагувати" at bounding box center [1229, 338] width 66 height 12
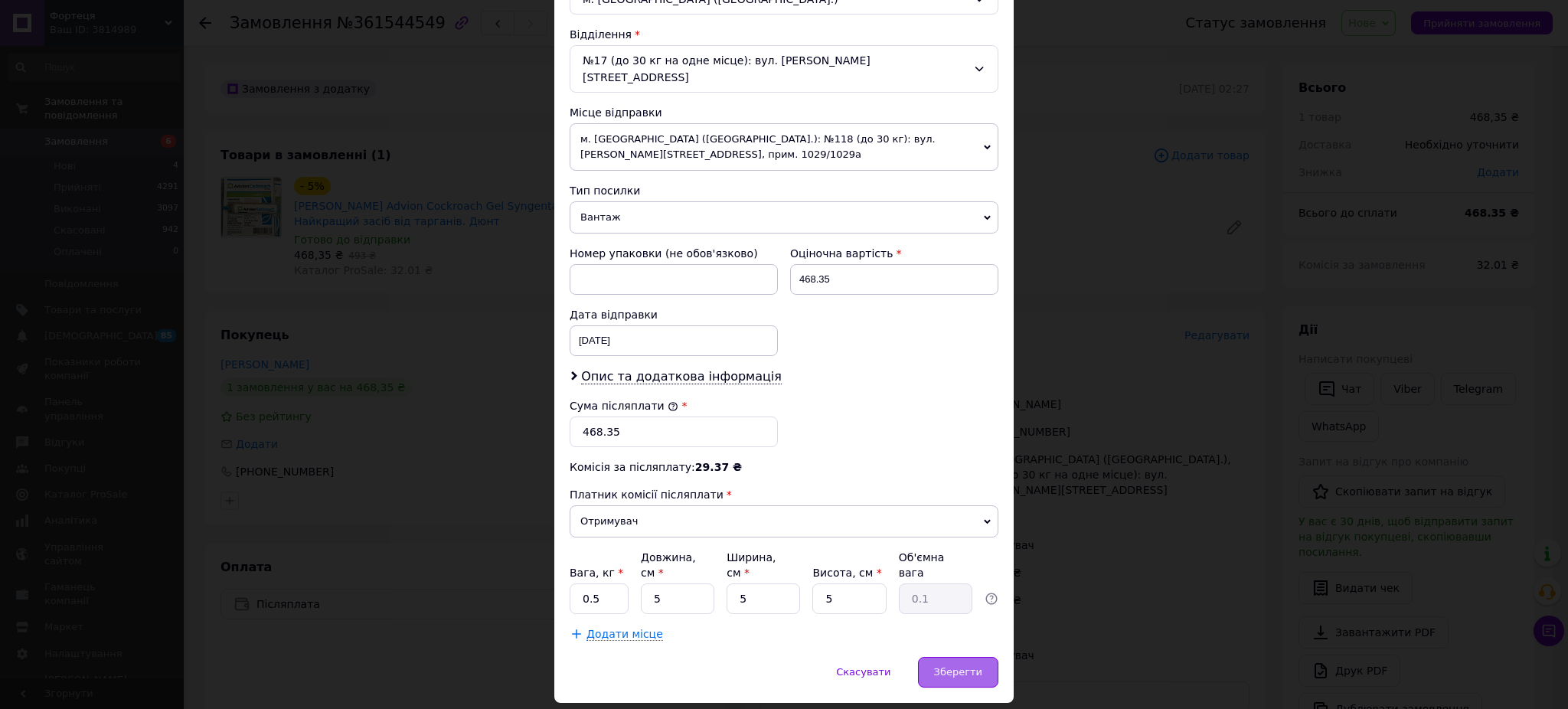
click at [962, 666] on span "Зберегти" at bounding box center [958, 672] width 49 height 11
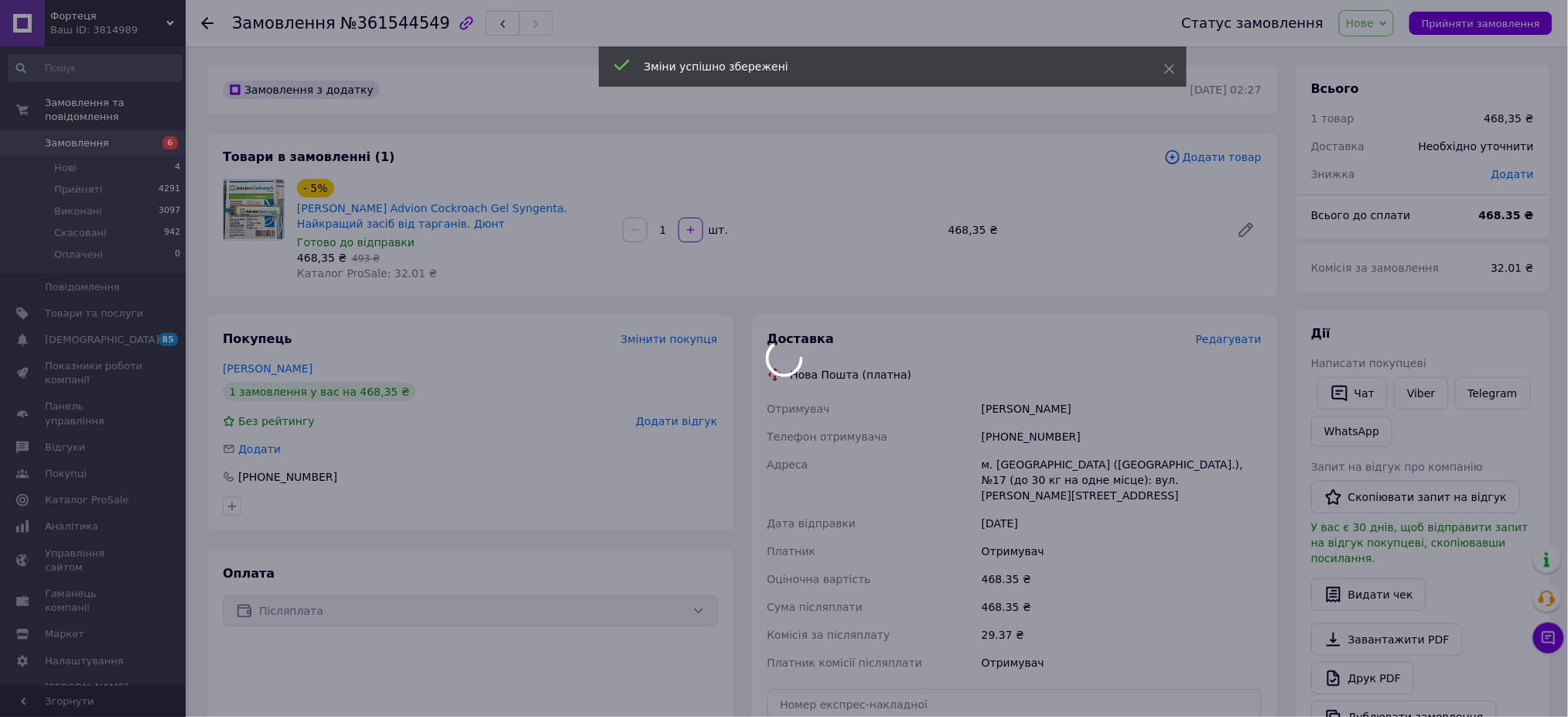
scroll to position [206, 0]
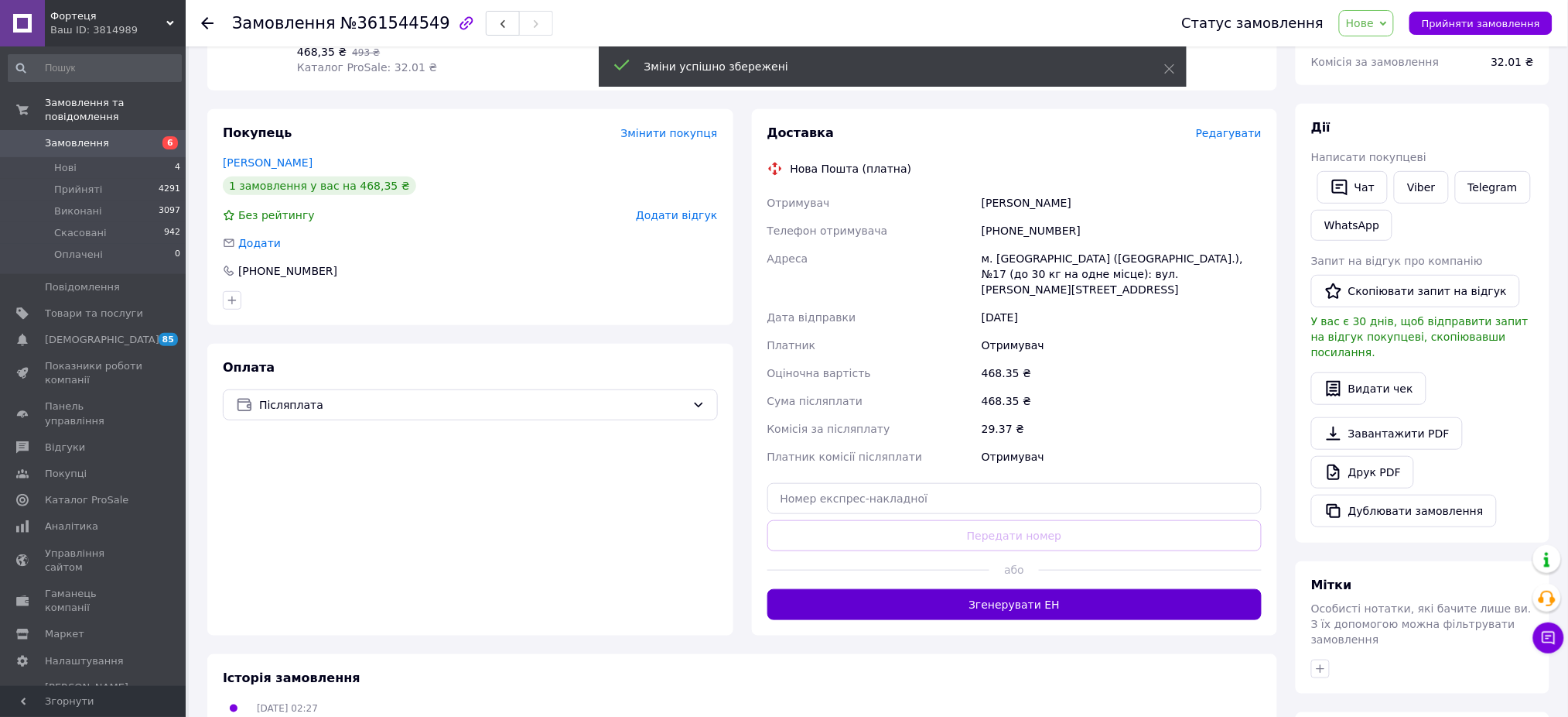
click at [969, 599] on button "Згенерувати ЕН" at bounding box center [1015, 604] width 495 height 31
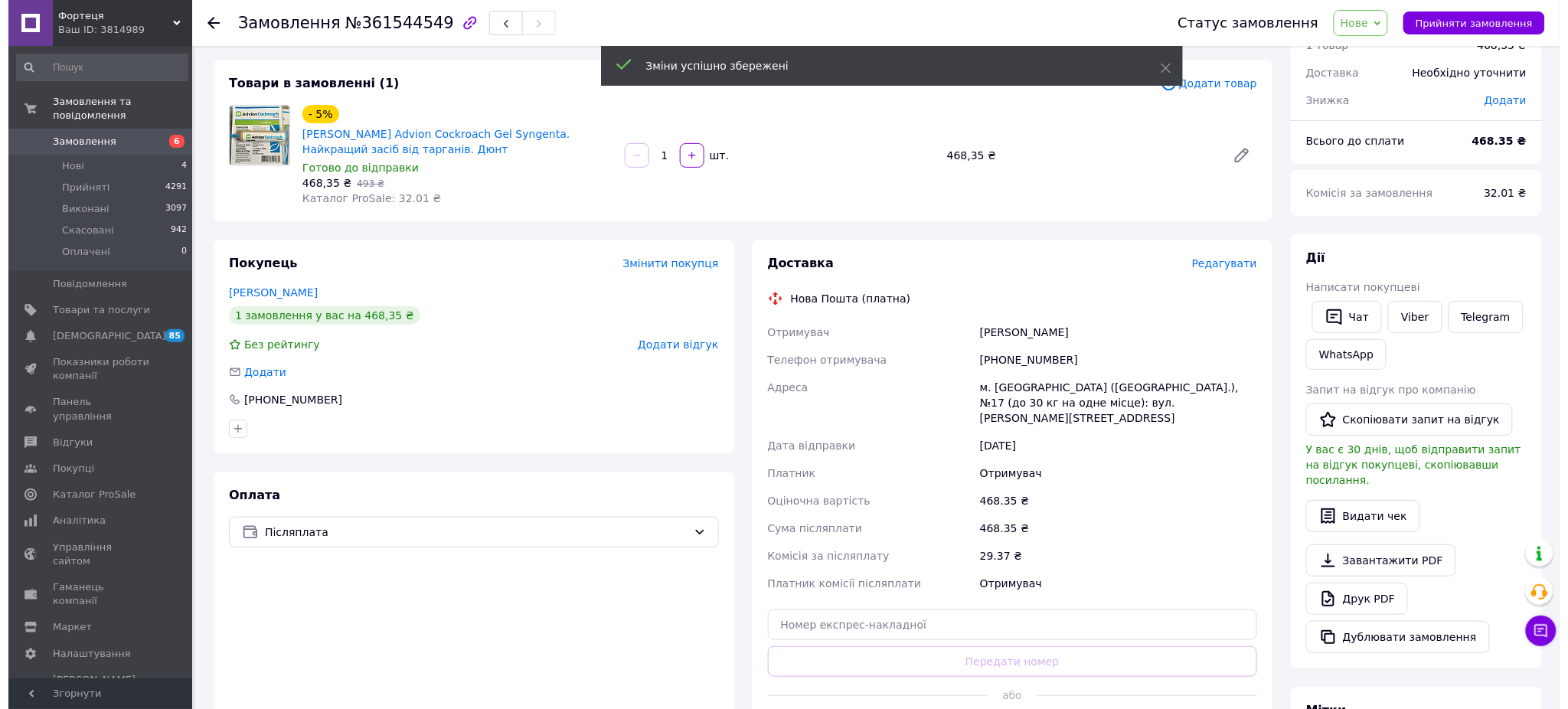
scroll to position [0, 0]
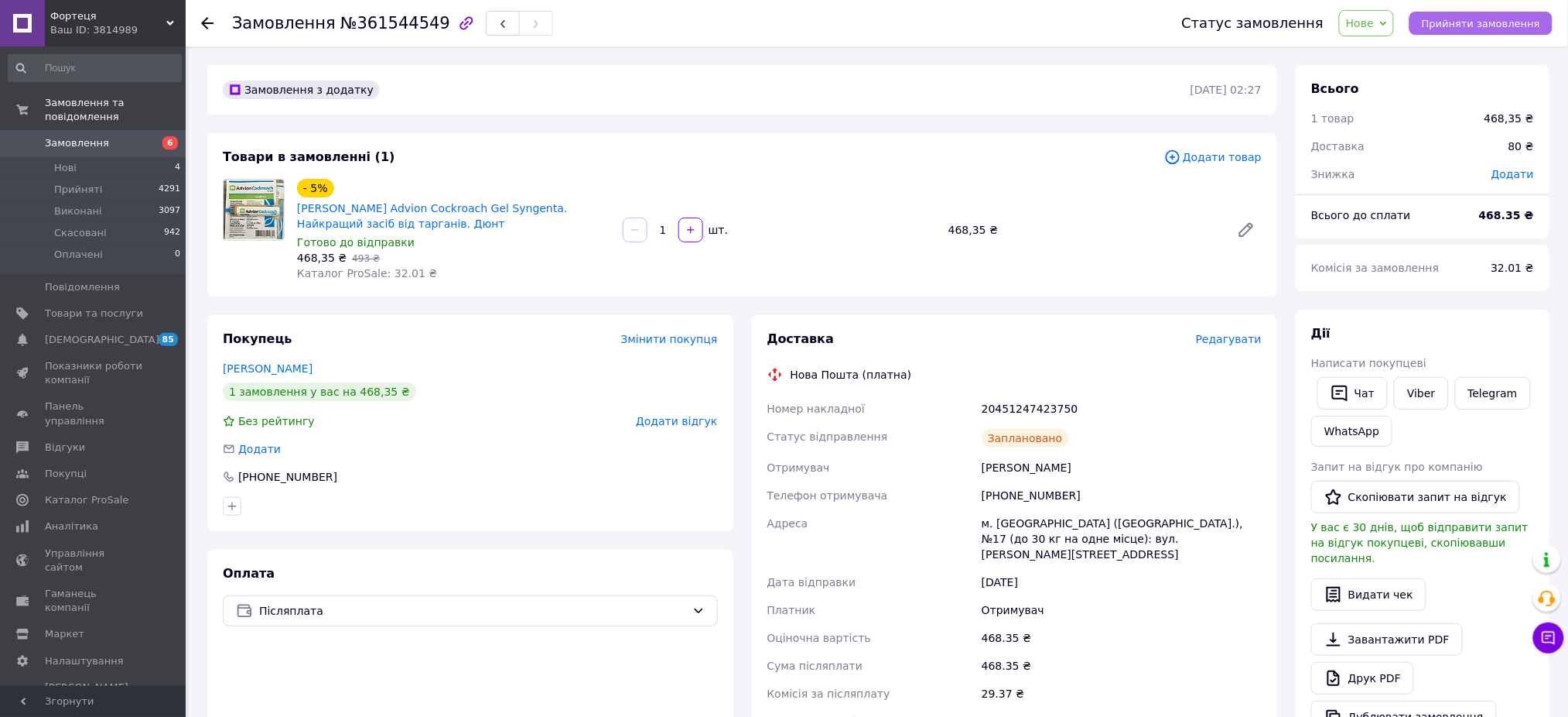
click at [1477, 28] on span "Прийняти замовлення" at bounding box center [1481, 23] width 118 height 11
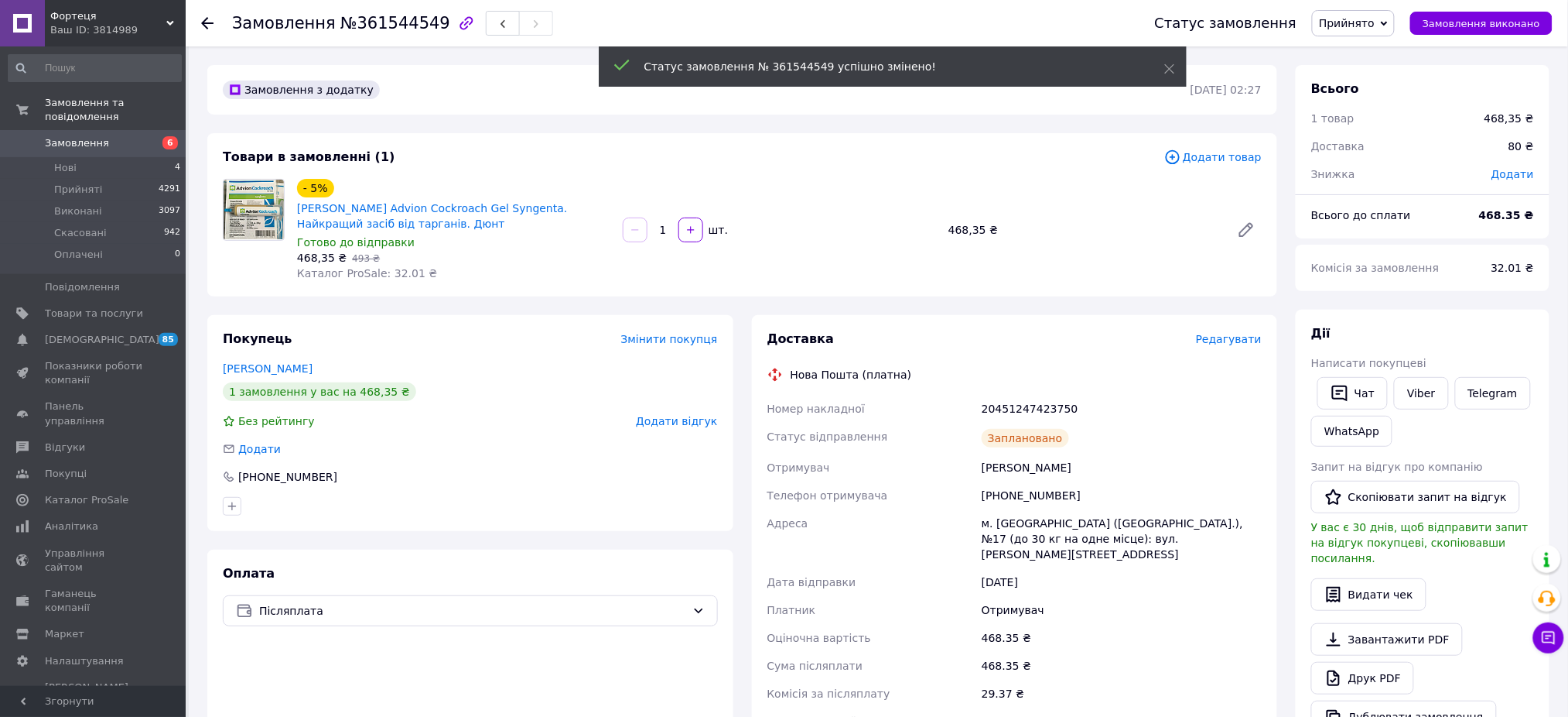
click at [79, 136] on span "Замовлення" at bounding box center [77, 143] width 64 height 14
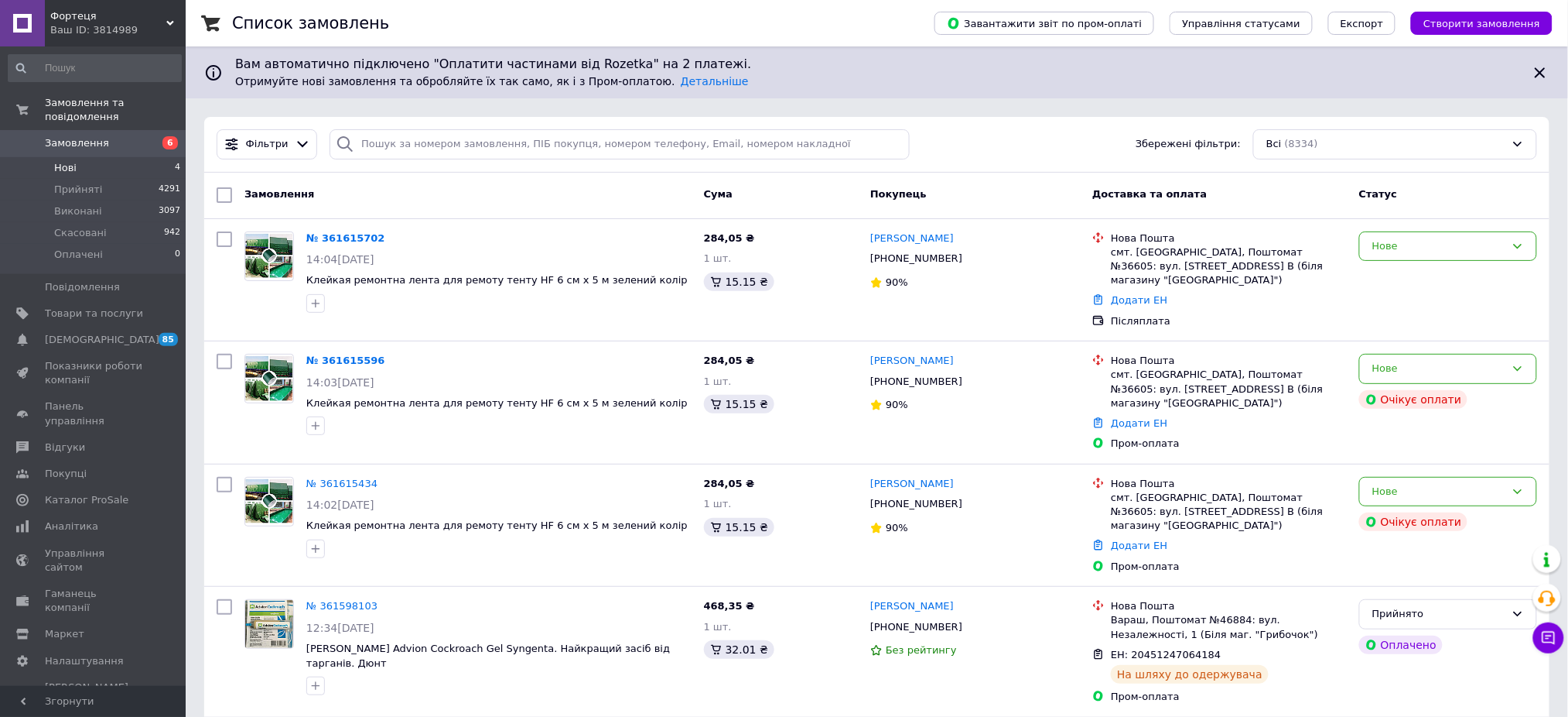
click at [105, 157] on li "Нові 4" at bounding box center [94, 168] width 189 height 22
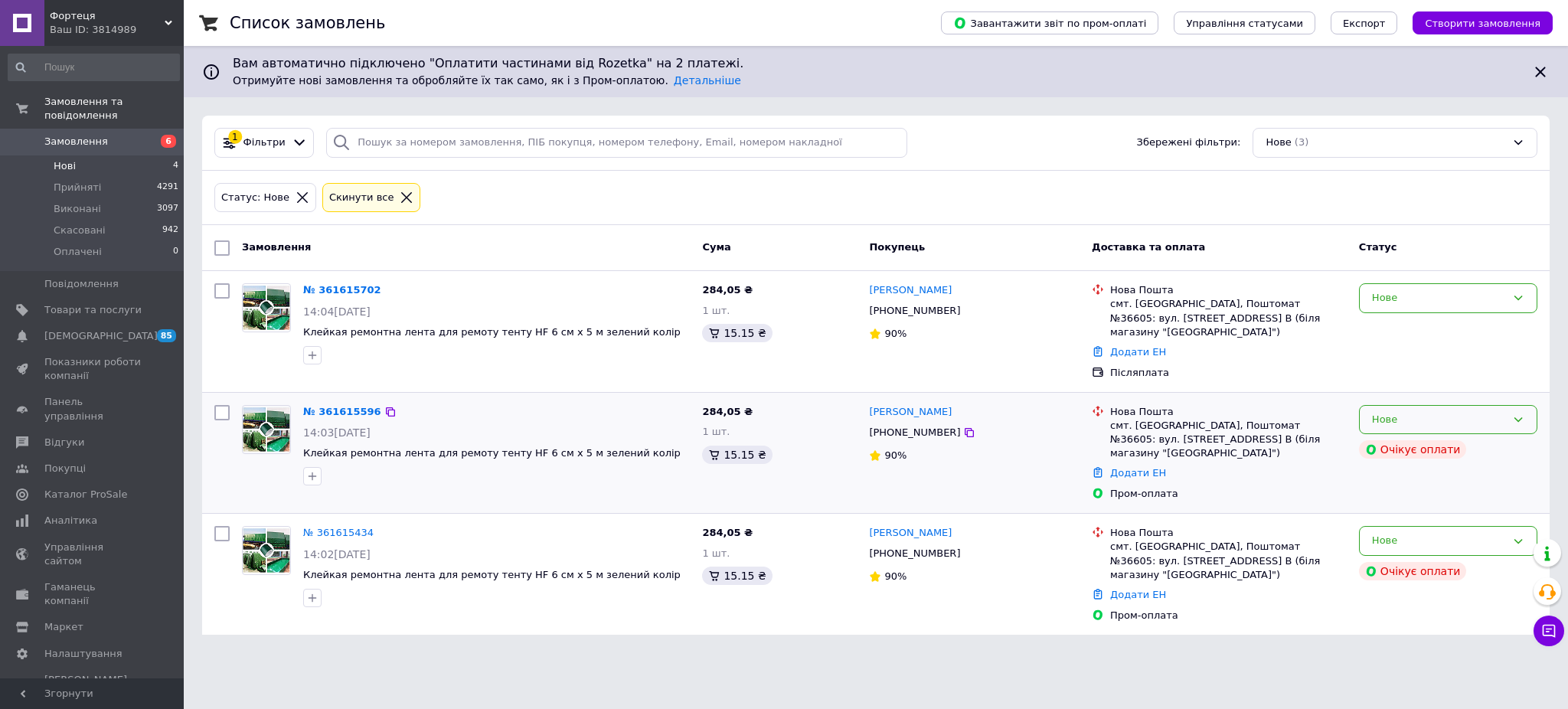
click at [1414, 412] on div "Нове" at bounding box center [1439, 420] width 134 height 16
click at [1401, 493] on li "Скасовано" at bounding box center [1448, 507] width 177 height 29
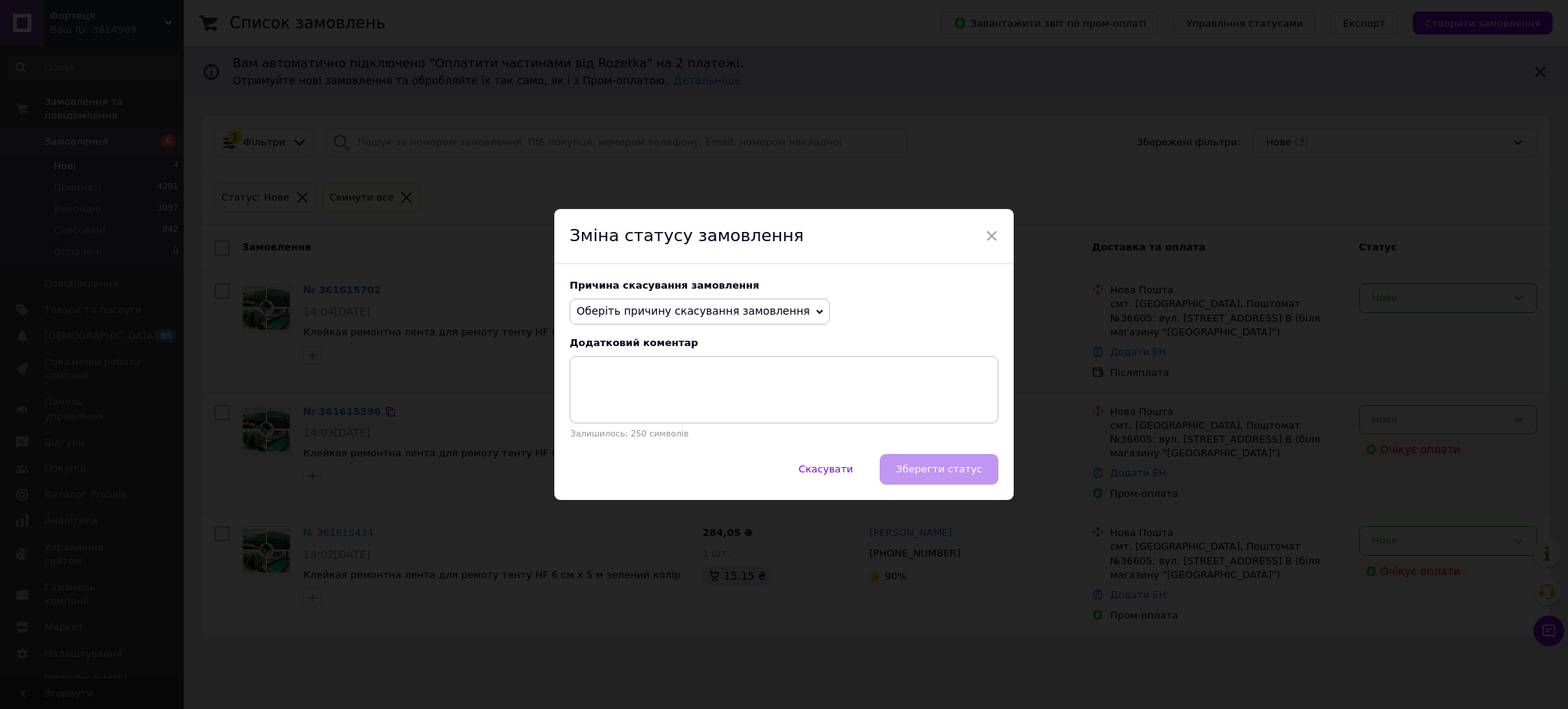
click at [620, 312] on span "Оберіть причину скасування замовлення" at bounding box center [692, 310] width 233 height 12
drag, startPoint x: 638, startPoint y: 400, endPoint x: 634, endPoint y: 384, distance: 16.5
click at [634, 384] on ul "Немає в наявності Немає різновиду товару Оплата не надійшла На прохання покупця…" at bounding box center [700, 405] width 261 height 160
click at [617, 312] on span "Оберіть причину скасування замовлення" at bounding box center [692, 310] width 233 height 12
click at [615, 377] on li "Оплата не надійшла" at bounding box center [700, 384] width 259 height 22
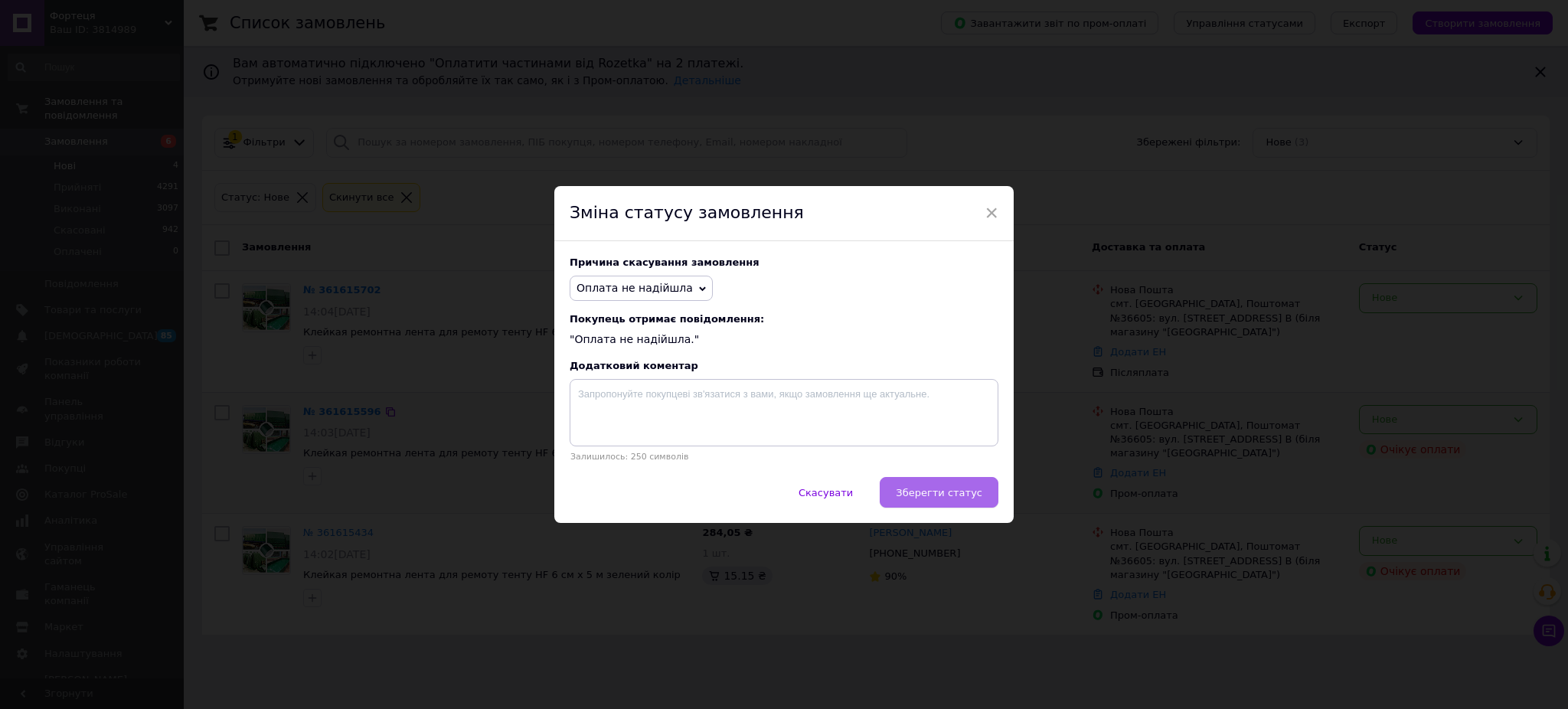
click at [933, 498] on span "Зберегти статус" at bounding box center [939, 492] width 87 height 11
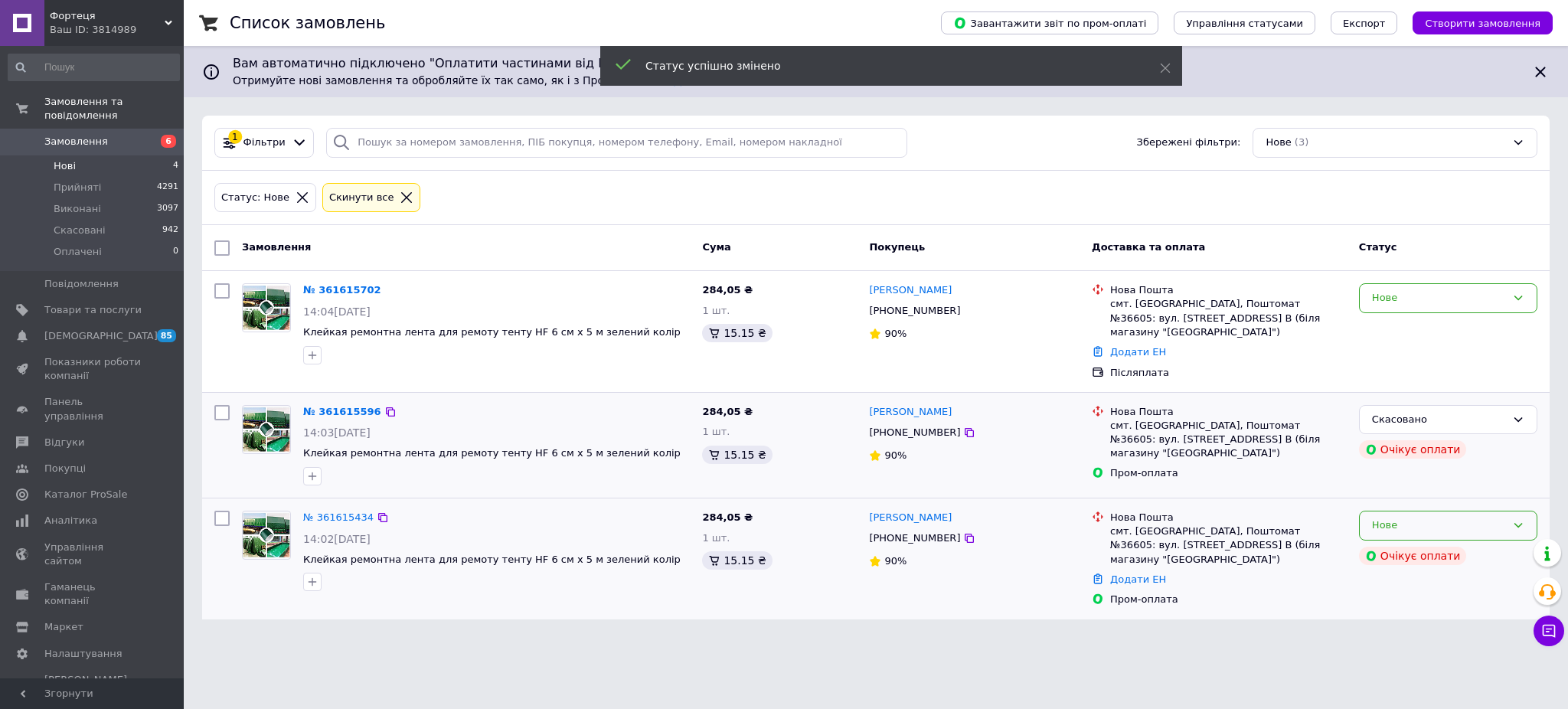
click at [1480, 517] on div "Нове" at bounding box center [1439, 525] width 134 height 16
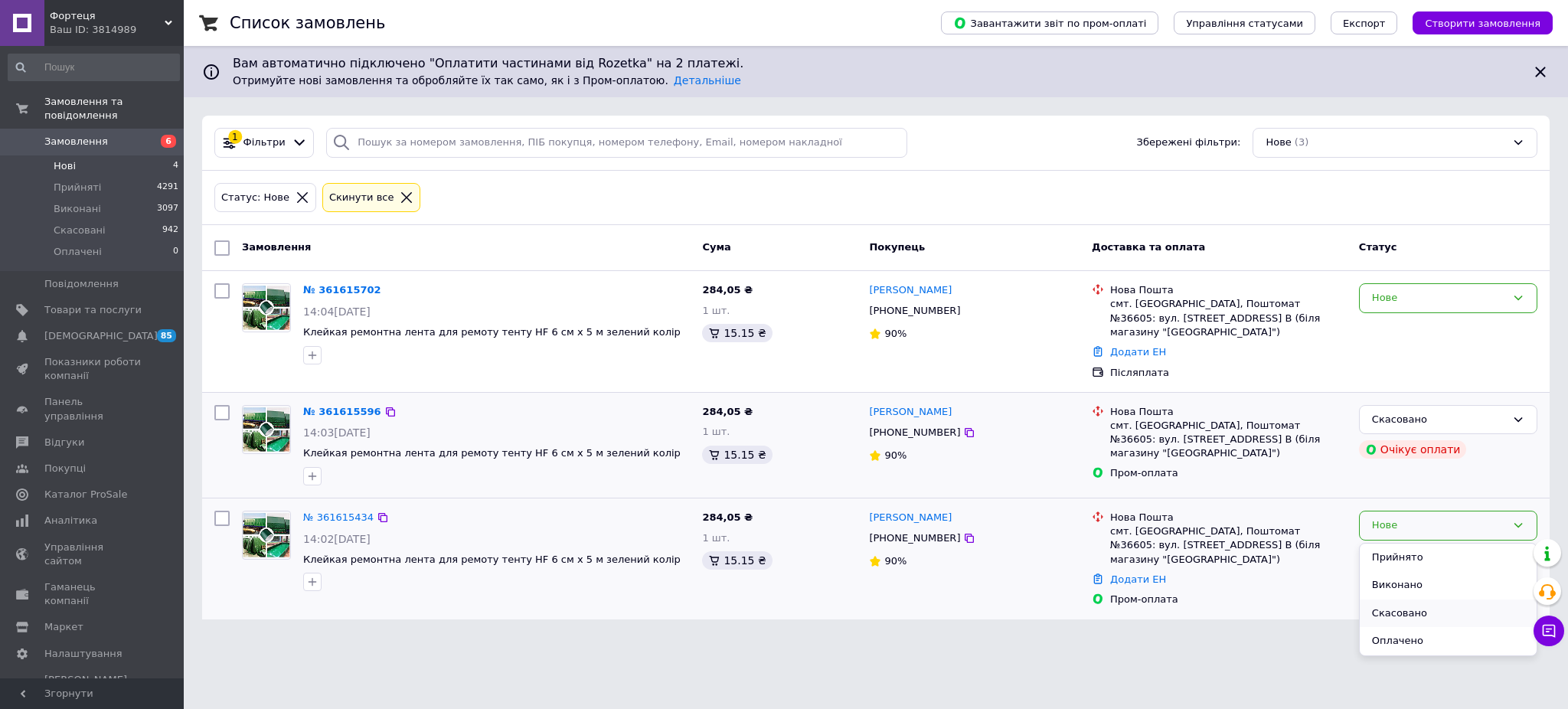
click at [1413, 599] on li "Скасовано" at bounding box center [1448, 613] width 177 height 29
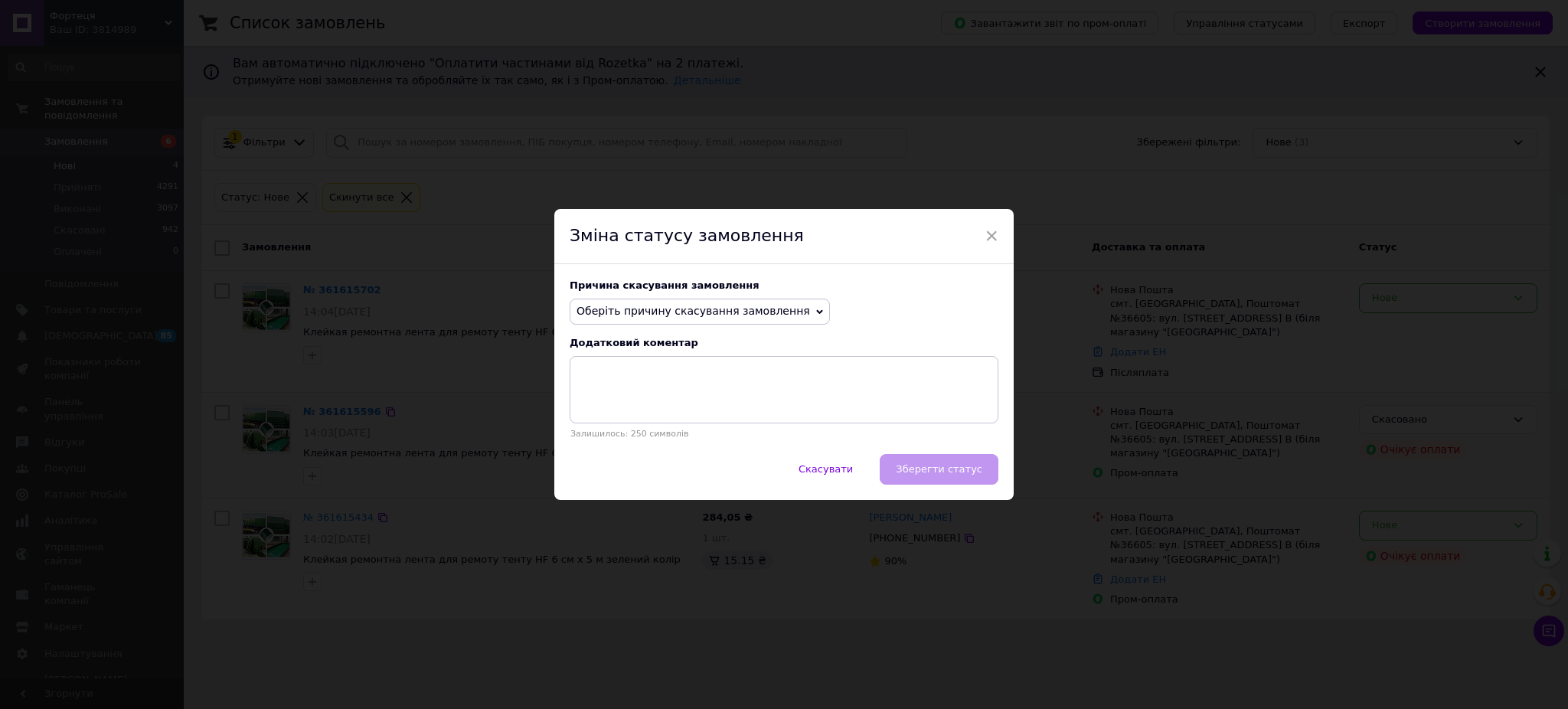
click at [622, 322] on span "Оберіть причину скасування замовлення" at bounding box center [700, 311] width 261 height 26
click at [621, 385] on li "Оплата не надійшла" at bounding box center [700, 384] width 259 height 22
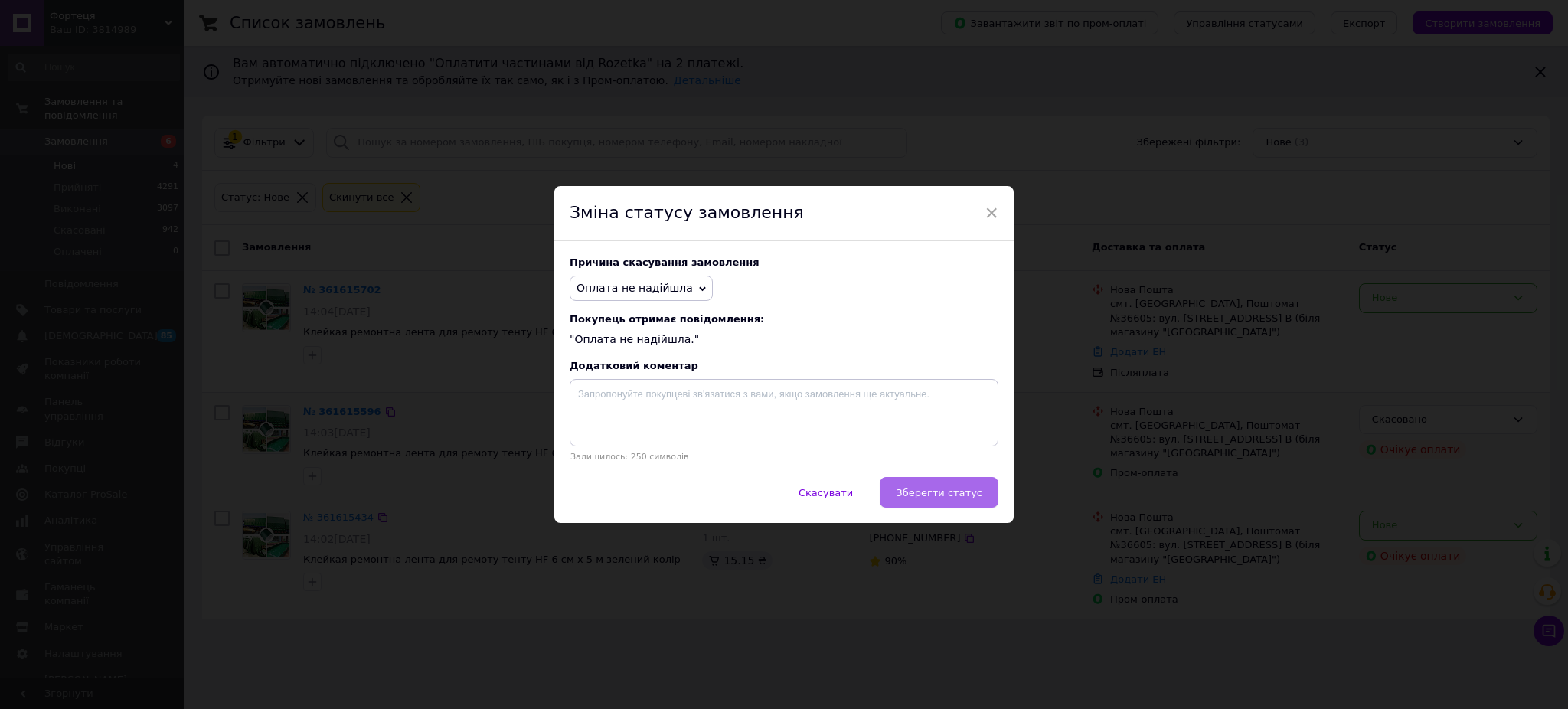
click at [942, 503] on button "Зберегти статус" at bounding box center [939, 492] width 119 height 30
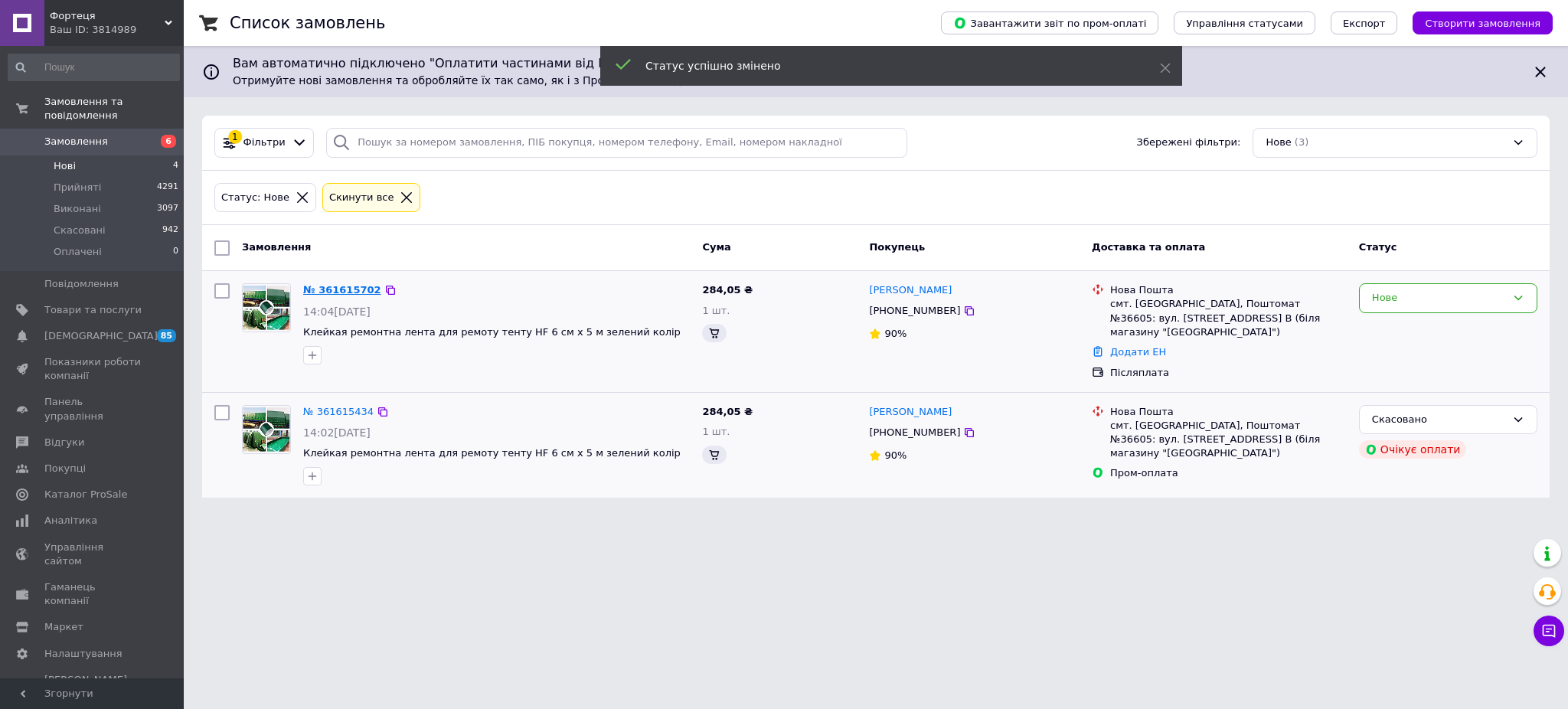
click at [322, 288] on link "№ 361615702" at bounding box center [342, 289] width 78 height 11
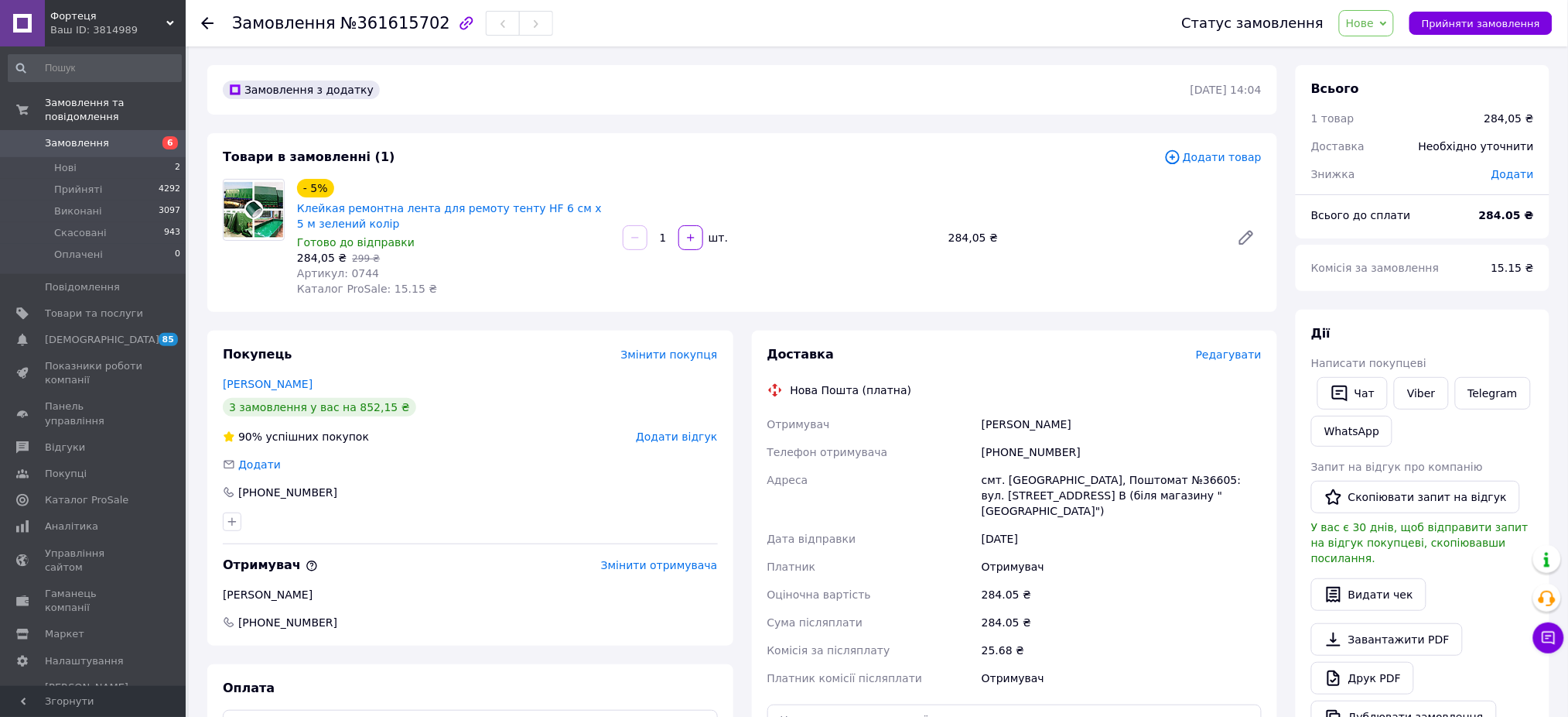
click at [1232, 357] on span "Редагувати" at bounding box center [1229, 354] width 66 height 12
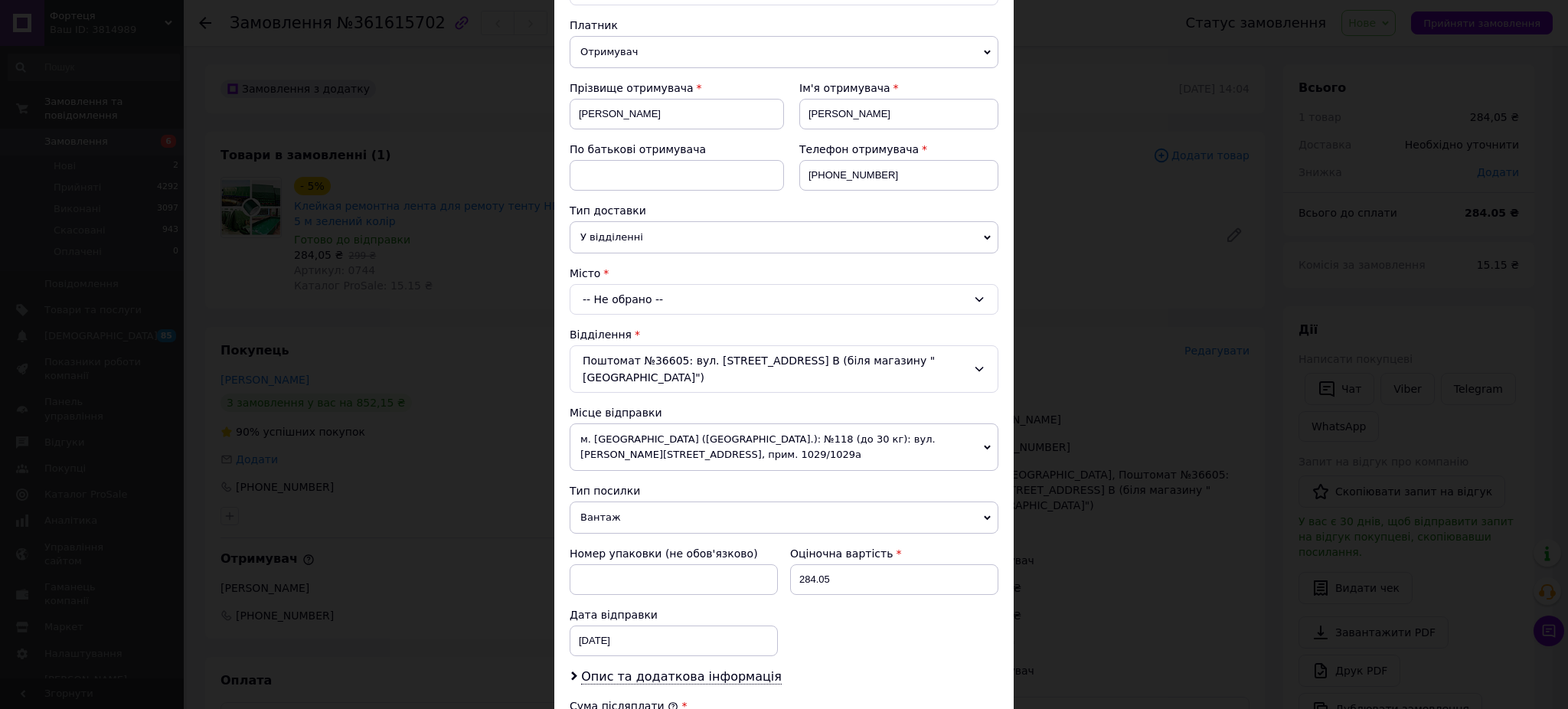
scroll to position [408, 0]
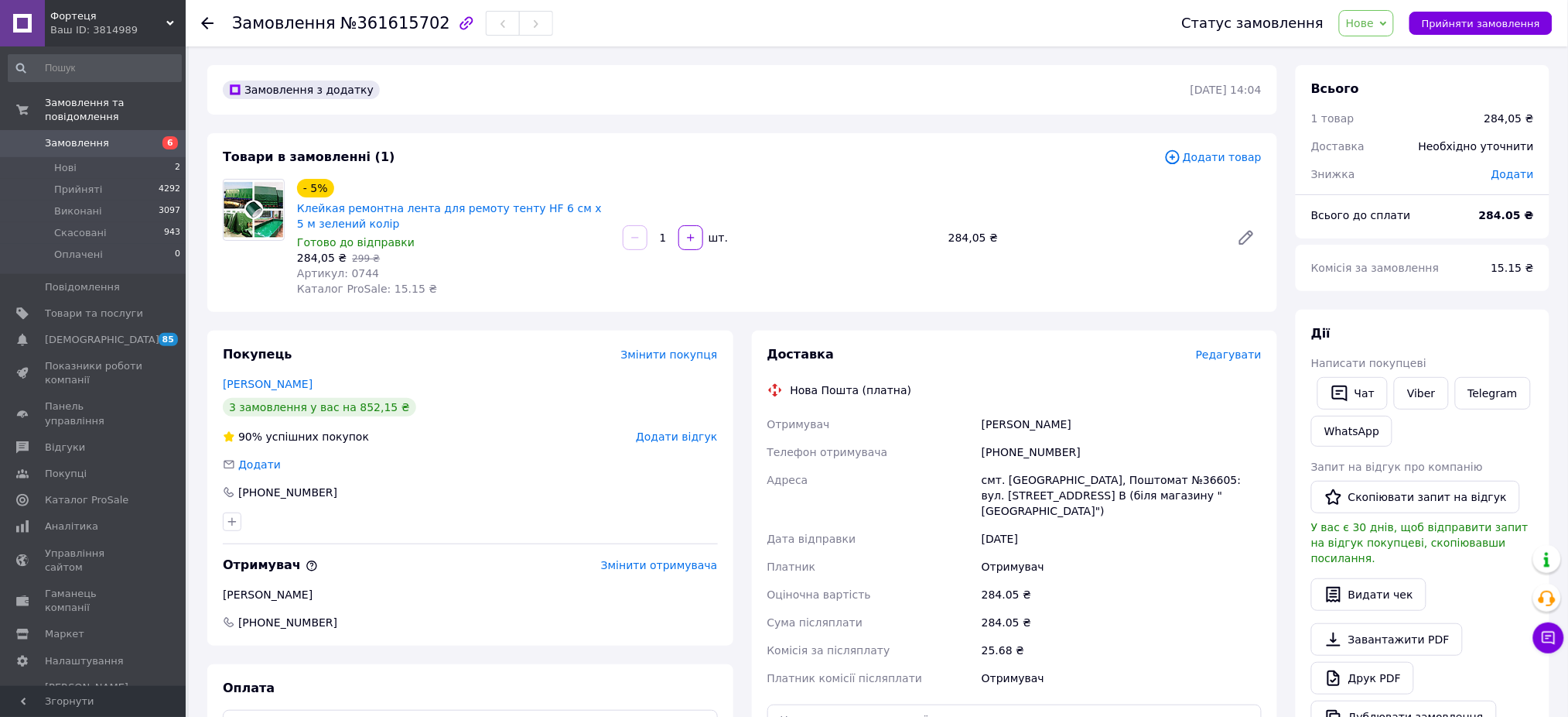
click at [1233, 348] on span "Редагувати" at bounding box center [1229, 354] width 66 height 12
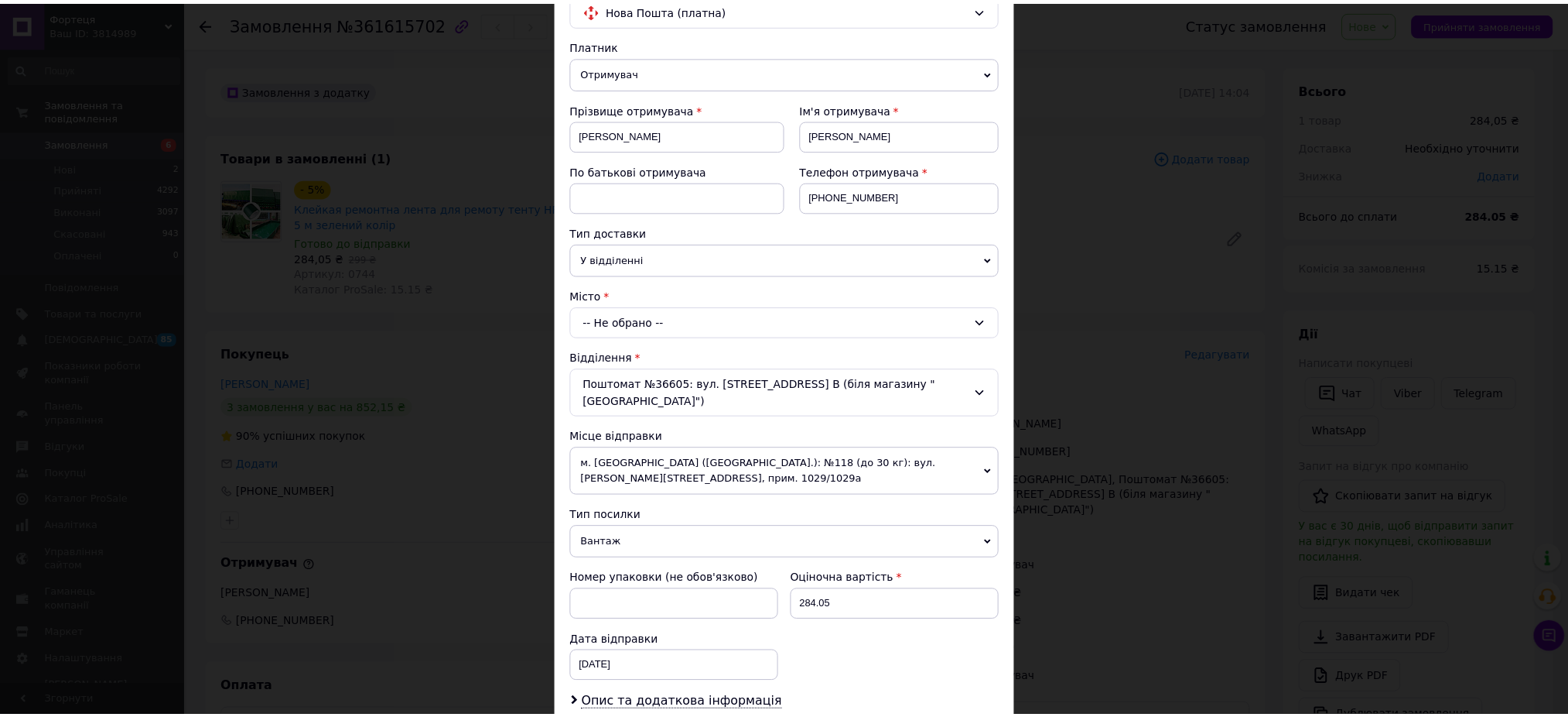
scroll to position [464, 0]
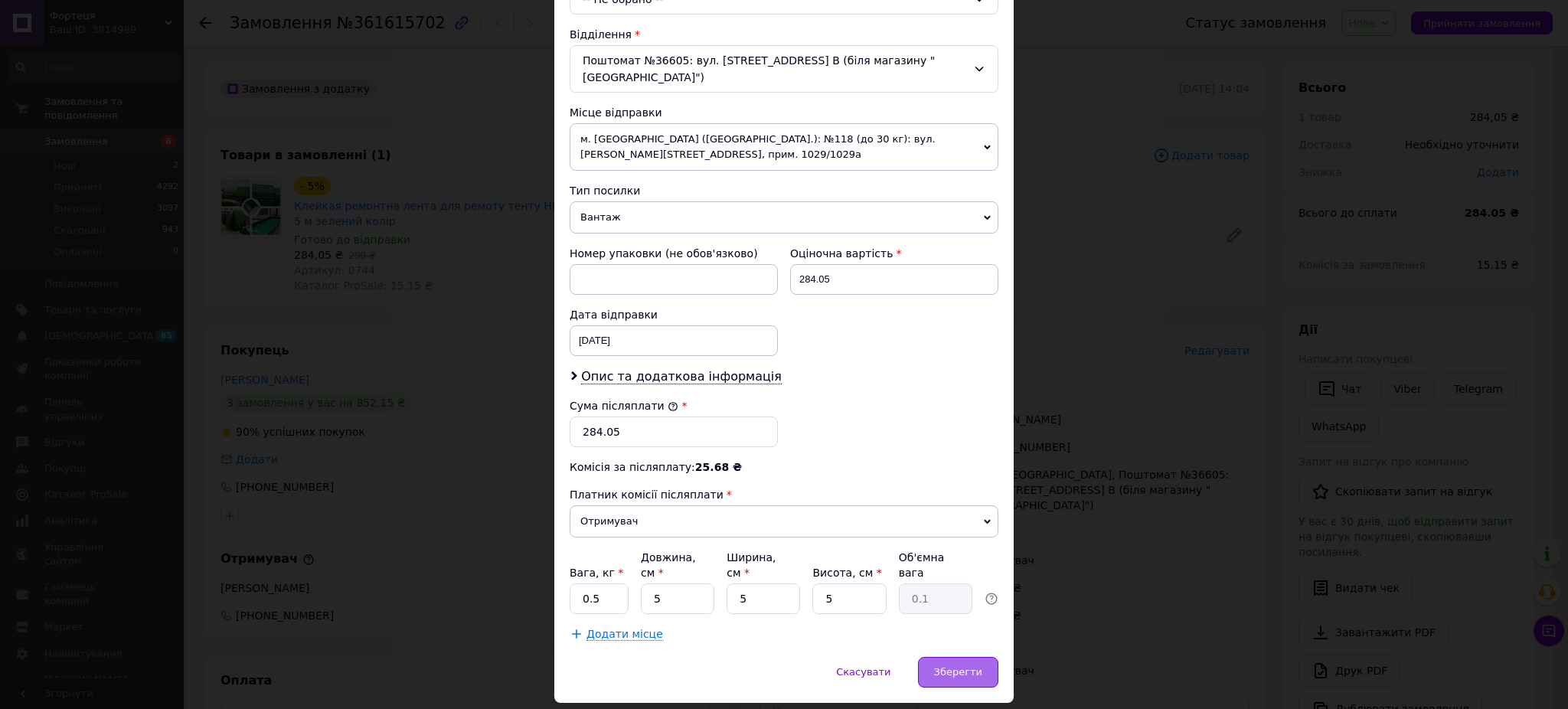
click at [952, 666] on span "Зберегти" at bounding box center [958, 672] width 49 height 11
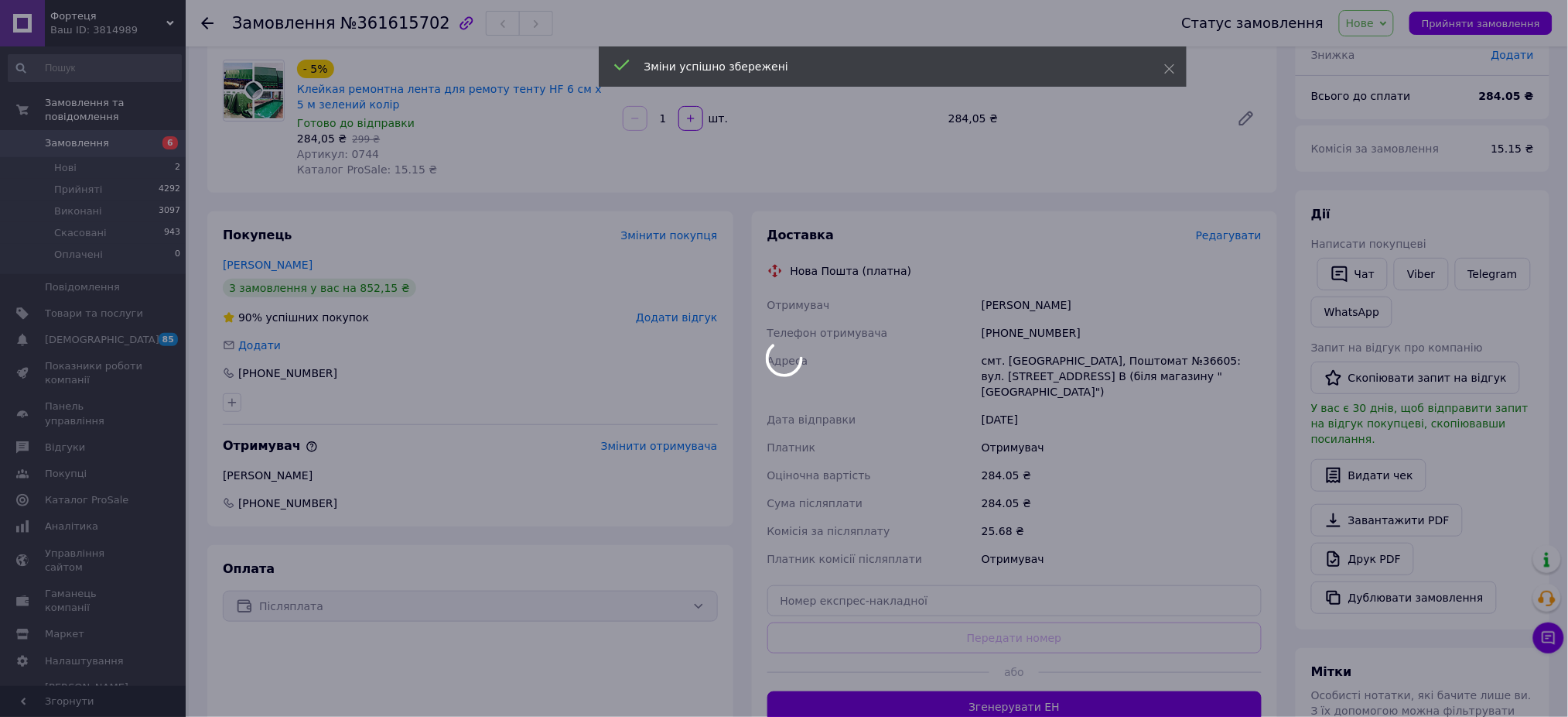
scroll to position [206, 0]
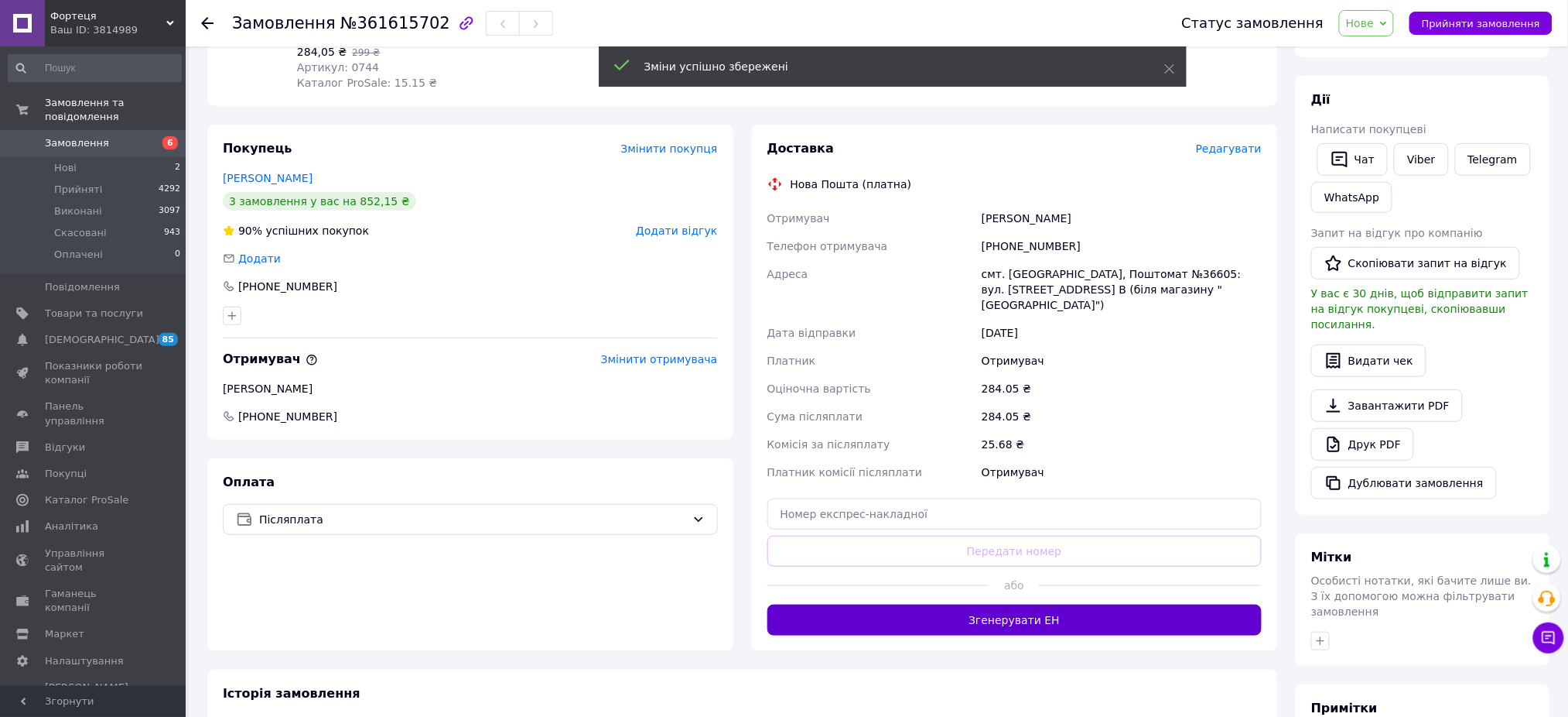
click at [985, 611] on button "Згенерувати ЕН" at bounding box center [1015, 620] width 495 height 31
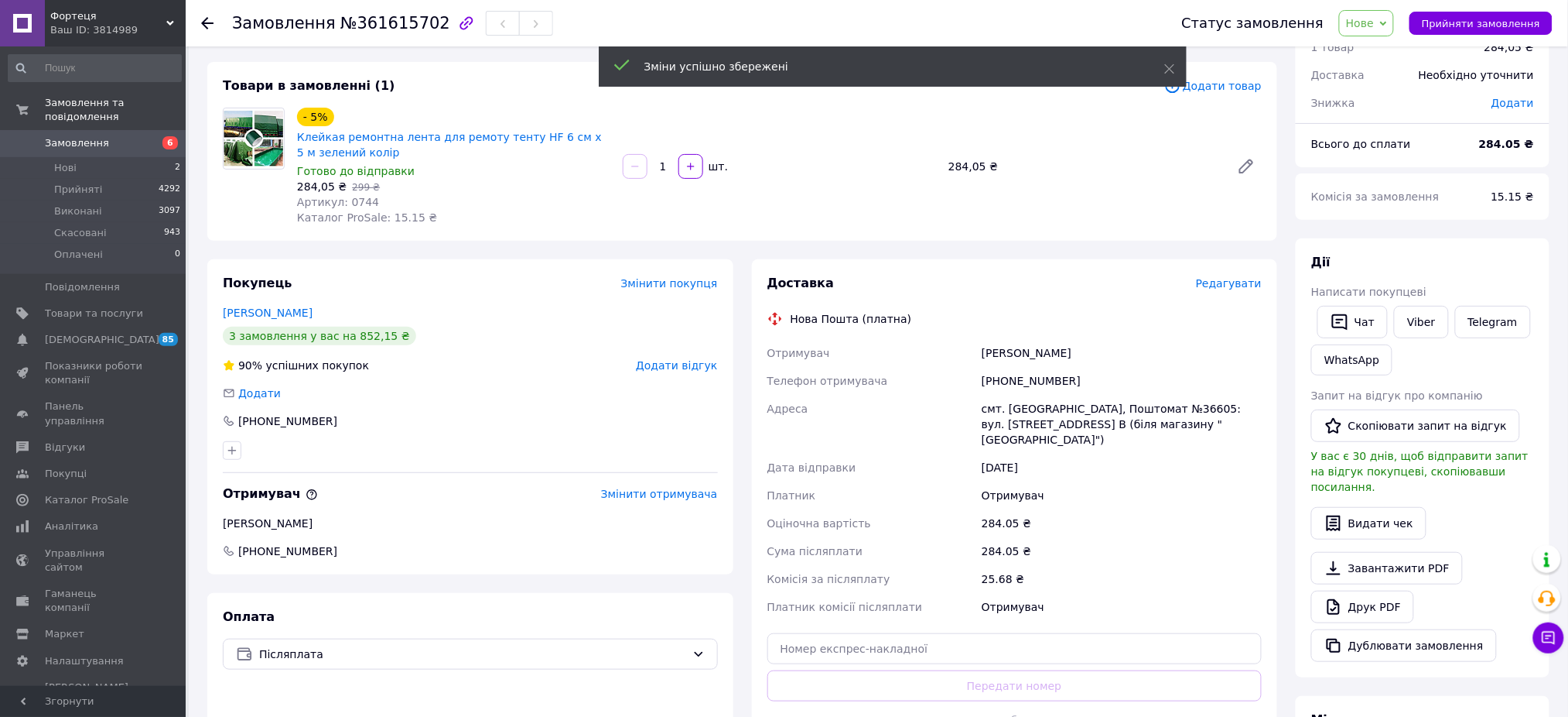
scroll to position [0, 0]
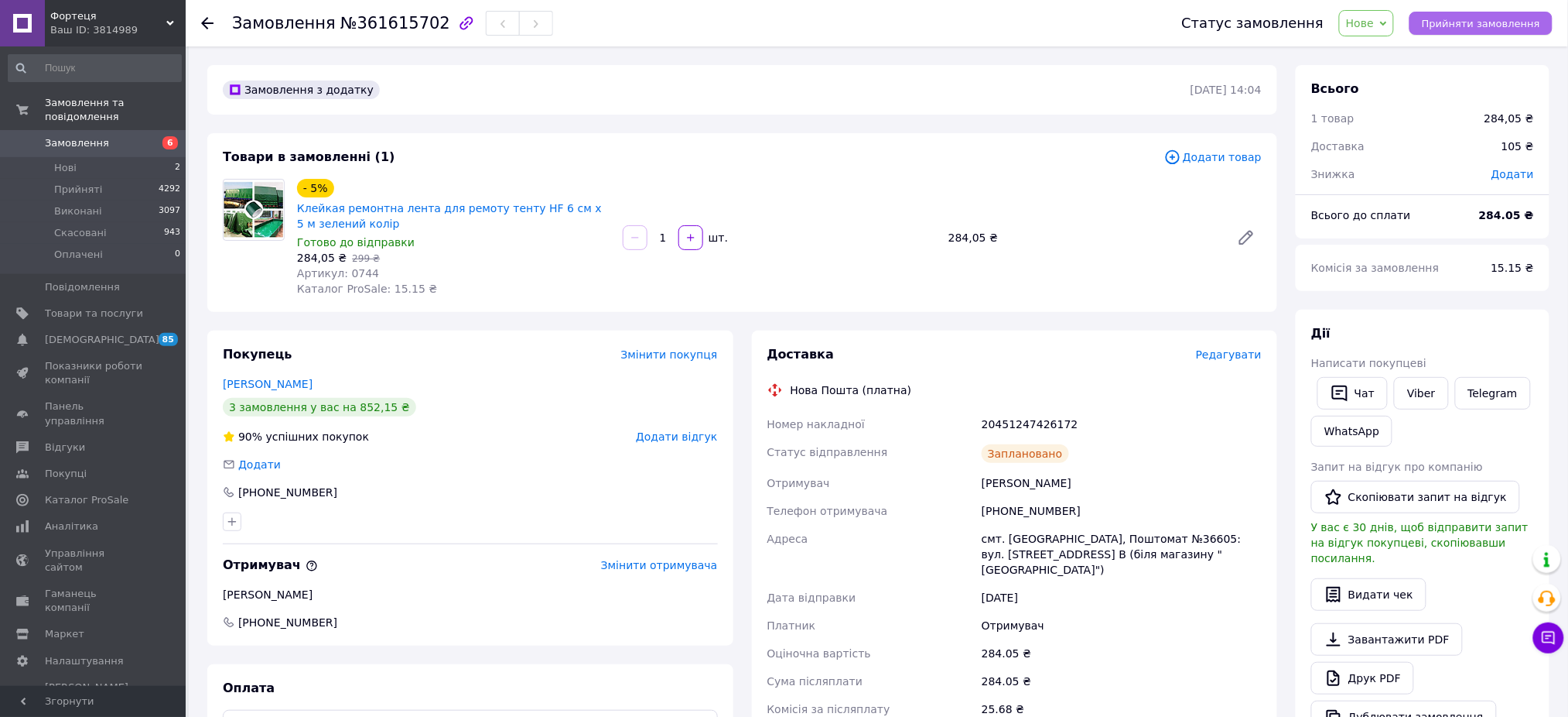
click at [1458, 21] on span "Прийняти замовлення" at bounding box center [1481, 23] width 118 height 11
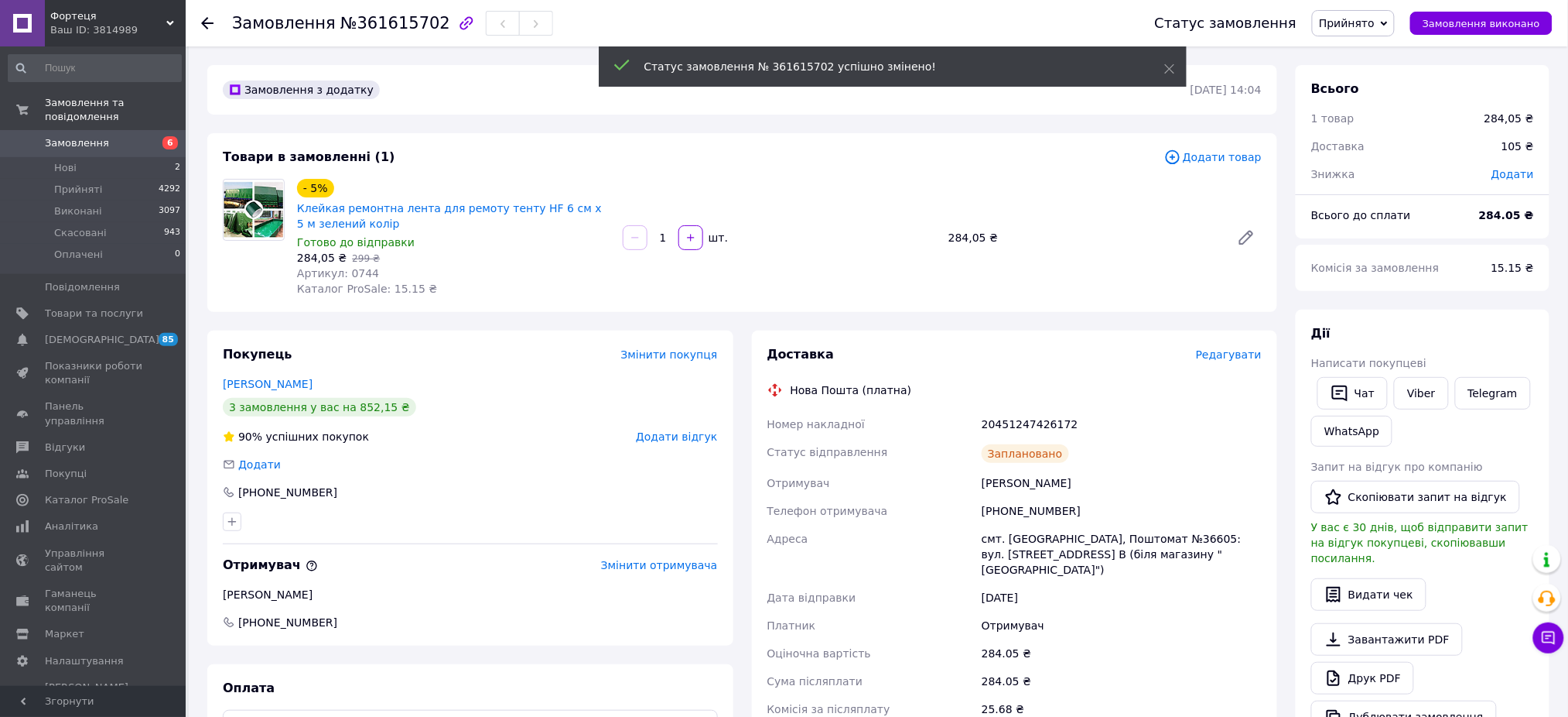
click at [114, 136] on span "Замовлення" at bounding box center [94, 143] width 98 height 14
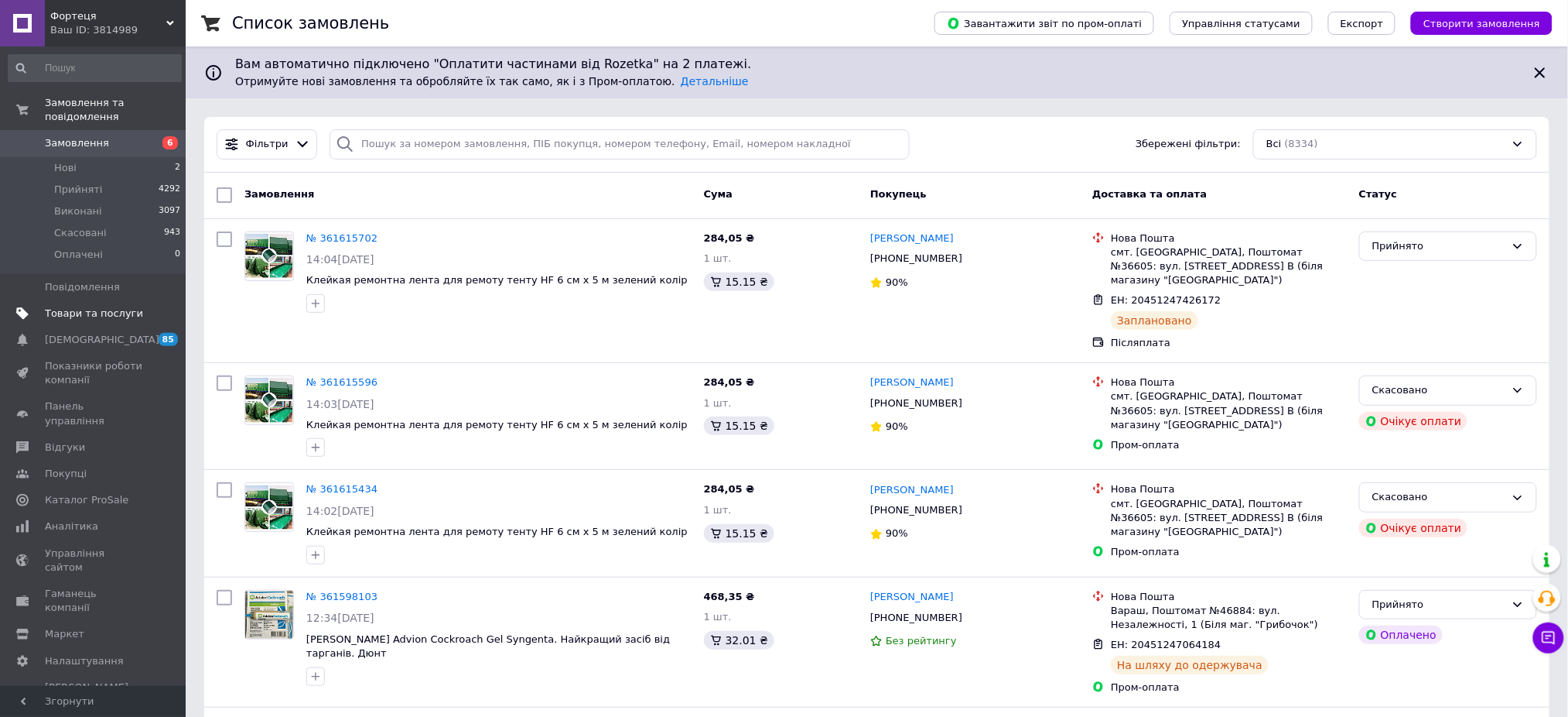
click at [105, 306] on span "Товари та послуги" at bounding box center [94, 313] width 98 height 14
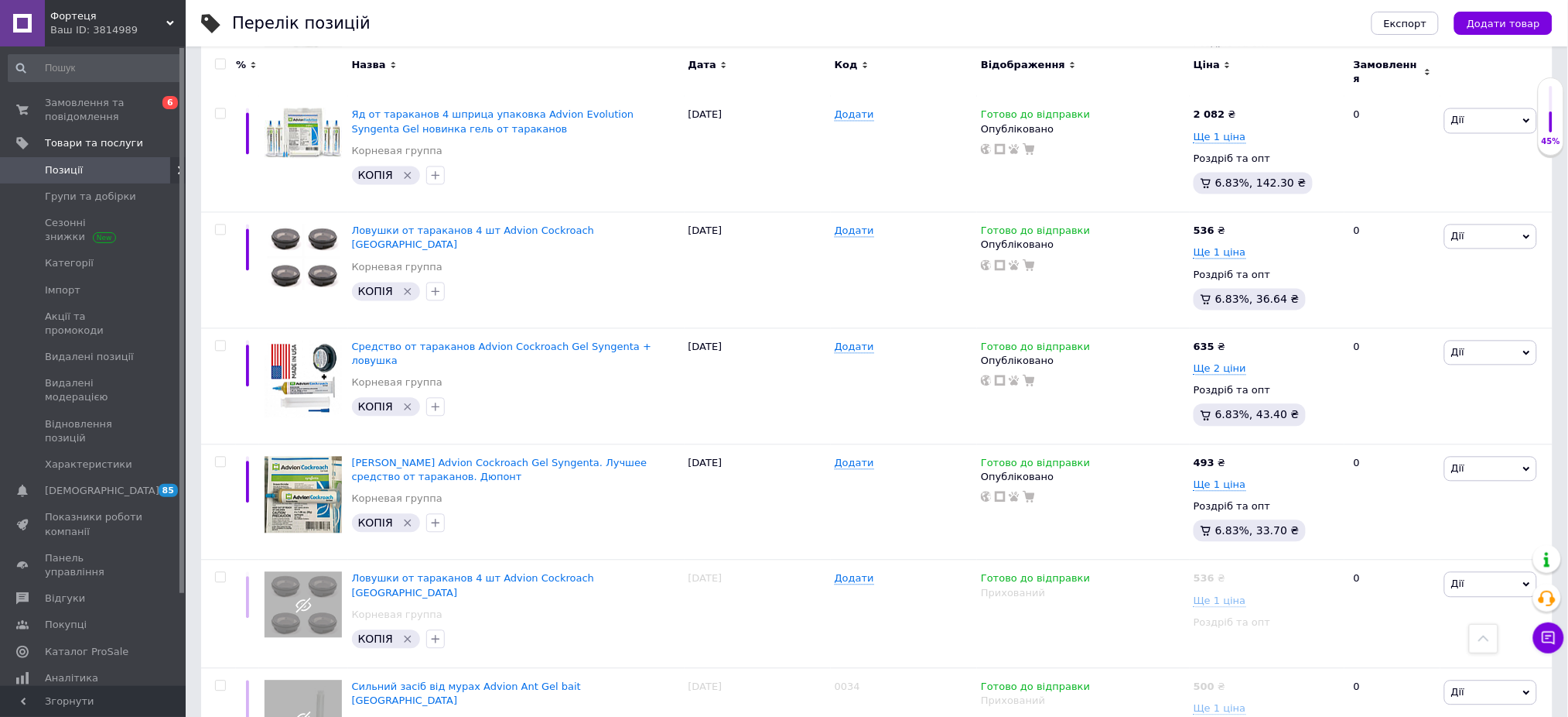
scroll to position [1032, 0]
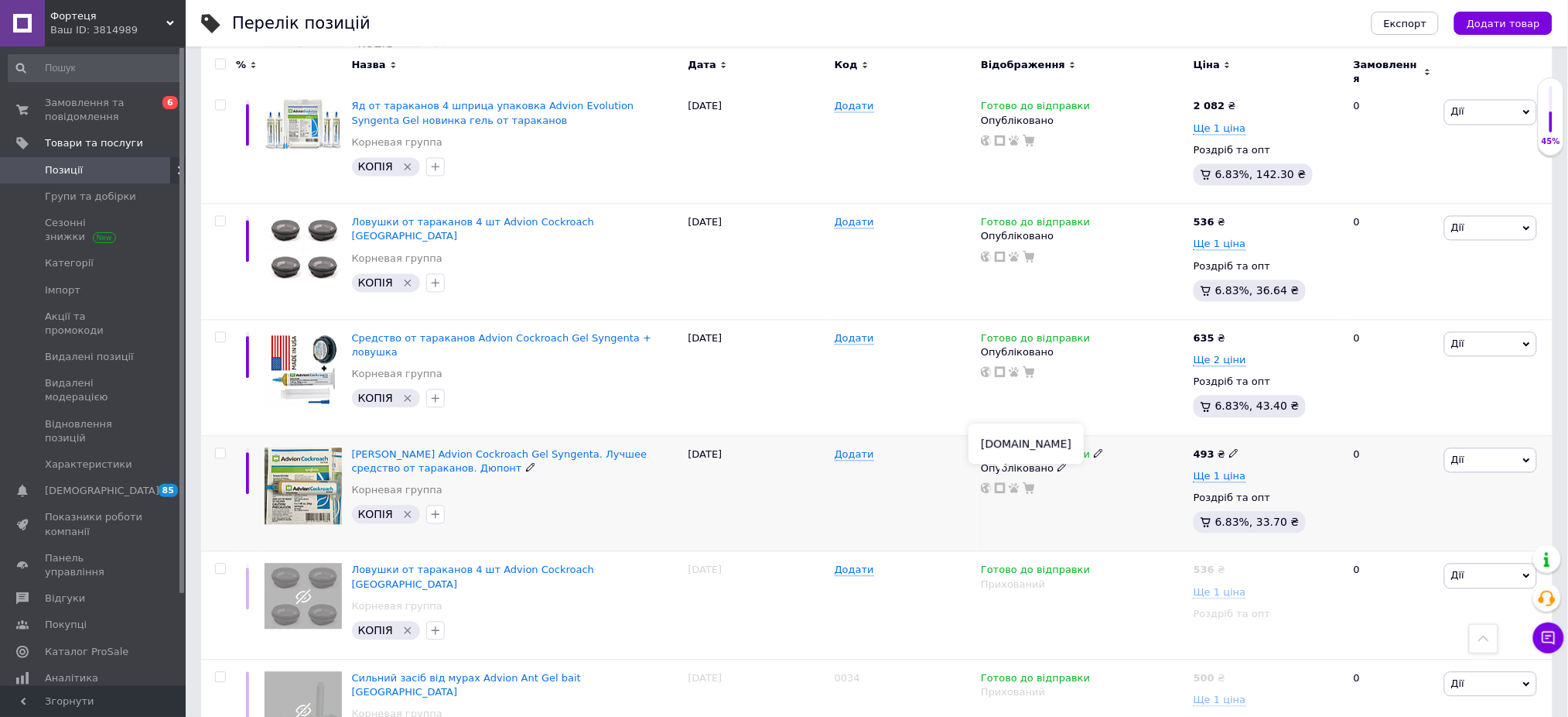
click at [1000, 483] on icon at bounding box center [1000, 488] width 10 height 10
click at [114, 25] on div "Ваш ID: 3814989" at bounding box center [118, 30] width 135 height 14
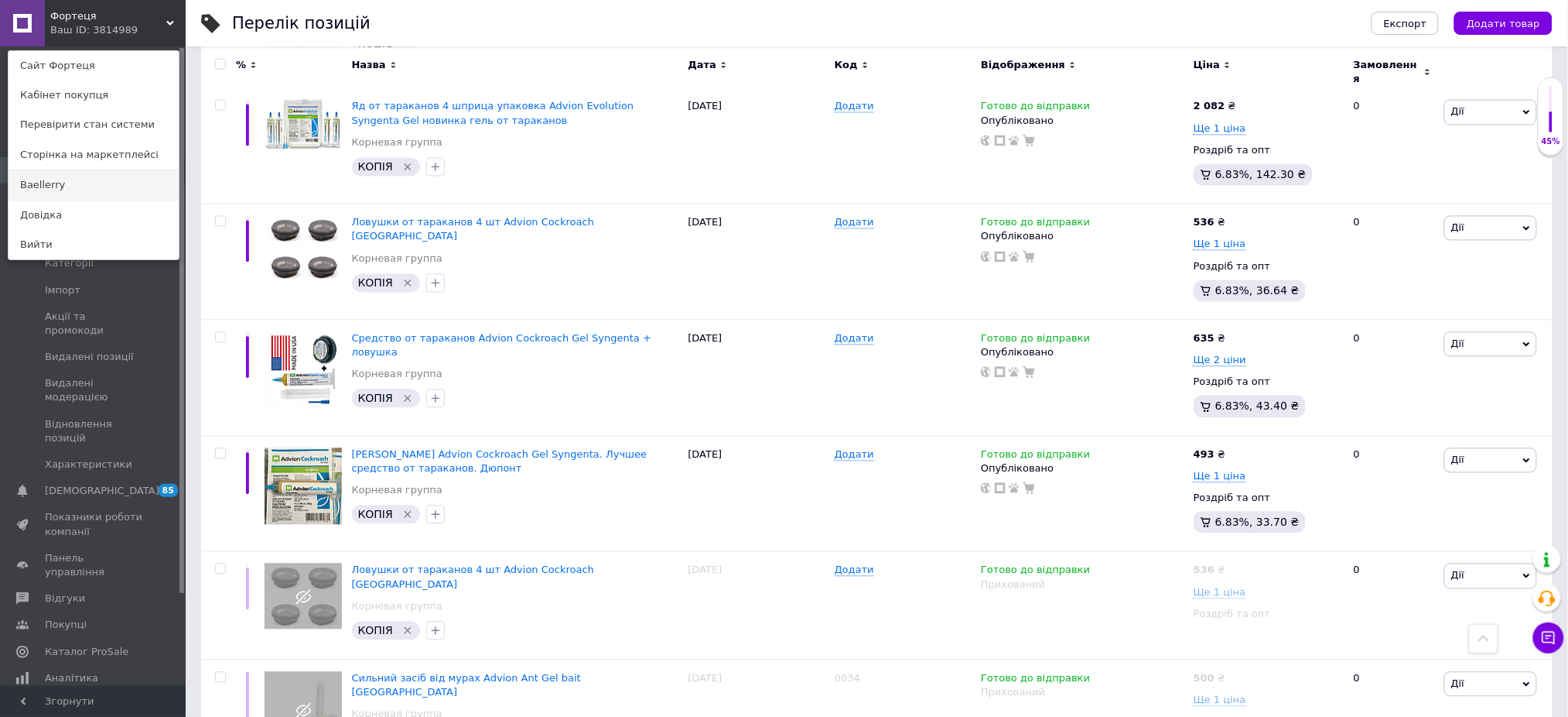
click at [79, 189] on link "Baellerry" at bounding box center [93, 184] width 170 height 30
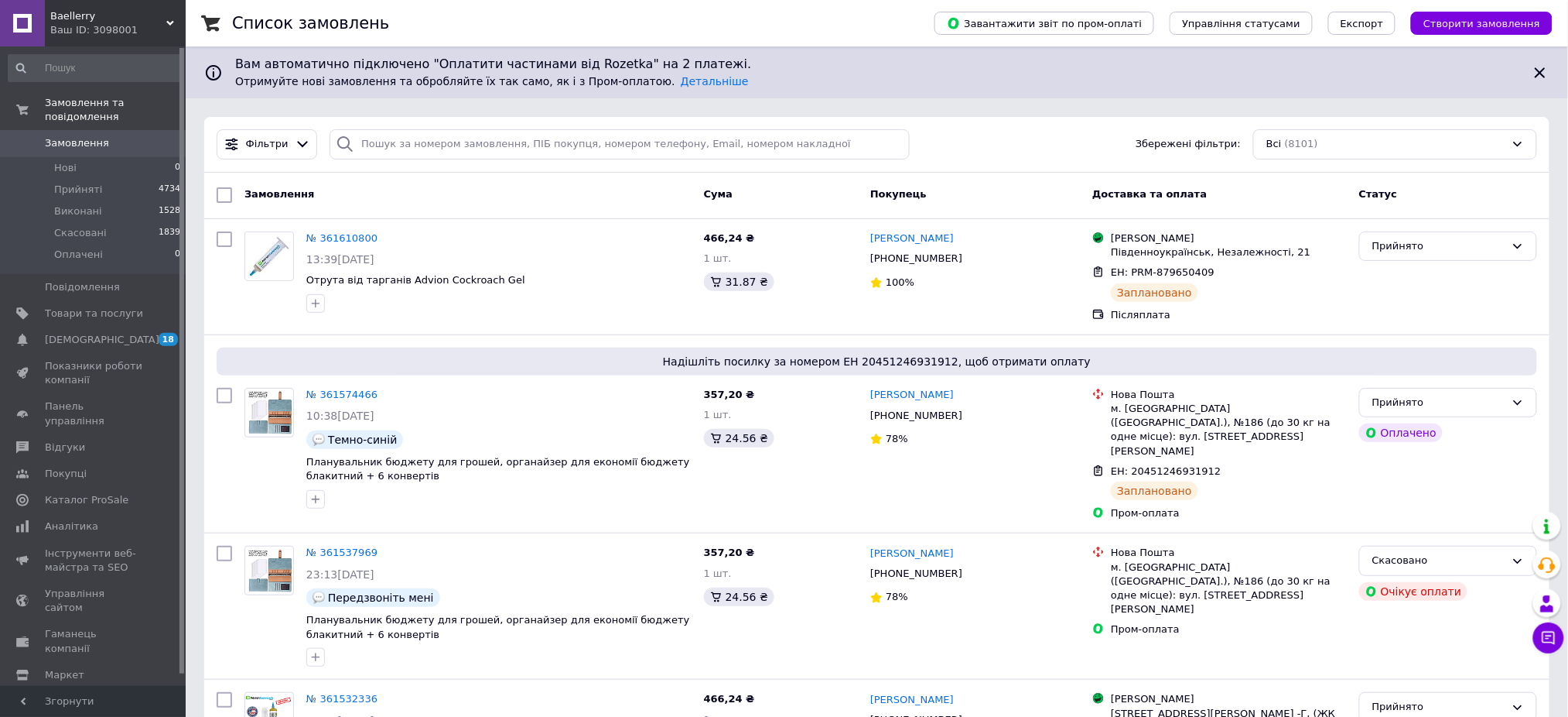
click at [128, 14] on span "Baellerry" at bounding box center [108, 16] width 116 height 14
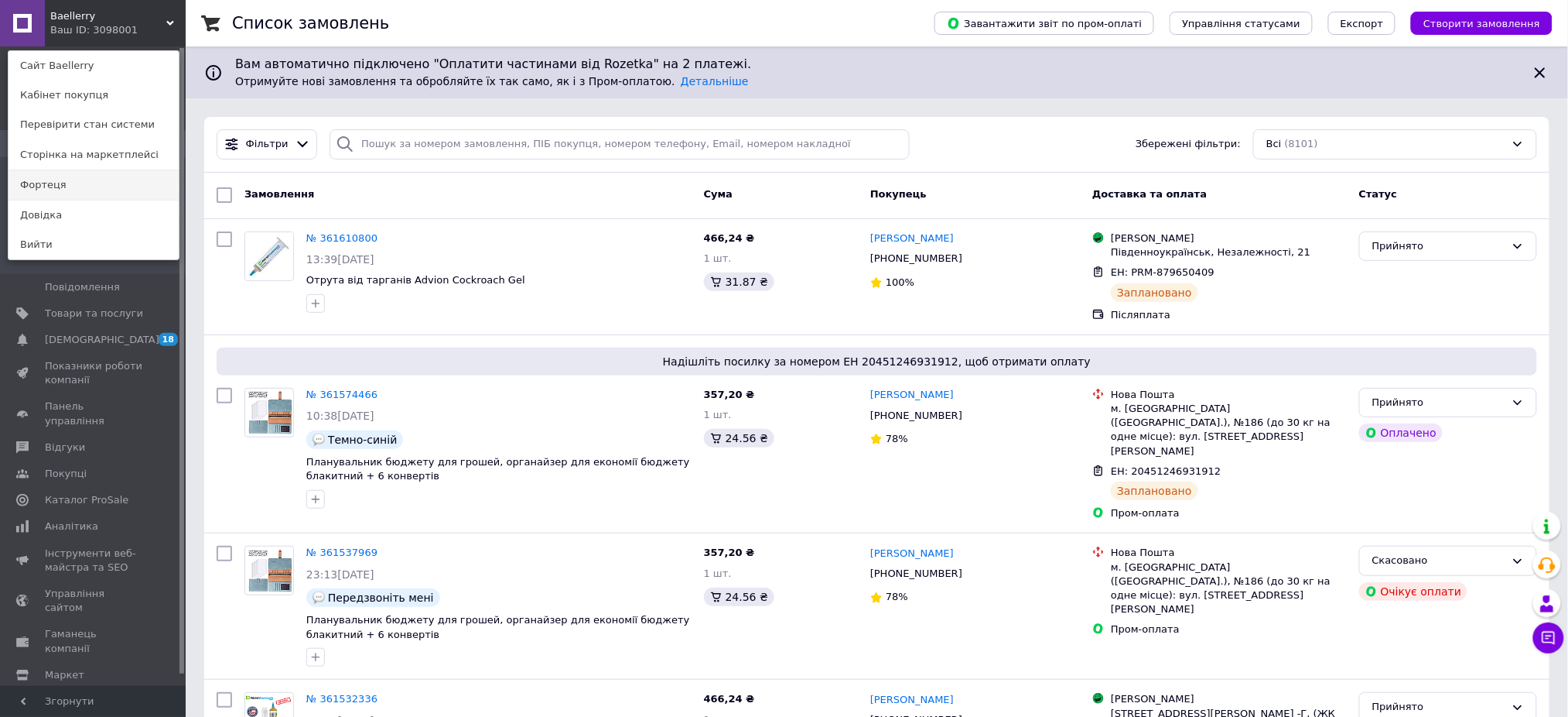
click at [72, 184] on link "Фортеця" at bounding box center [93, 184] width 170 height 30
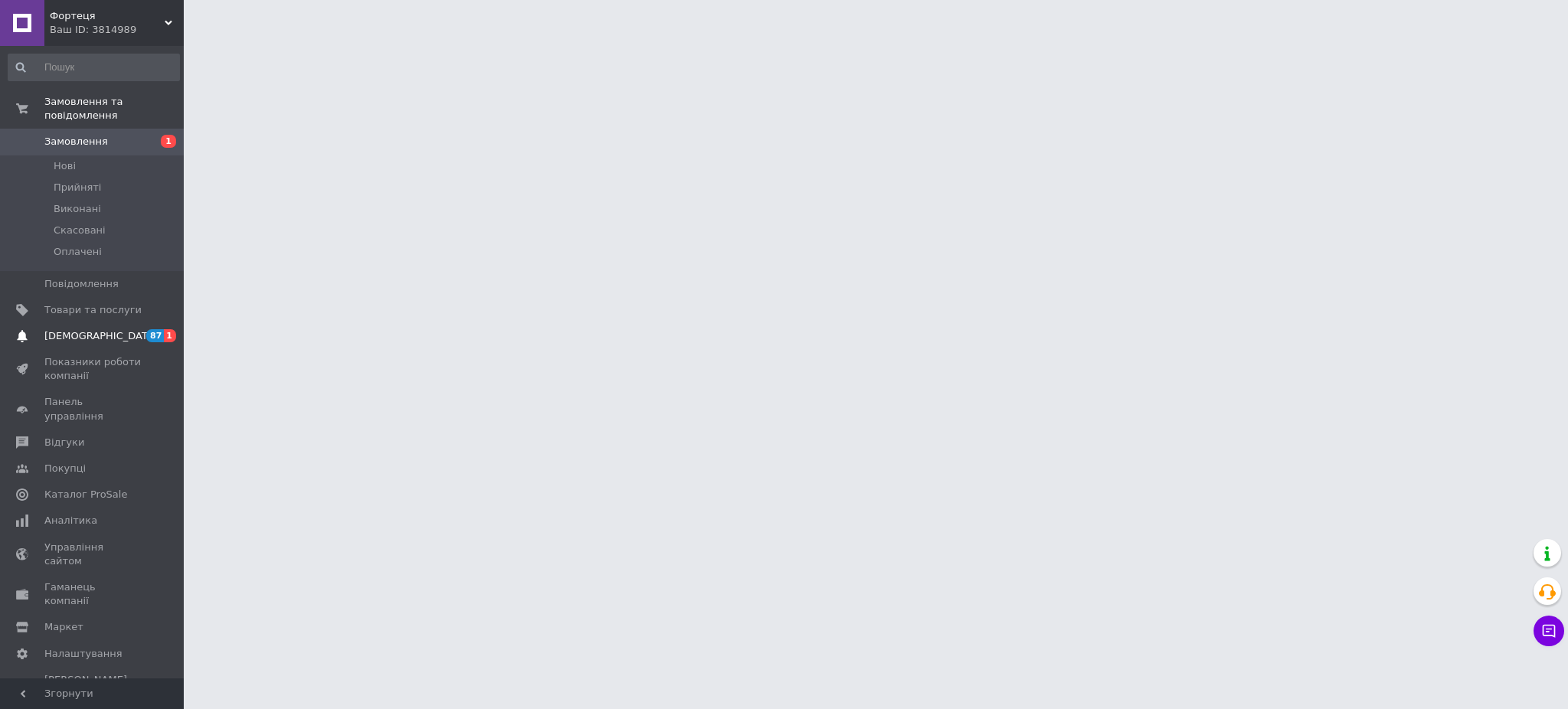
click at [71, 329] on span "[DEMOGRAPHIC_DATA]" at bounding box center [101, 335] width 113 height 14
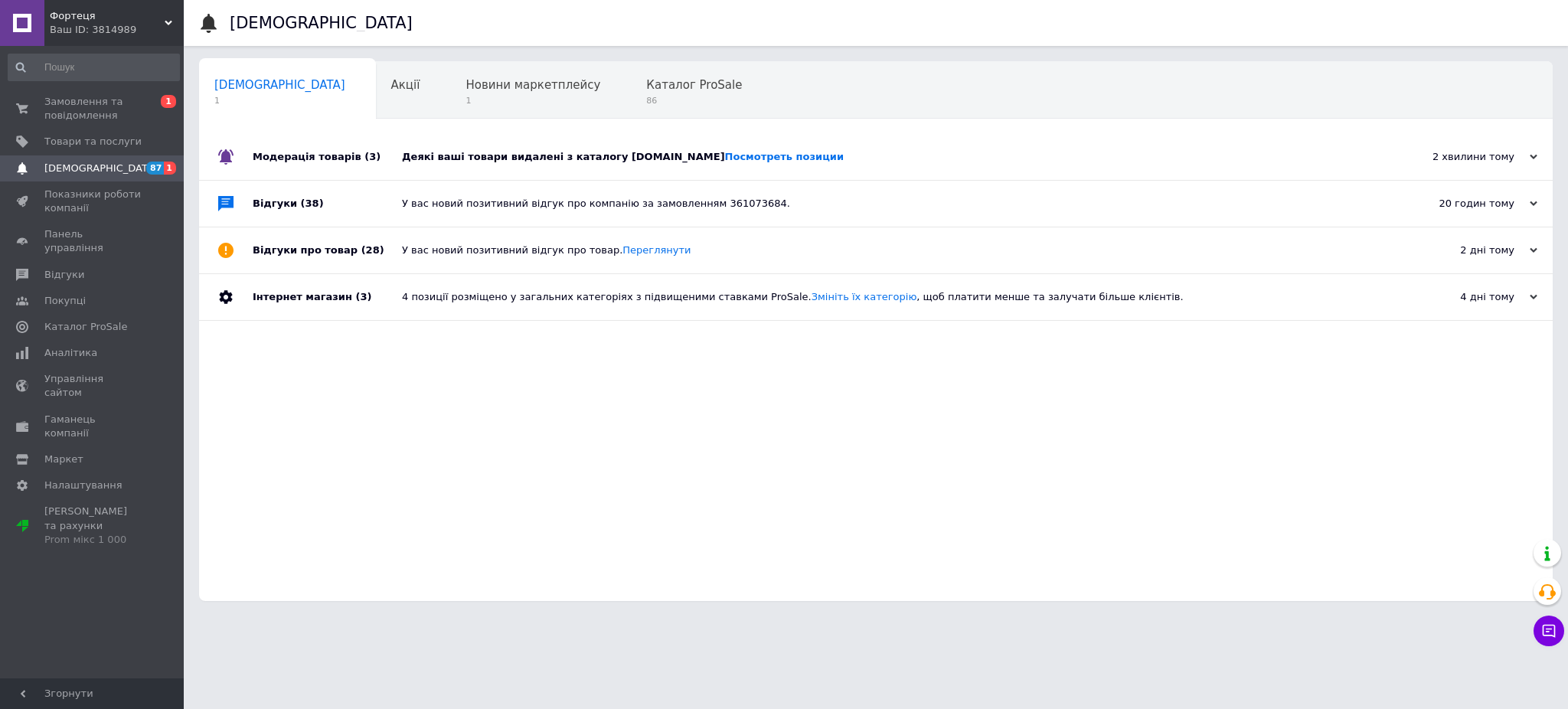
click at [837, 159] on div "Деякі ваші товари видалені з каталогу [DOMAIN_NAME] Посмотреть позиции" at bounding box center [892, 156] width 982 height 14
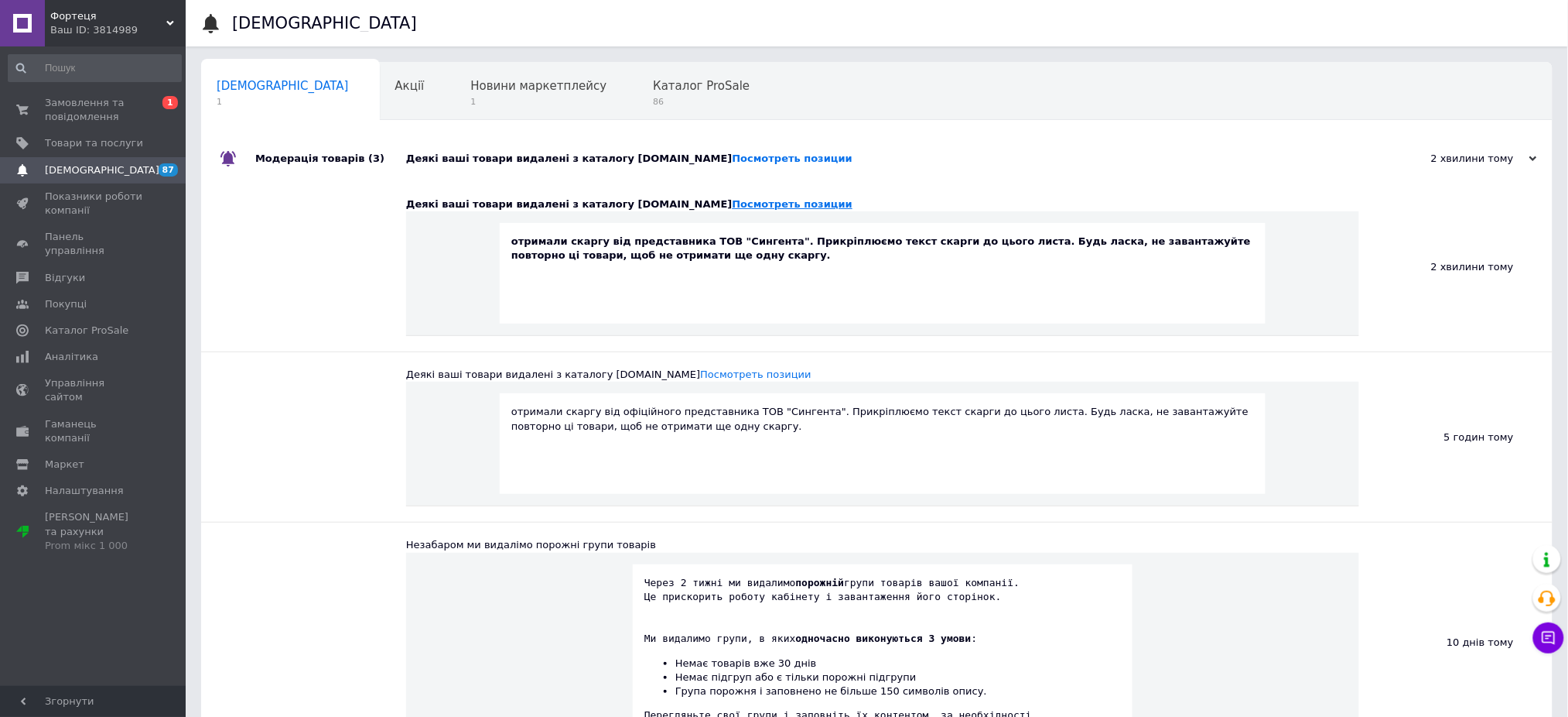
click at [733, 205] on link "Посмотреть позиции" at bounding box center [792, 204] width 120 height 11
